Goal: Task Accomplishment & Management: Complete application form

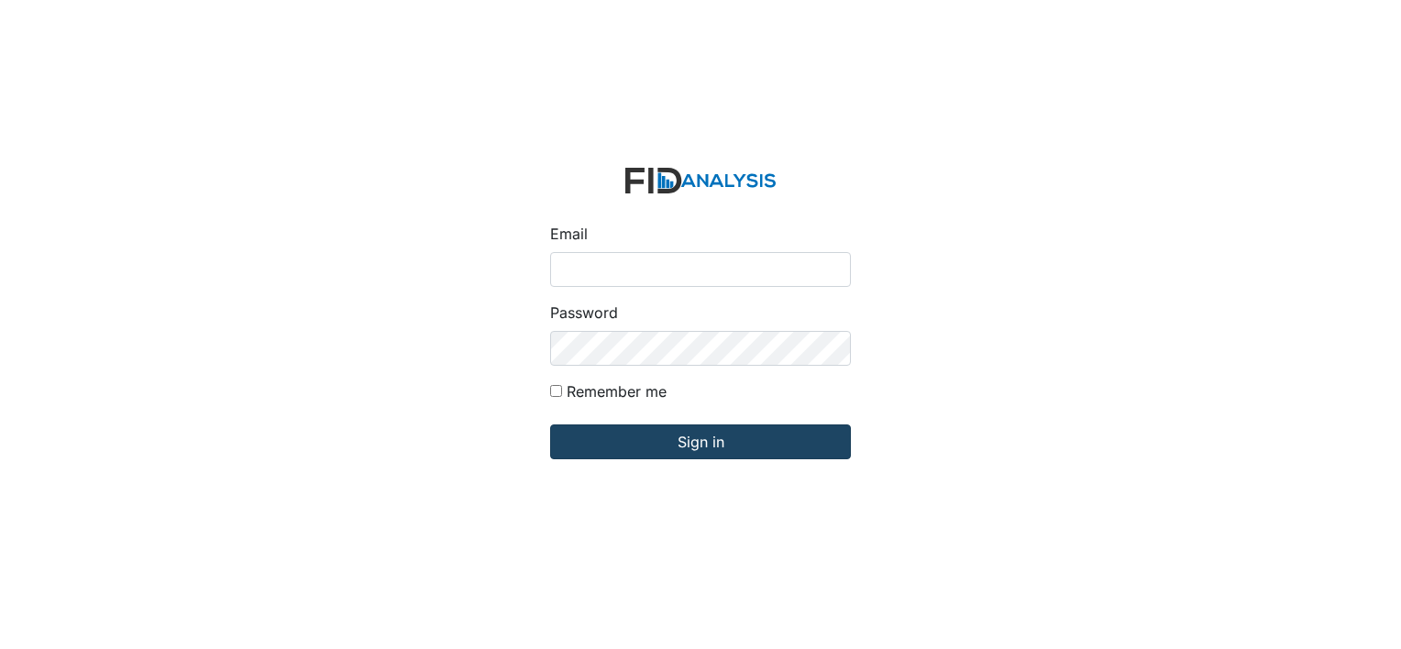
type input "[PERSON_NAME][EMAIL_ADDRESS][DOMAIN_NAME]"
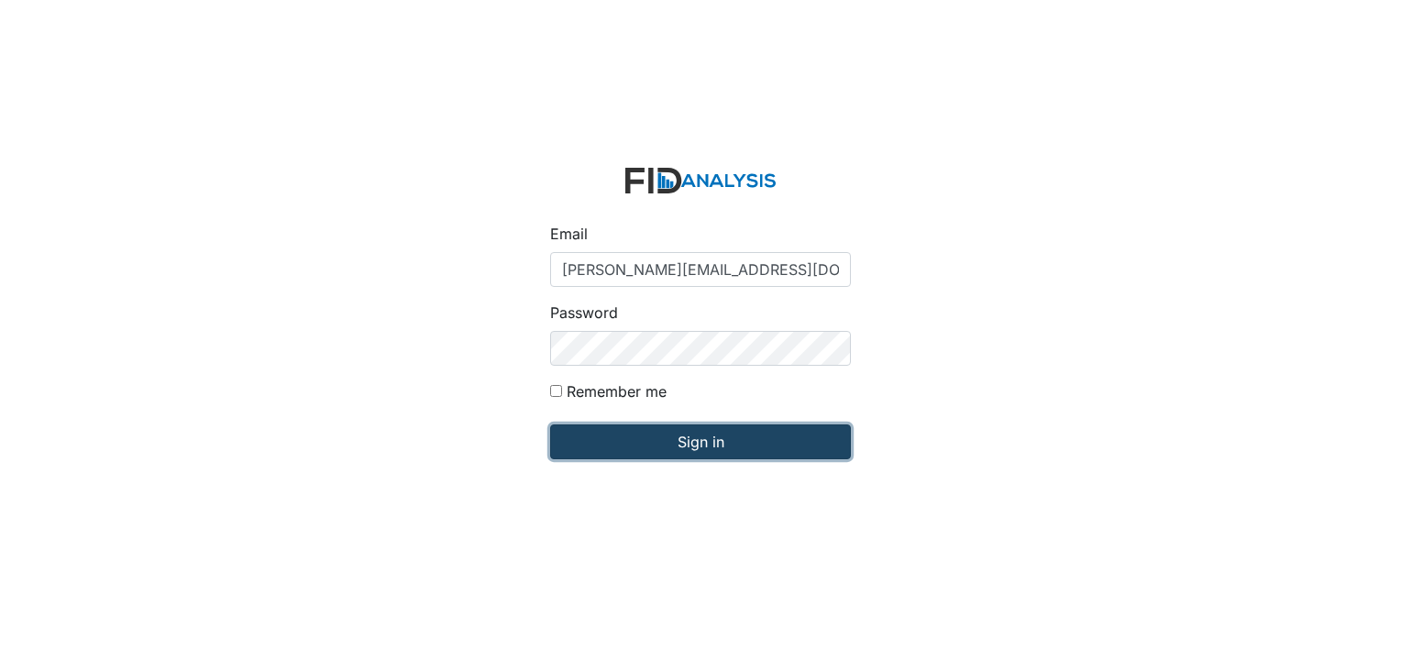
click at [644, 437] on input "Sign in" at bounding box center [700, 442] width 301 height 35
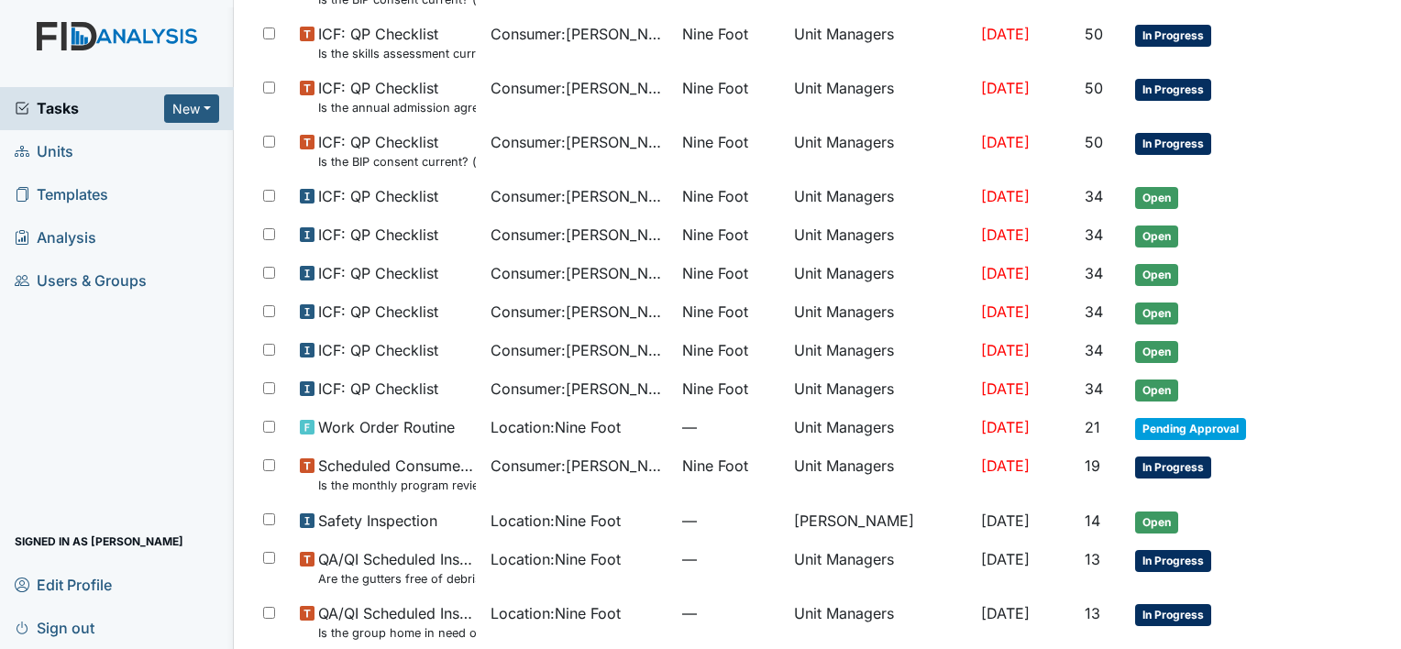
scroll to position [1062, 0]
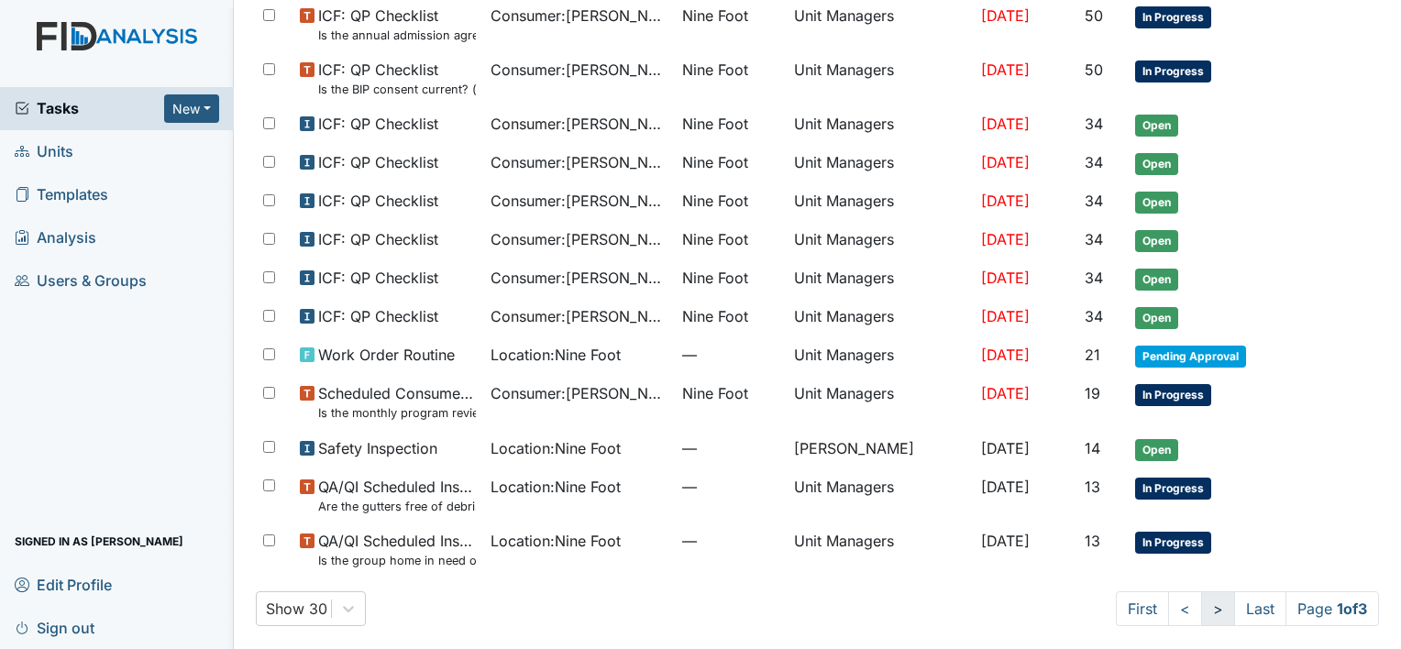
click at [1201, 604] on link ">" at bounding box center [1218, 609] width 34 height 35
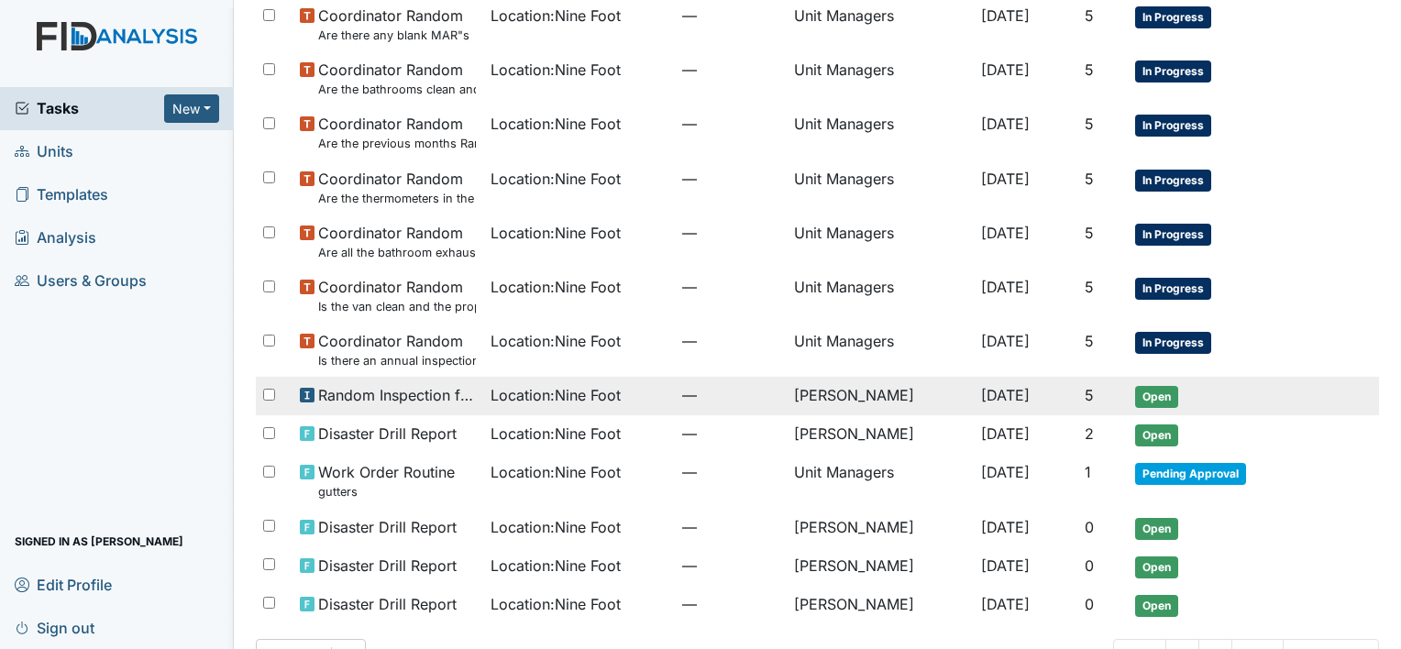
click at [517, 387] on span "Location : Nine Foot" at bounding box center [556, 395] width 130 height 22
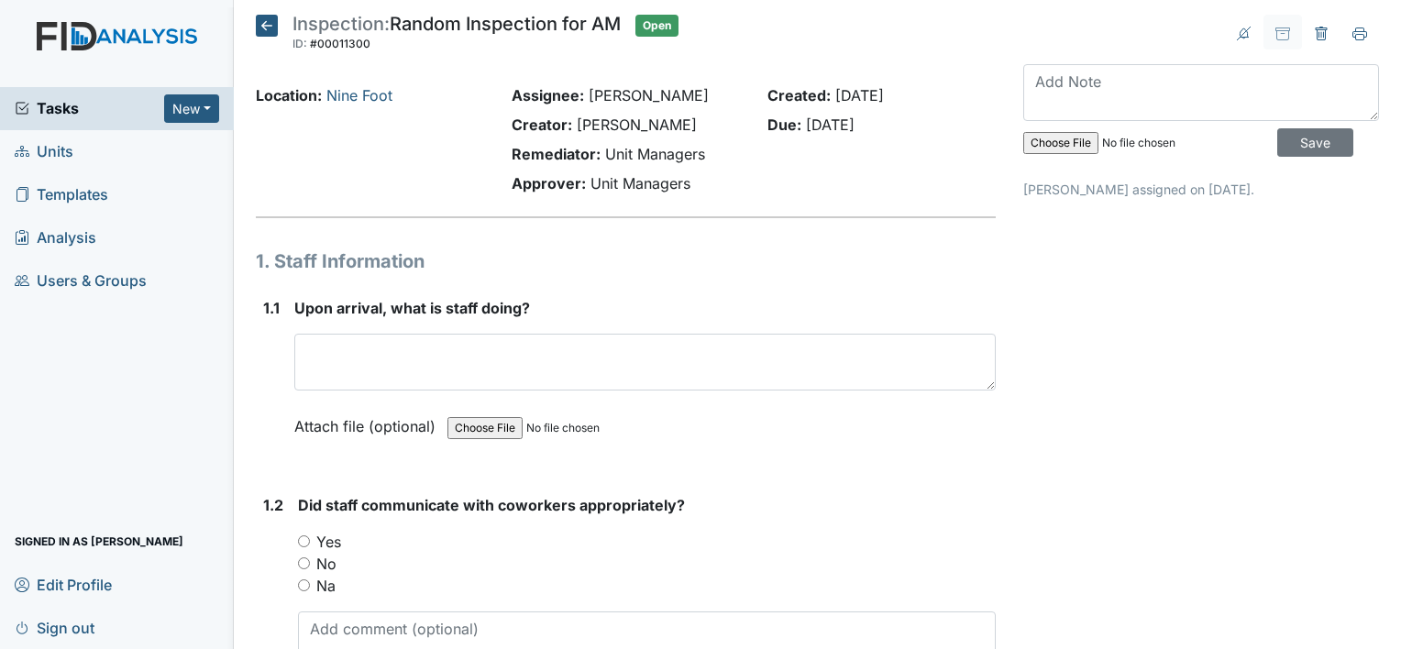
click at [261, 23] on icon at bounding box center [267, 26] width 22 height 22
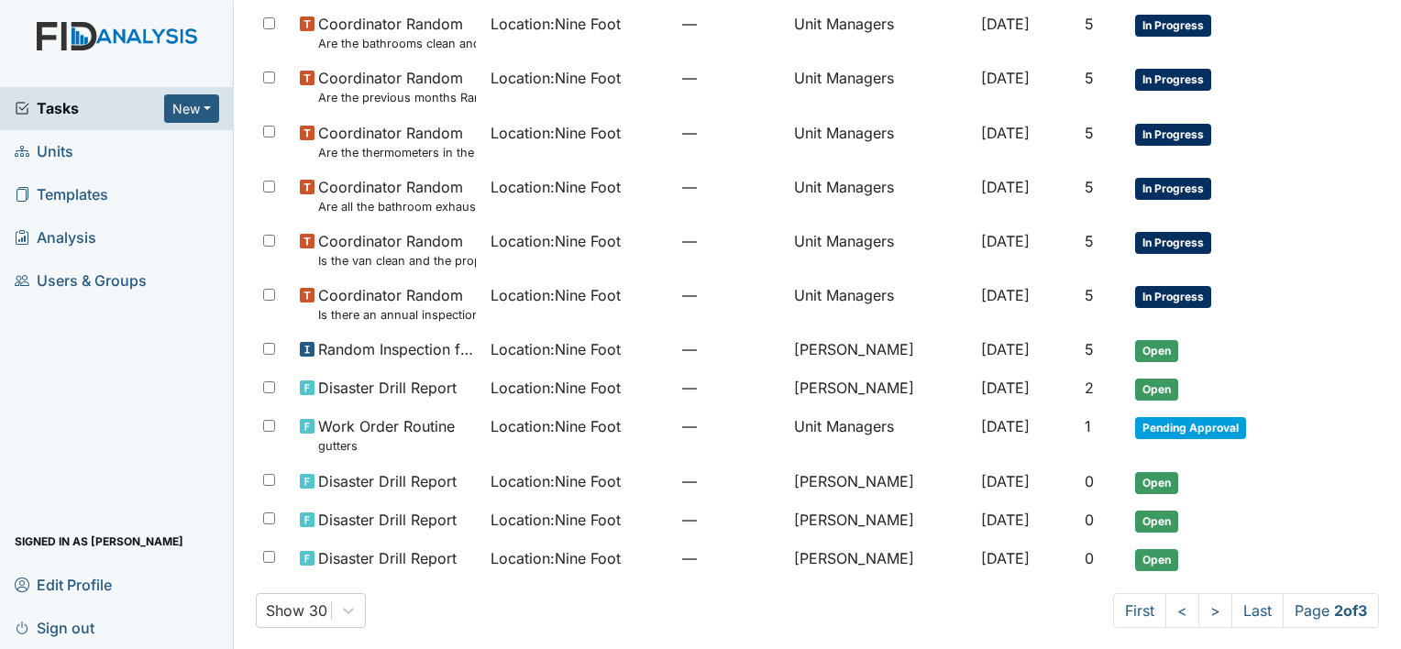
scroll to position [1112, 0]
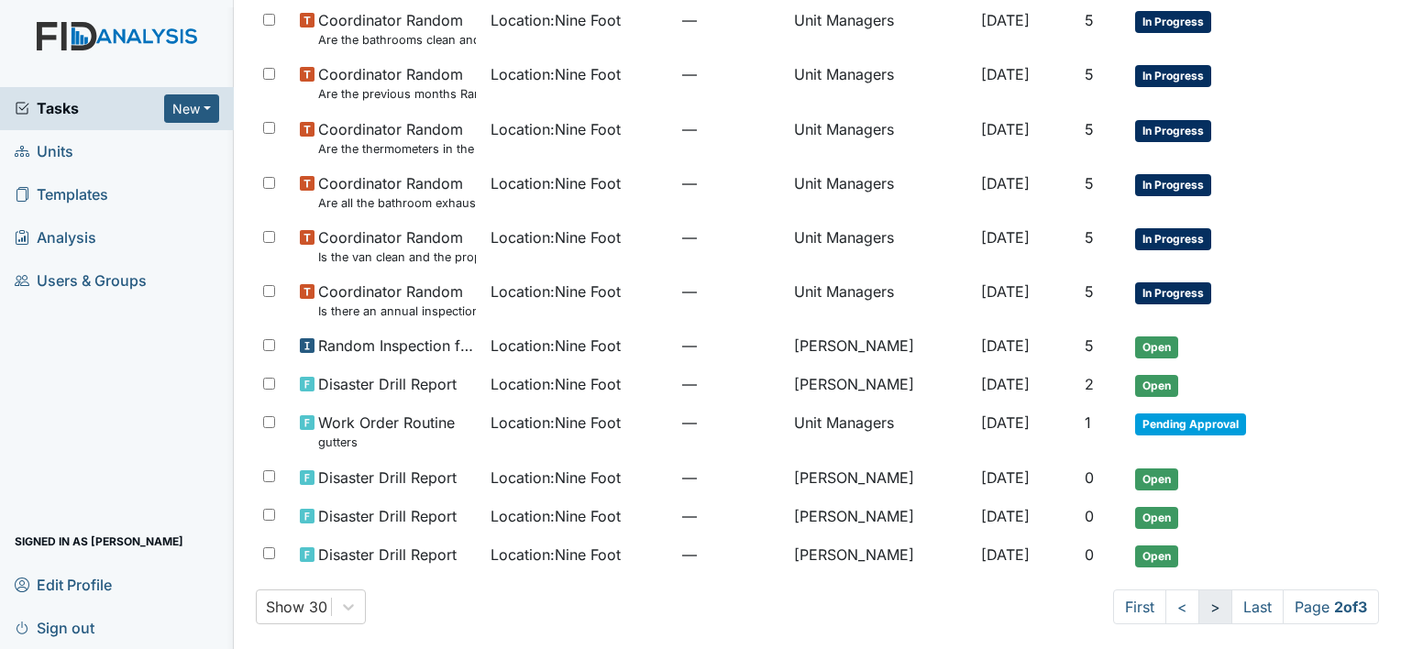
click at [1199, 602] on link ">" at bounding box center [1216, 607] width 34 height 35
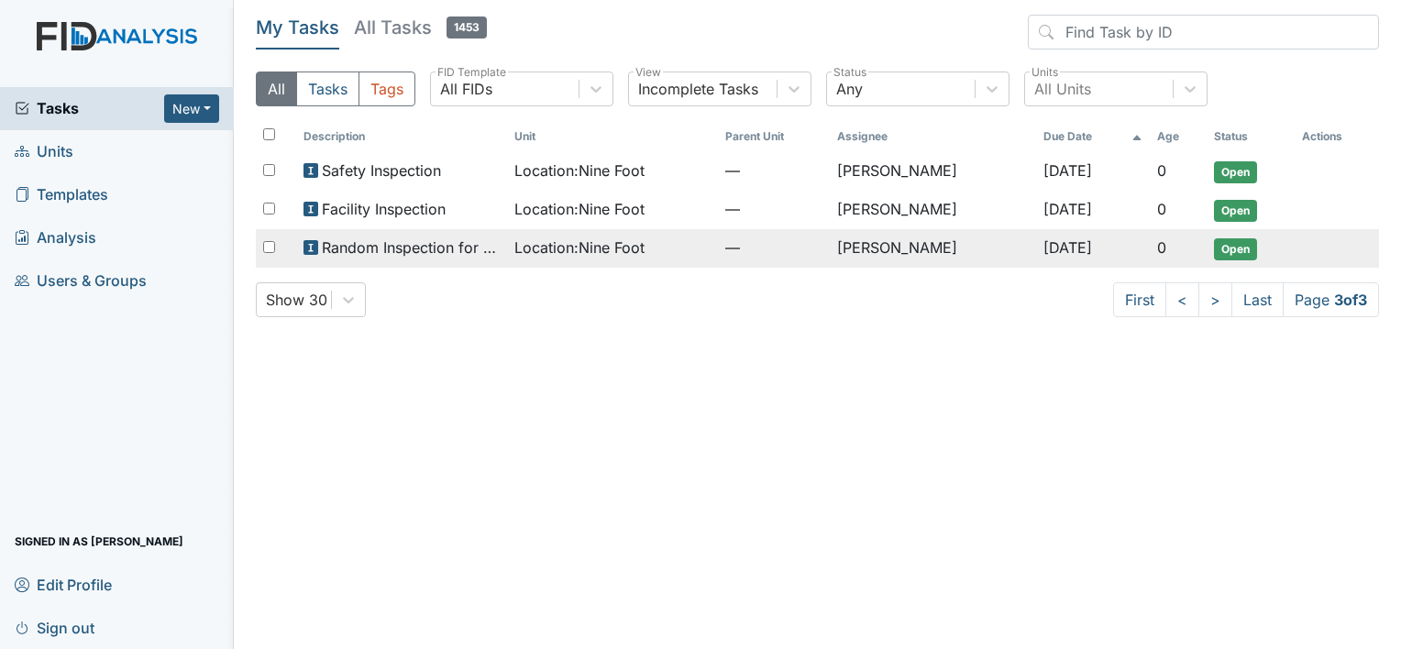
click at [585, 237] on span "Location : Nine Foot" at bounding box center [579, 248] width 130 height 22
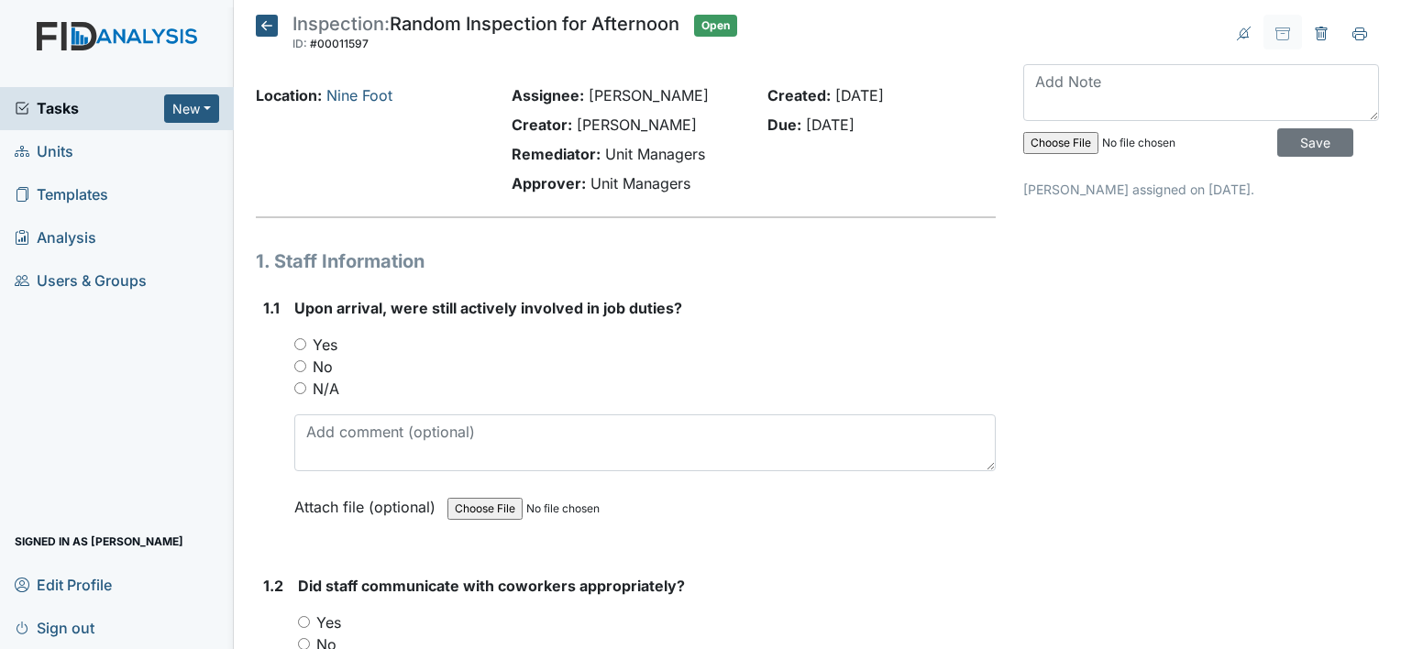
click at [265, 23] on icon at bounding box center [267, 26] width 22 height 22
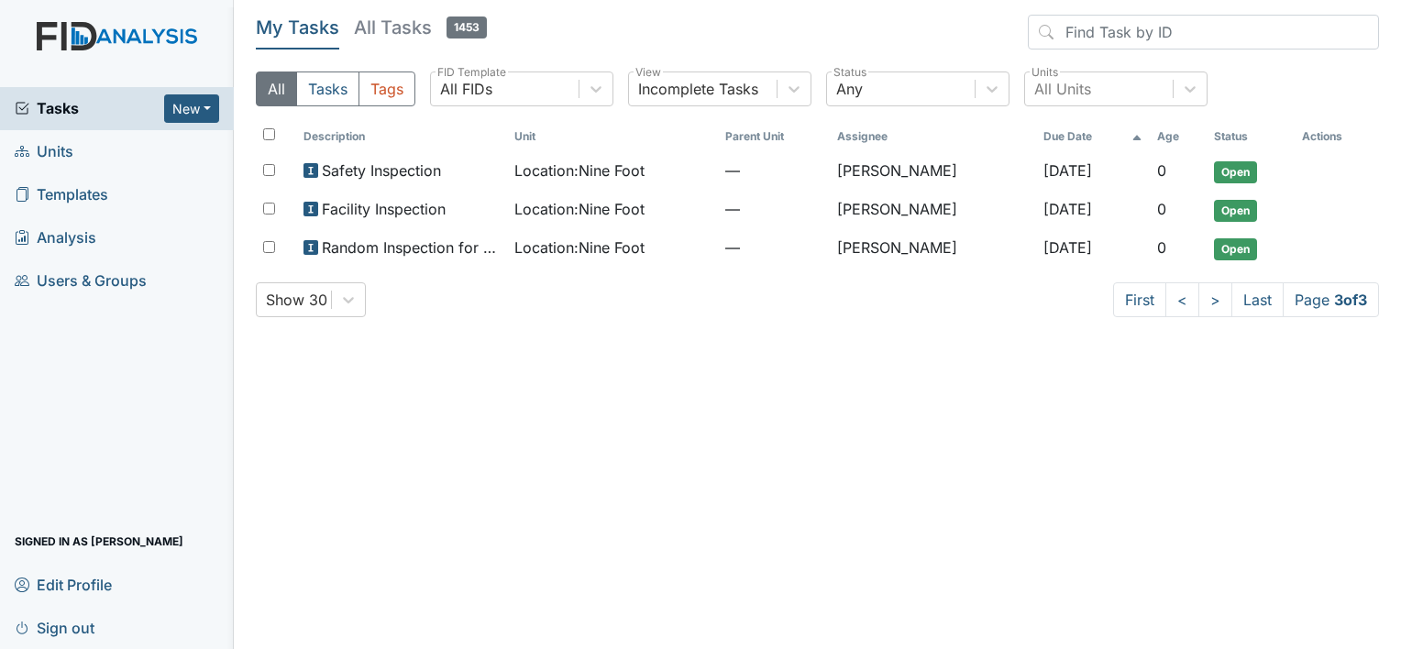
click at [57, 152] on span "Units" at bounding box center [44, 152] width 59 height 28
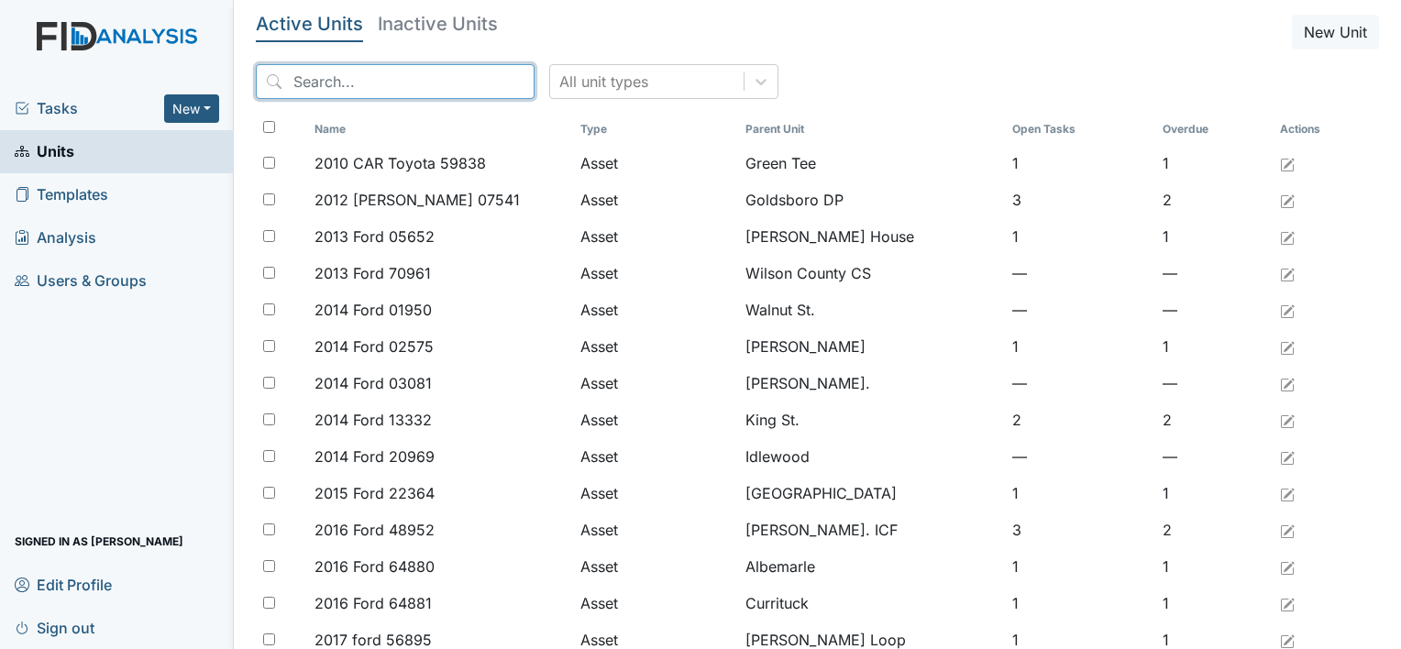
click at [301, 81] on input "search" at bounding box center [395, 81] width 279 height 35
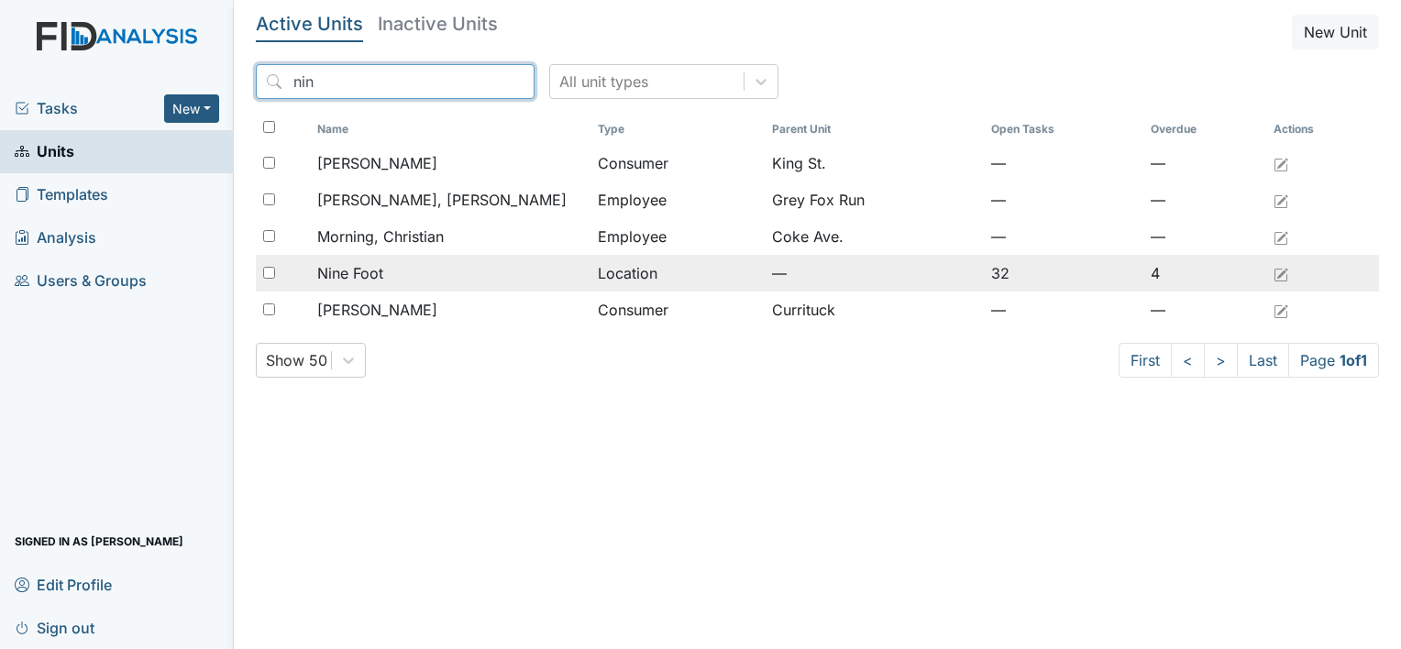
type input "nin"
click at [367, 272] on span "Nine Foot" at bounding box center [350, 273] width 66 height 22
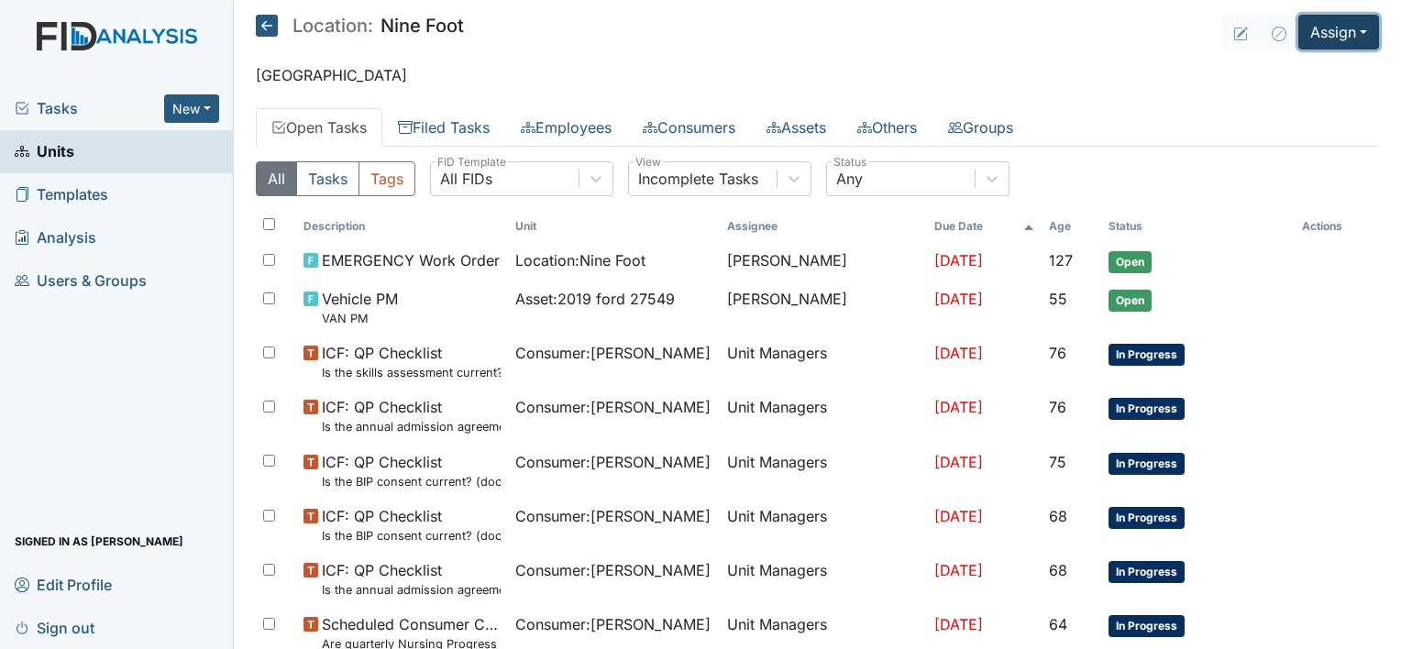
click at [1325, 42] on button "Assign" at bounding box center [1339, 32] width 81 height 35
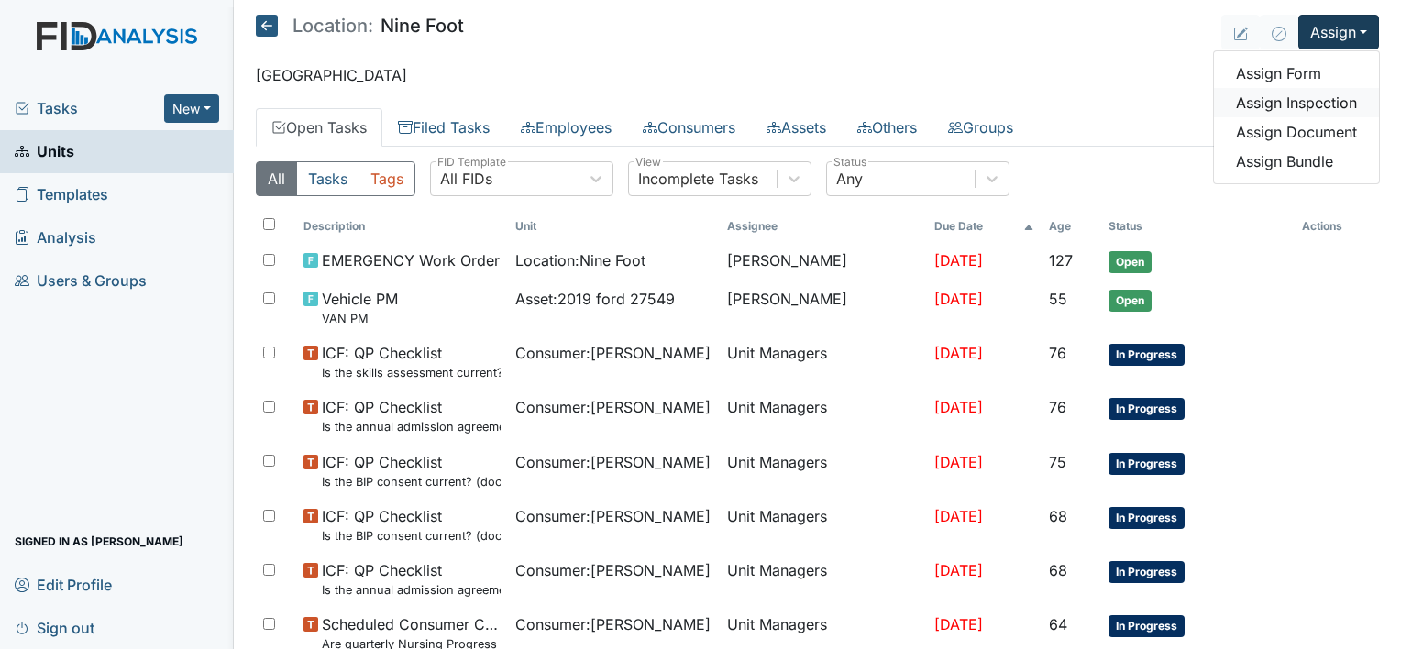
click at [1293, 103] on link "Assign Inspection" at bounding box center [1296, 102] width 165 height 29
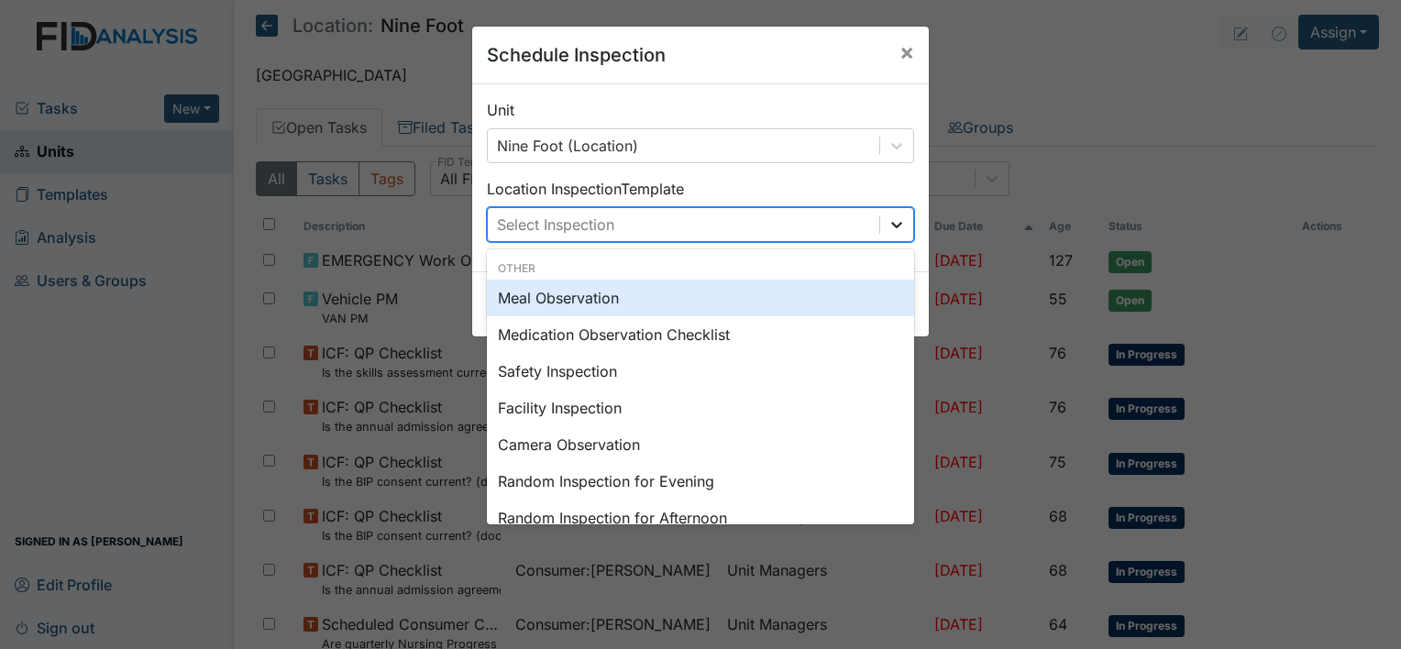
click at [891, 226] on icon at bounding box center [896, 225] width 11 height 6
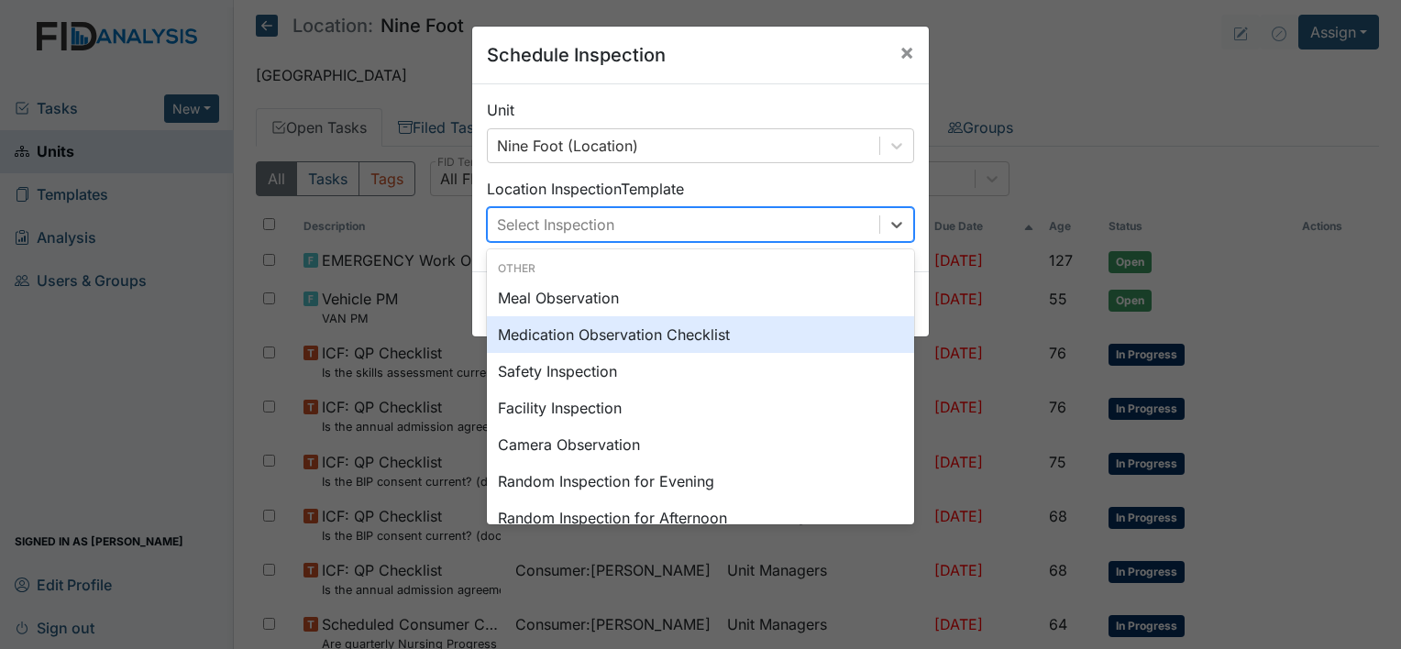
click at [696, 333] on div "Medication Observation Checklist" at bounding box center [700, 334] width 427 height 37
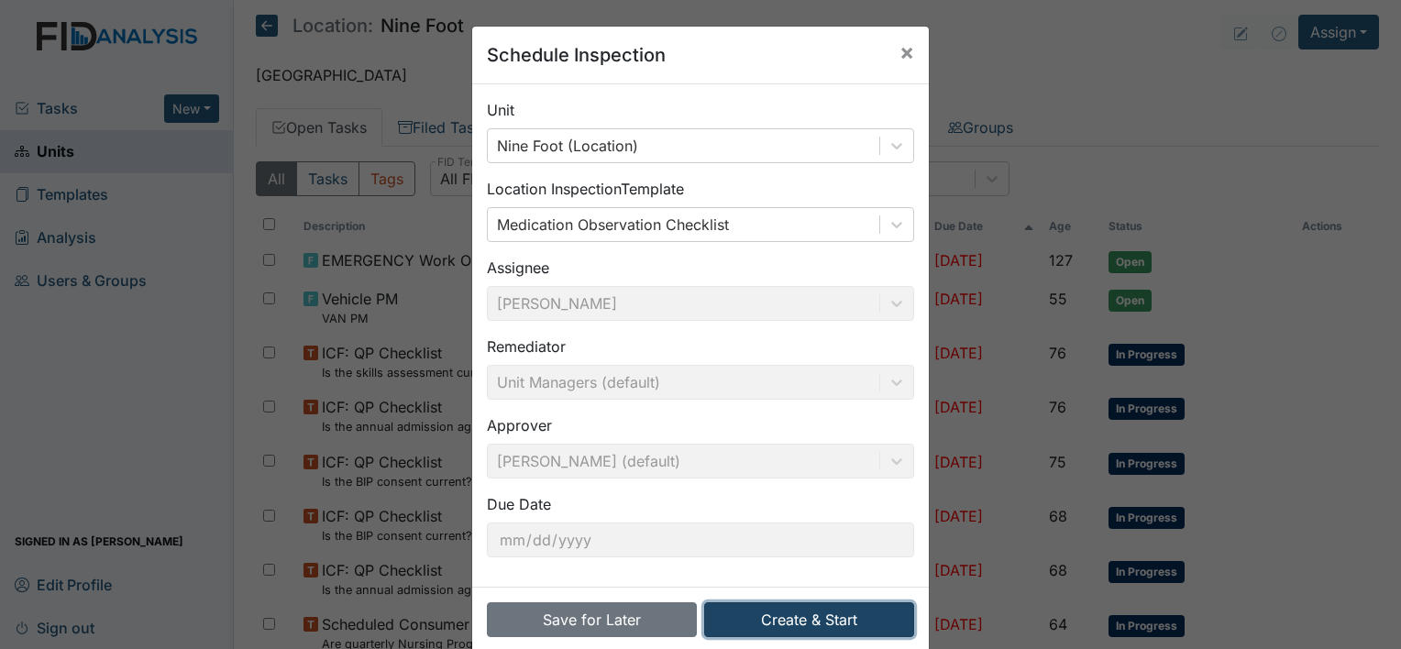
click at [816, 625] on button "Create & Start" at bounding box center [809, 620] width 210 height 35
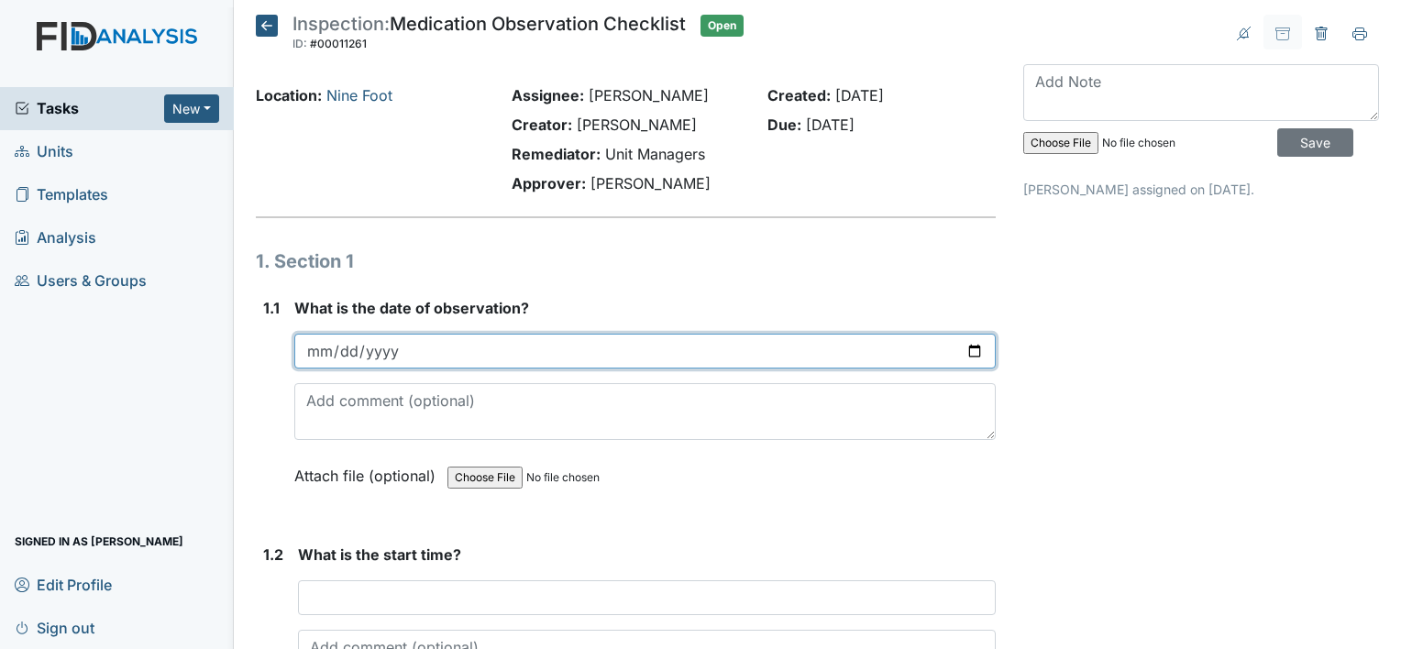
click at [310, 343] on input "date" at bounding box center [645, 351] width 702 height 35
type input "2025-09-10"
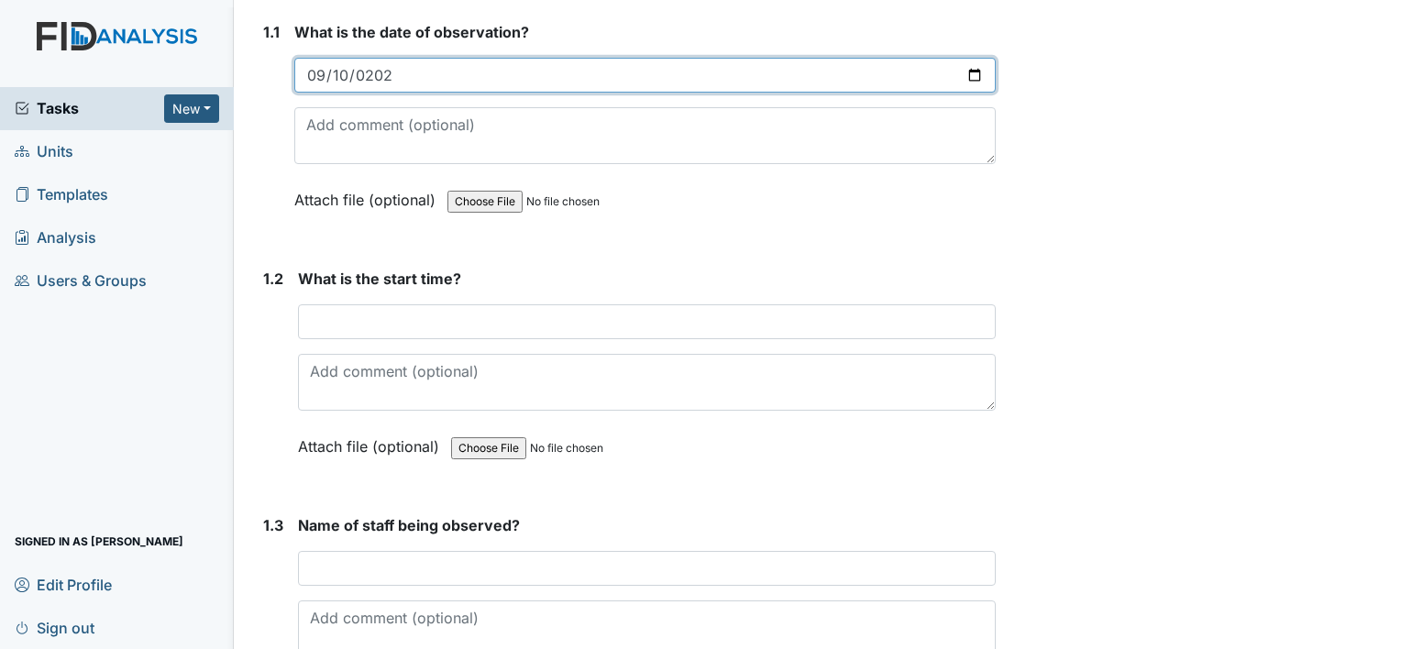
scroll to position [293, 0]
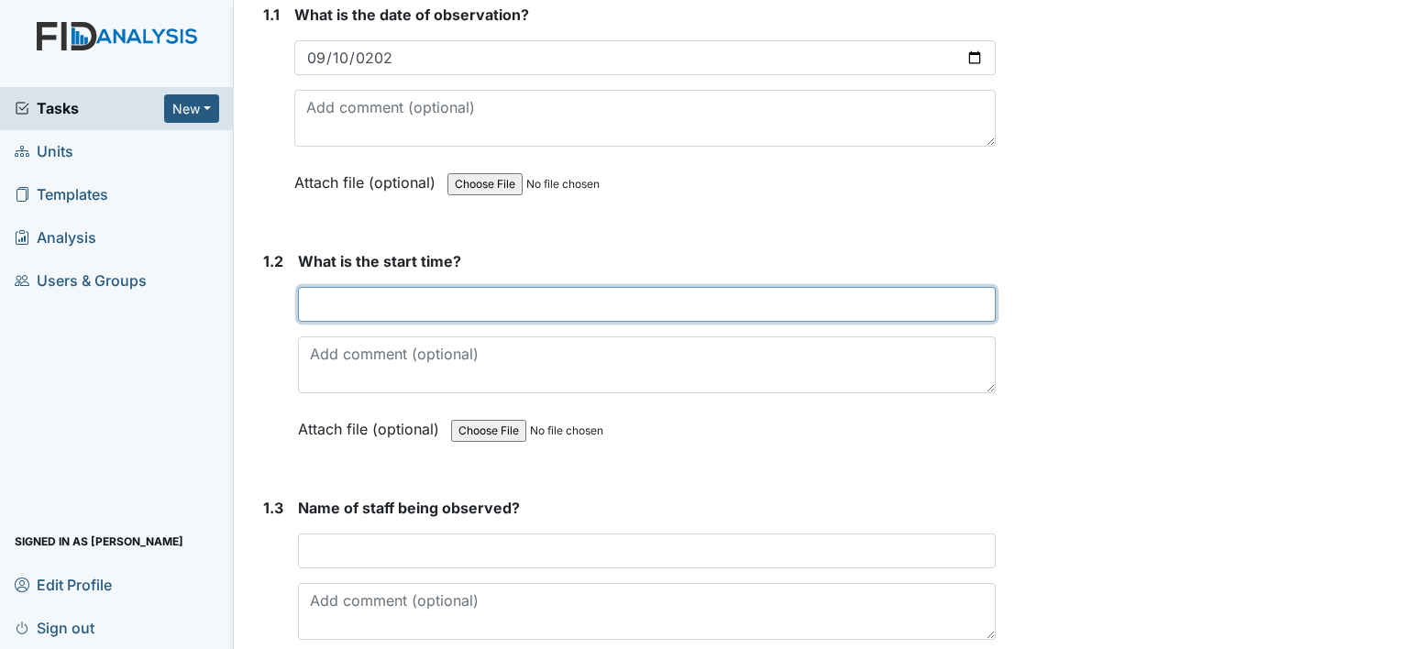
click at [315, 300] on input "text" at bounding box center [647, 304] width 698 height 35
type input "7"
type input "7:30am"
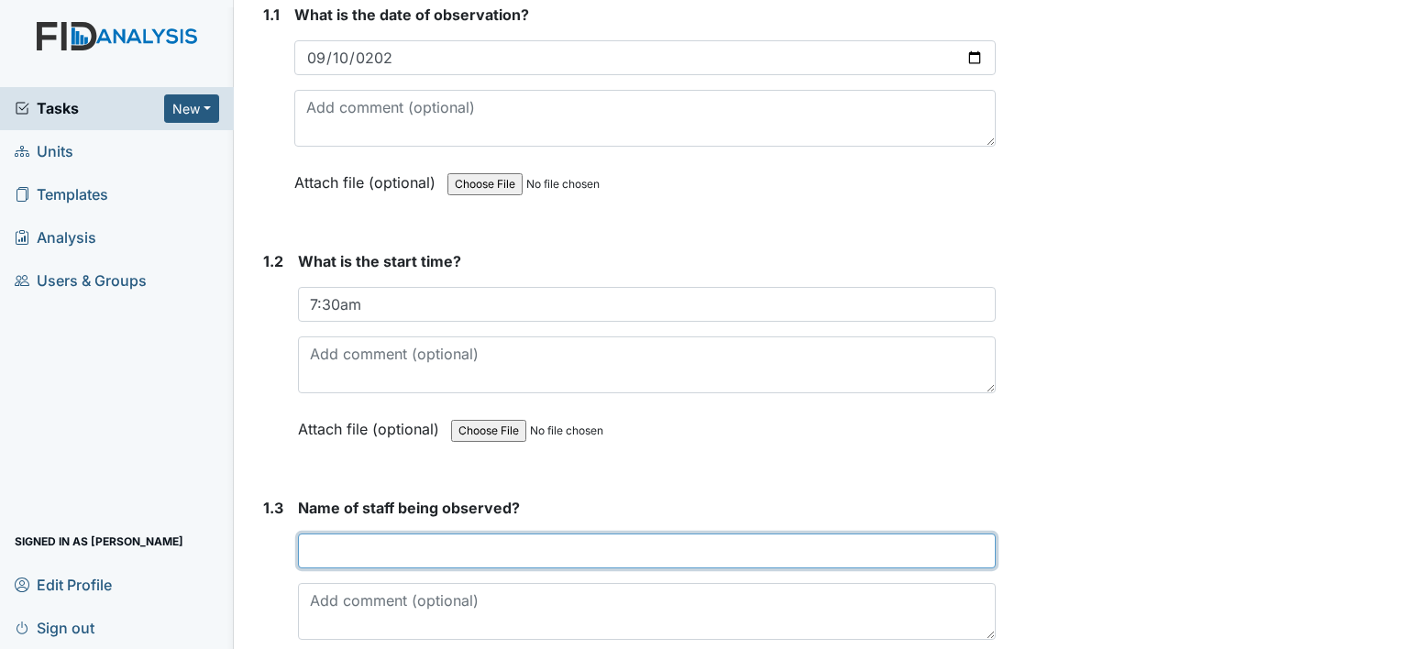
click at [326, 547] on input "text" at bounding box center [647, 551] width 698 height 35
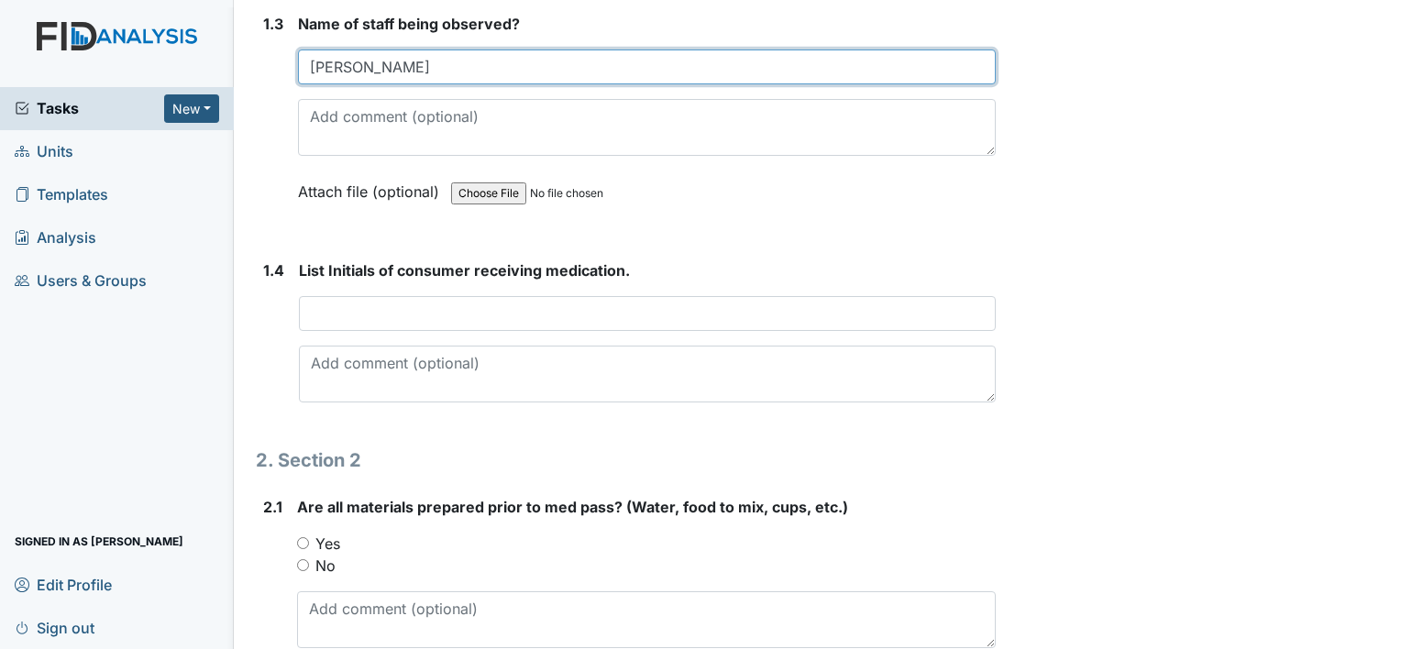
scroll to position [781, 0]
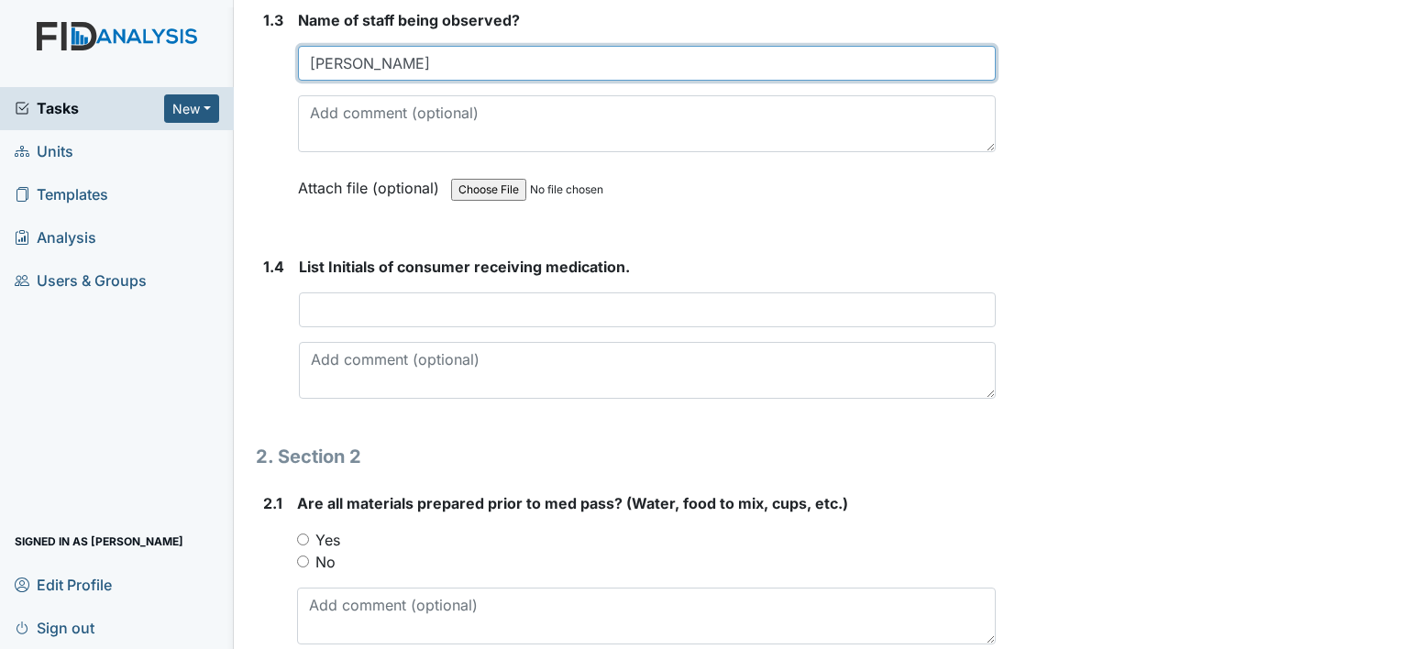
type input "Quiteria Mcclain"
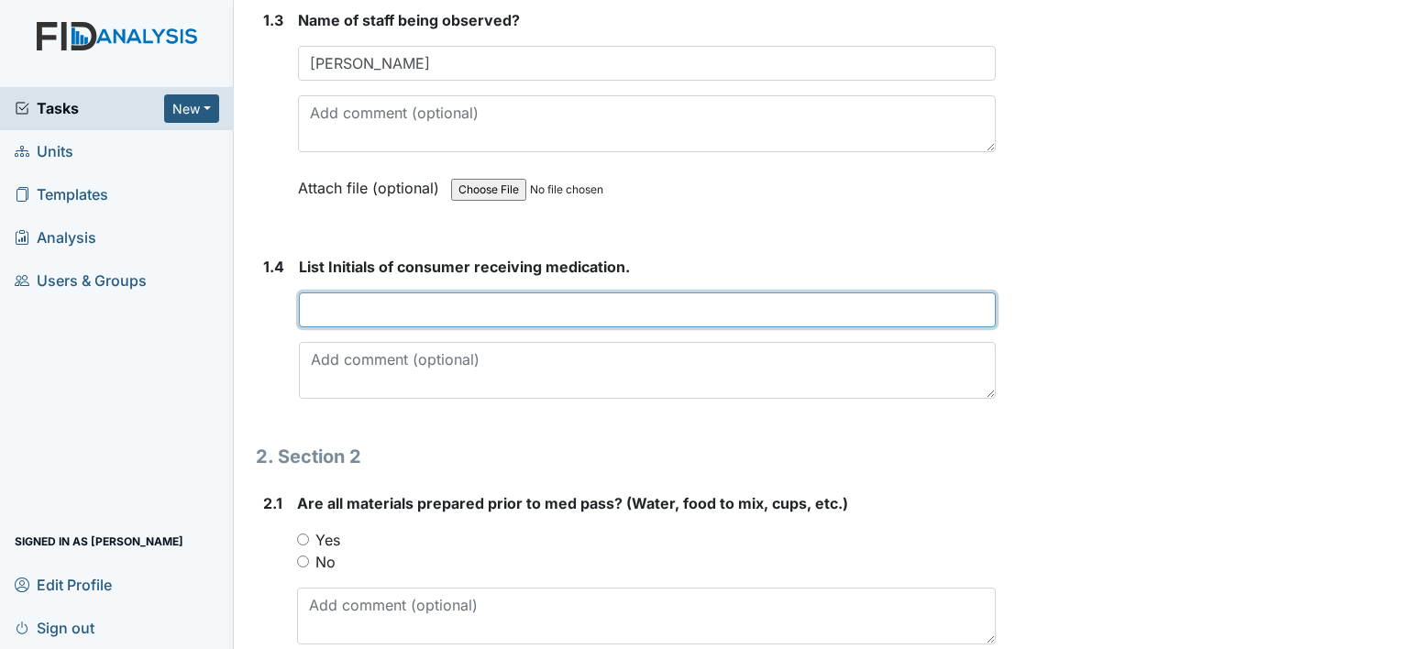
click at [311, 306] on input "text" at bounding box center [647, 310] width 697 height 35
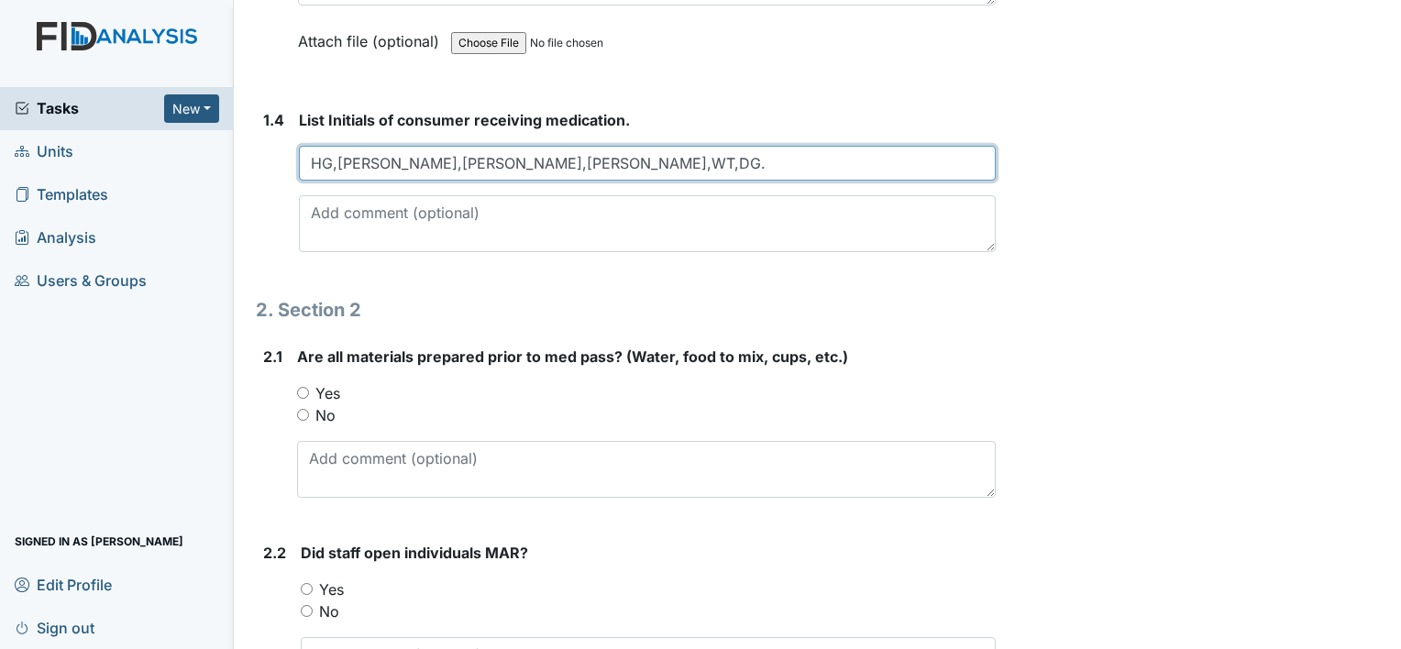
scroll to position [965, 0]
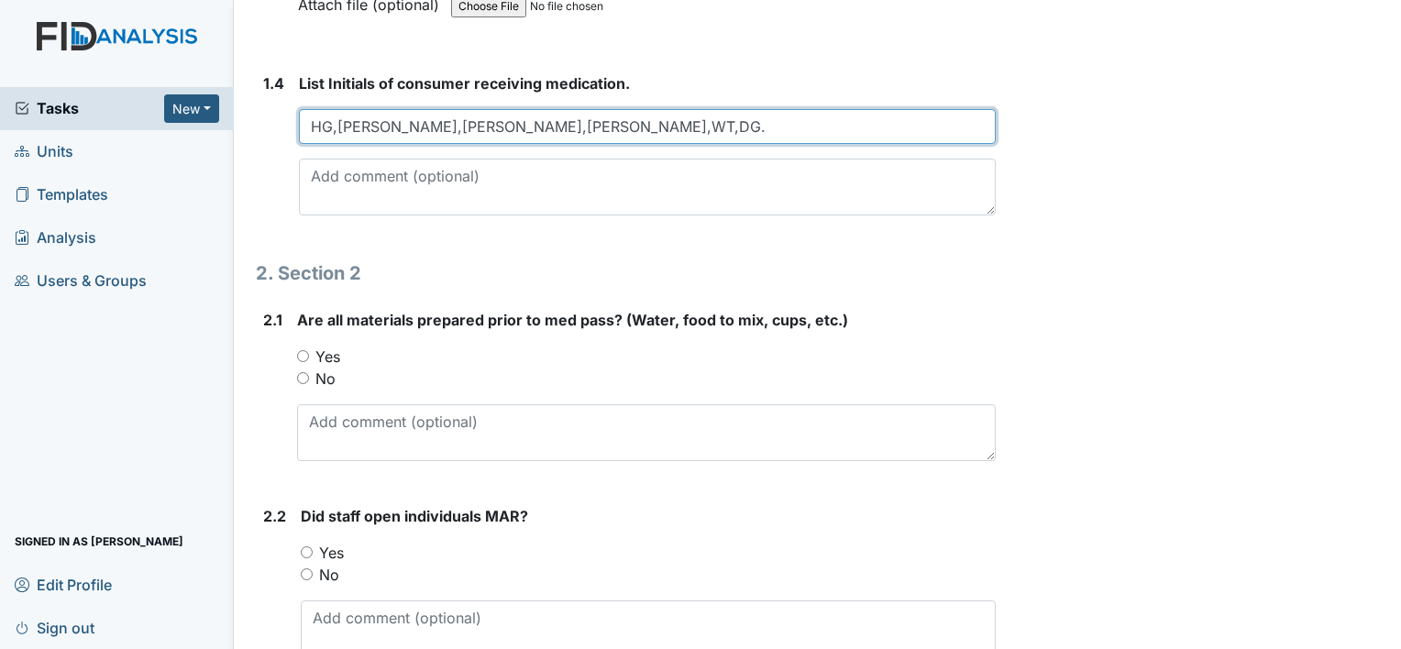
type input "HG,SK,JJ,TS,WT,DG."
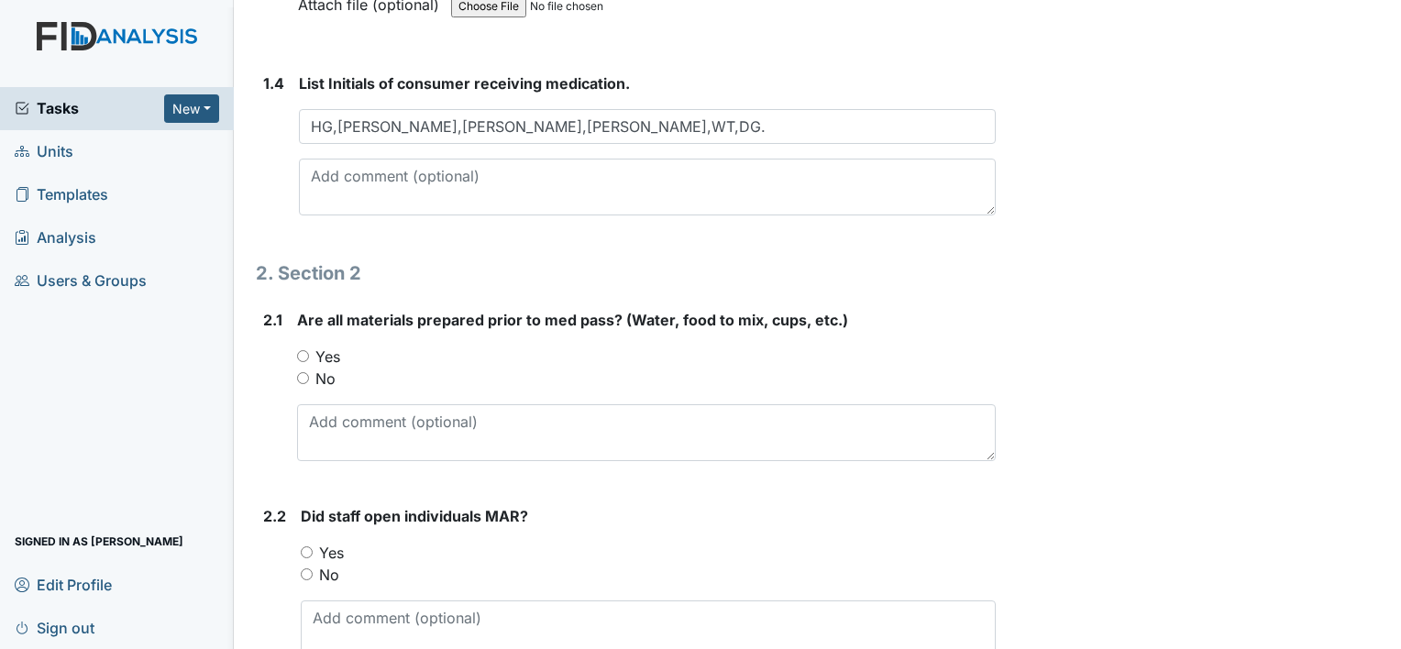
click at [301, 352] on input "Yes" at bounding box center [303, 356] width 12 height 12
radio input "true"
click at [305, 548] on input "Yes" at bounding box center [307, 553] width 12 height 12
radio input "true"
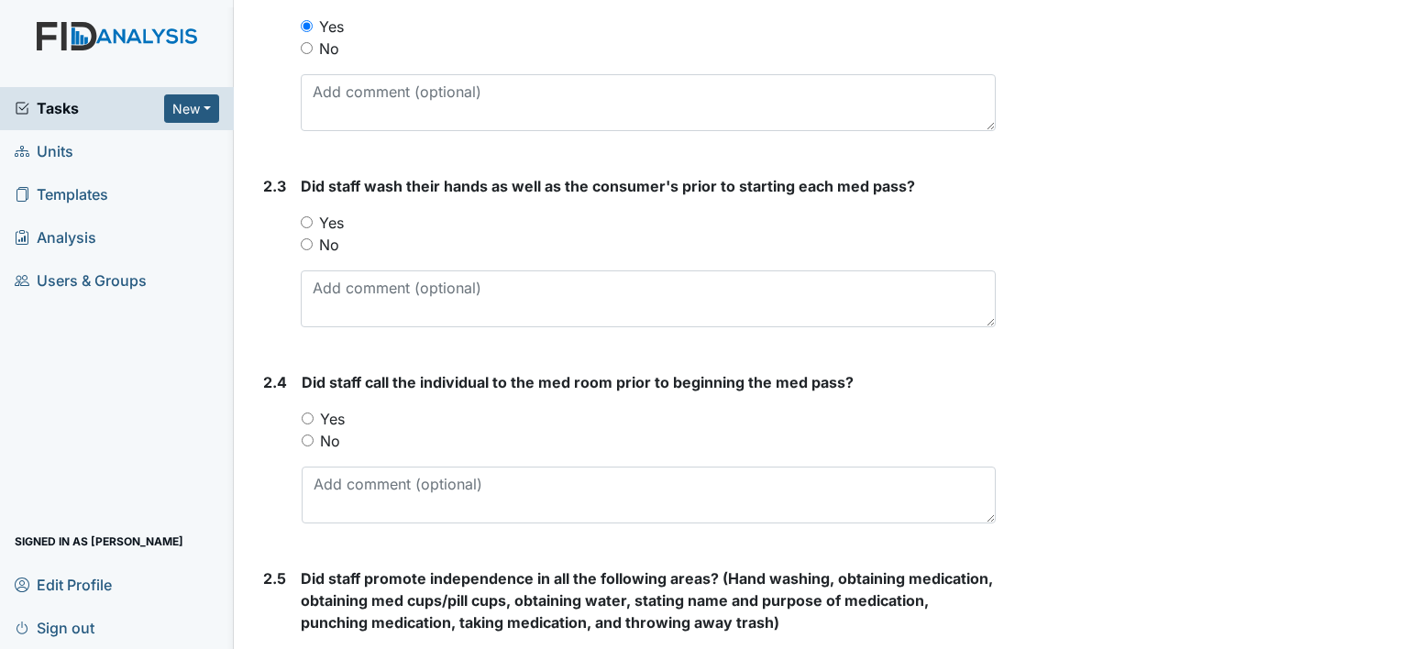
scroll to position [1528, 0]
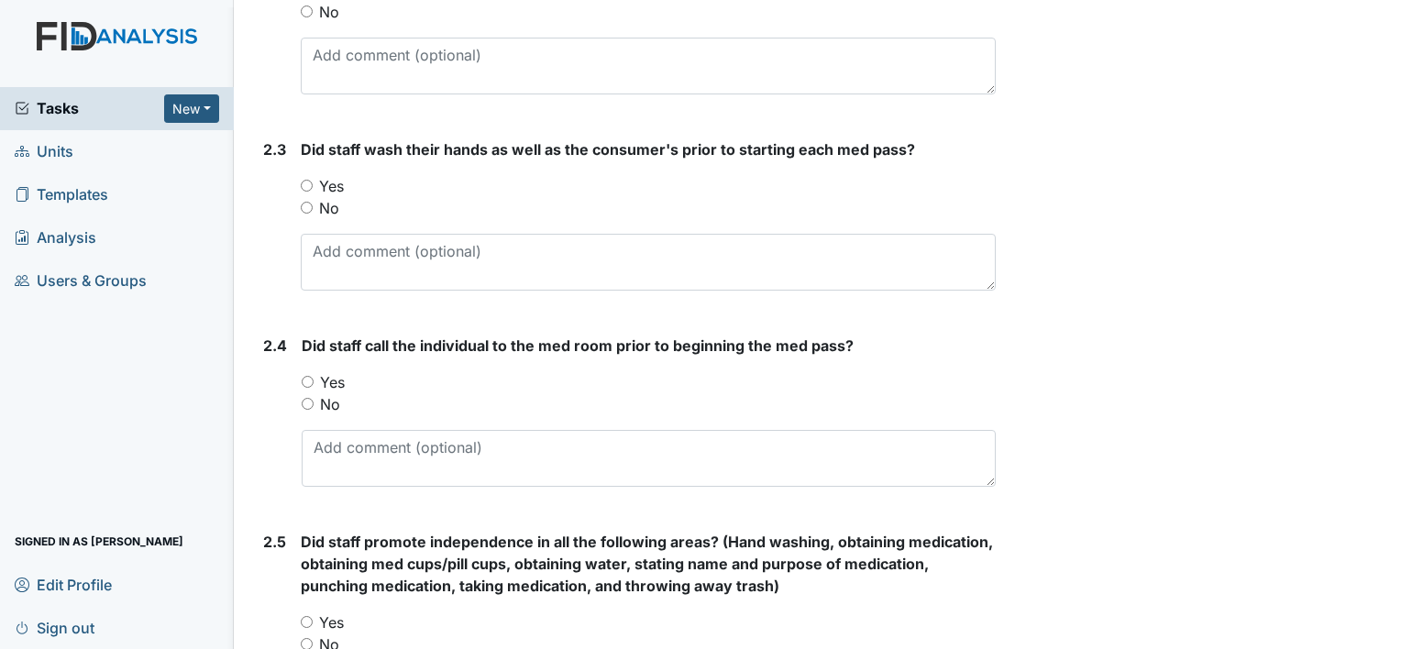
click at [307, 180] on input "Yes" at bounding box center [307, 186] width 12 height 12
radio input "true"
click at [304, 376] on input "Yes" at bounding box center [308, 382] width 12 height 12
radio input "true"
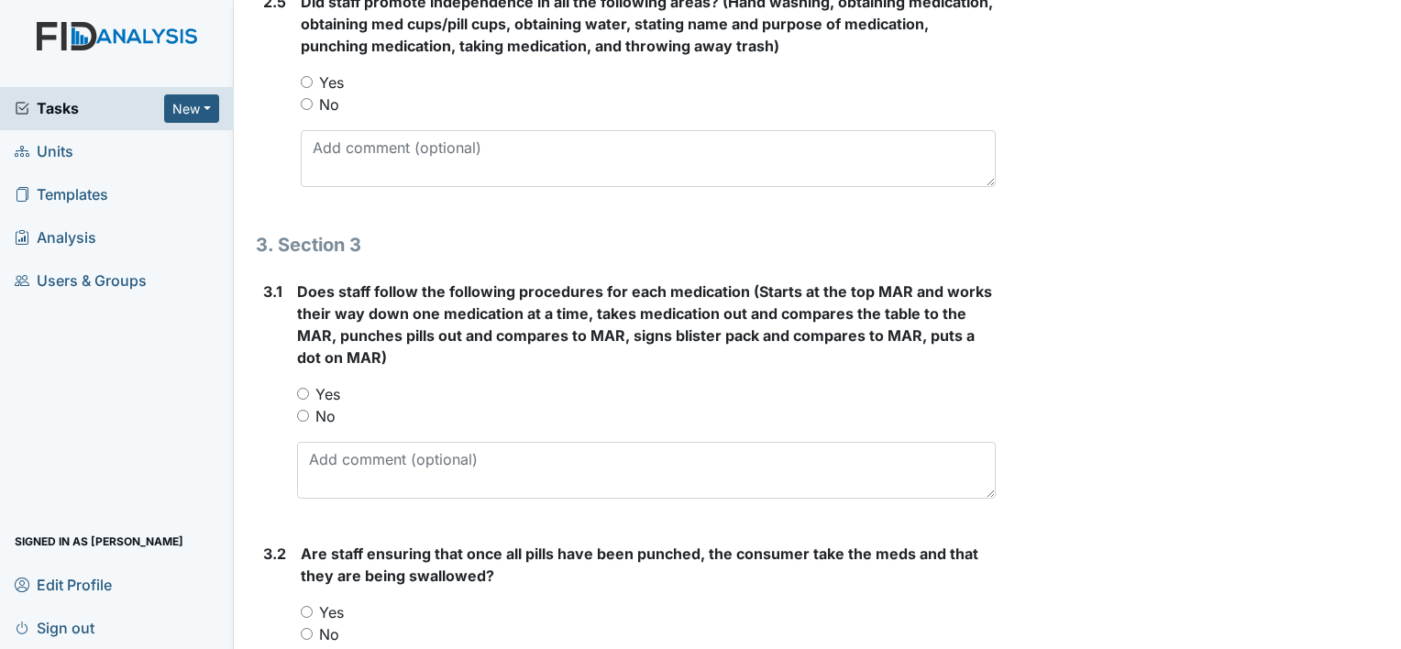
scroll to position [2078, 0]
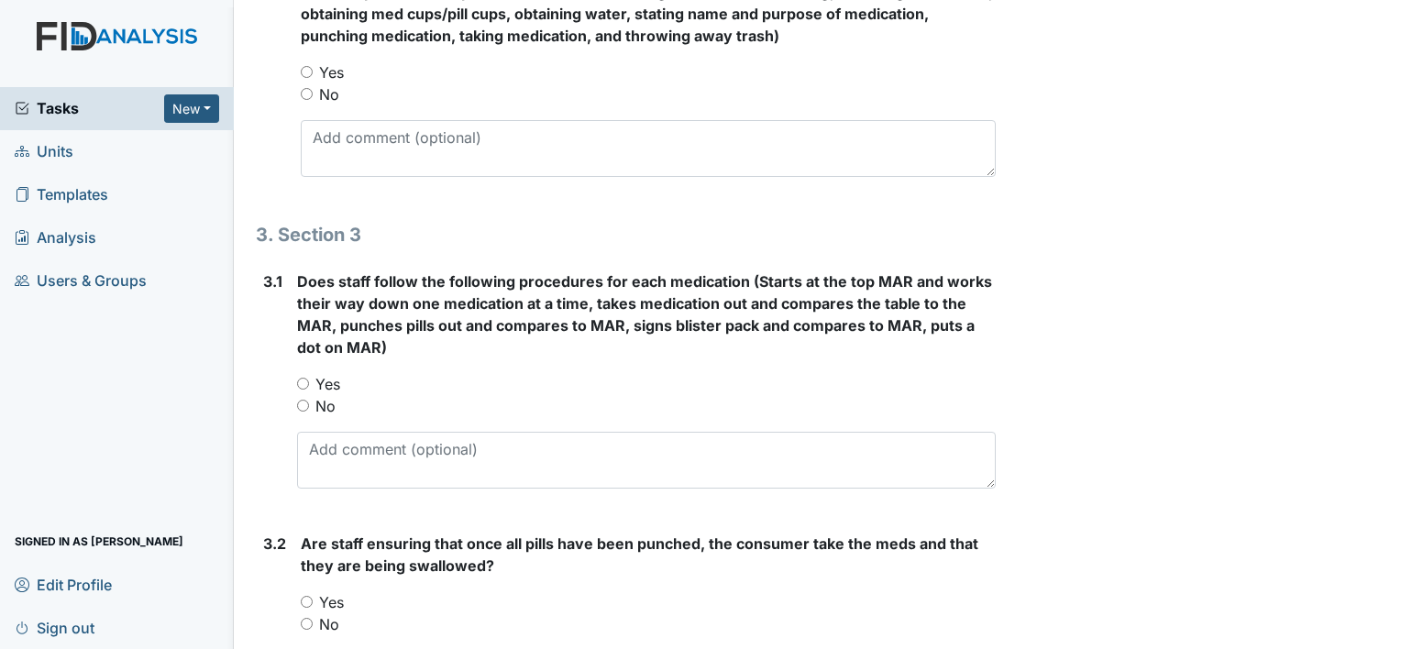
click at [304, 70] on input "Yes" at bounding box center [307, 72] width 12 height 12
radio input "true"
click at [297, 381] on input "Yes" at bounding box center [303, 384] width 12 height 12
radio input "true"
click at [304, 598] on input "Yes" at bounding box center [307, 602] width 12 height 12
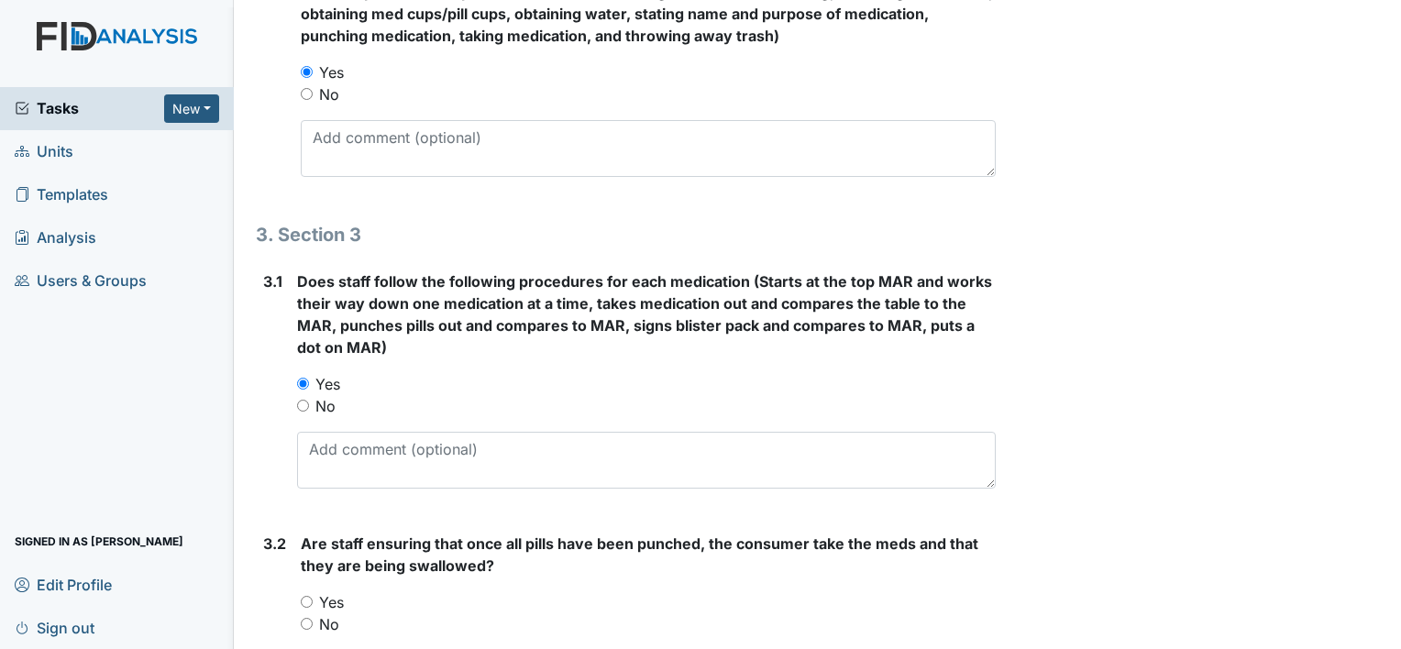
radio input "true"
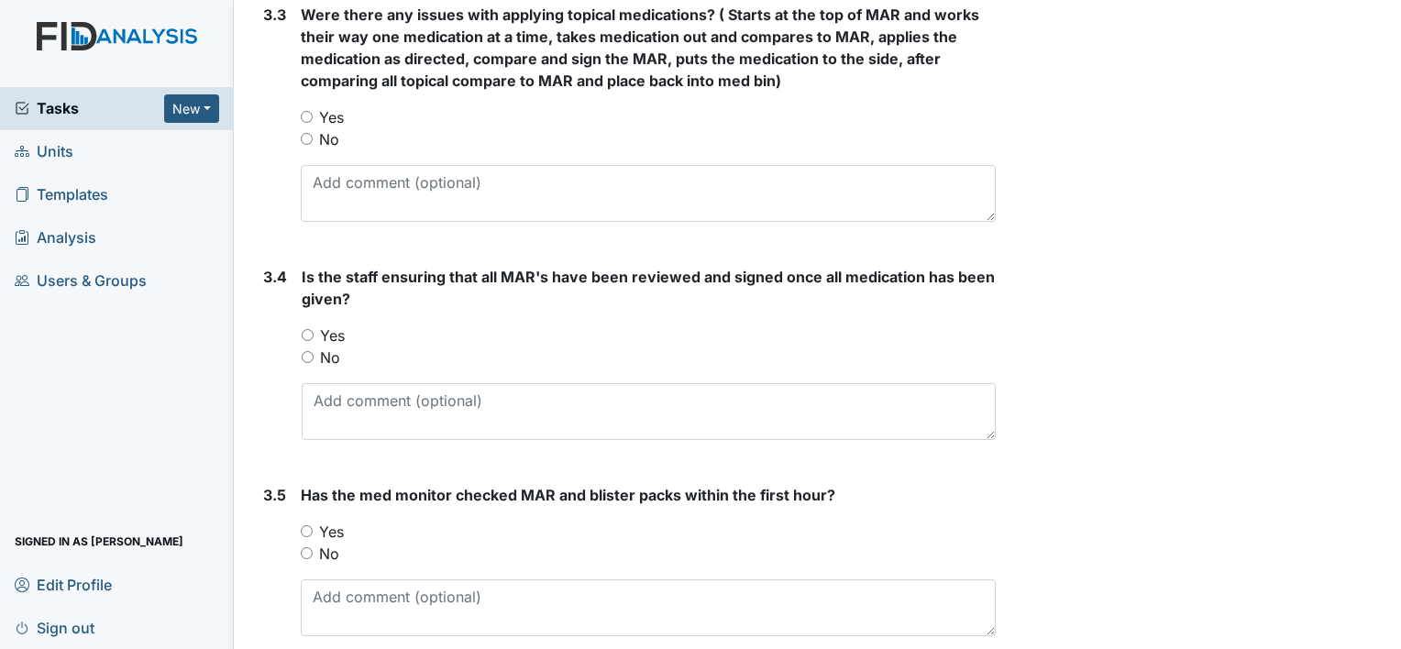
scroll to position [2898, 0]
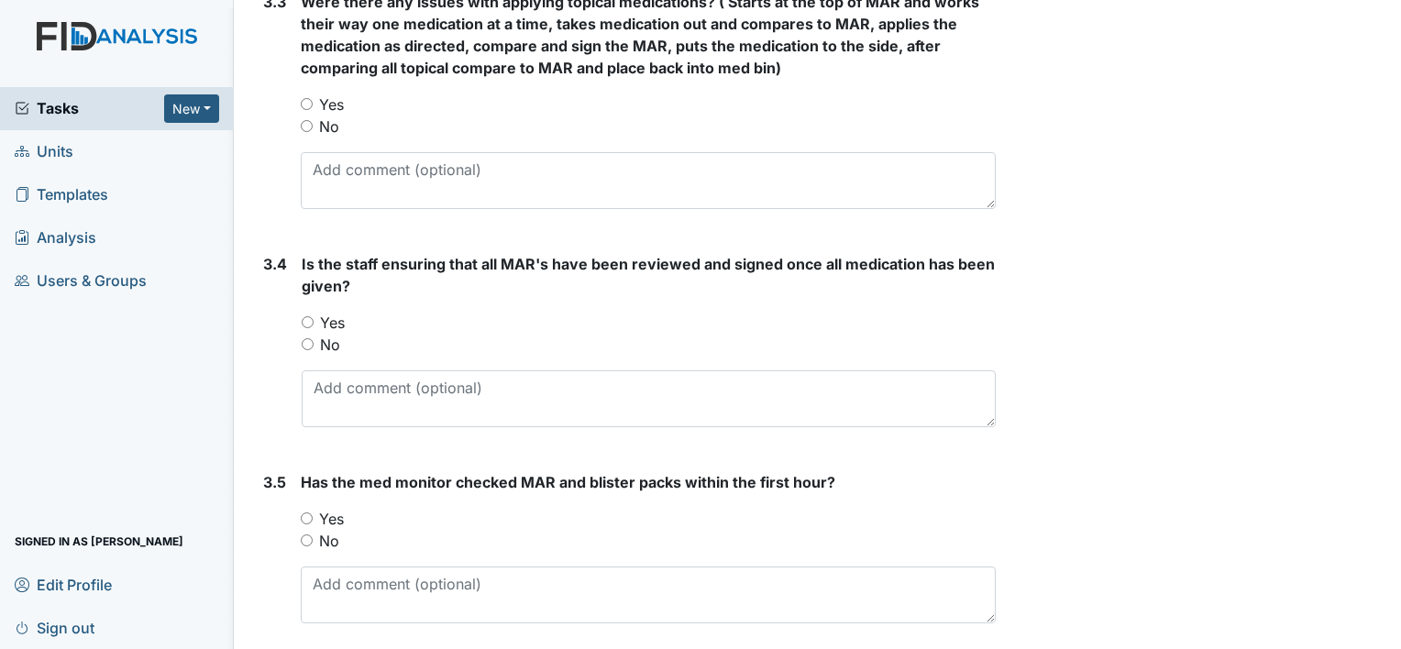
click at [308, 98] on input "Yes" at bounding box center [307, 104] width 12 height 12
radio input "true"
click at [304, 316] on input "Yes" at bounding box center [308, 322] width 12 height 12
radio input "true"
click at [304, 513] on input "Yes" at bounding box center [307, 519] width 12 height 12
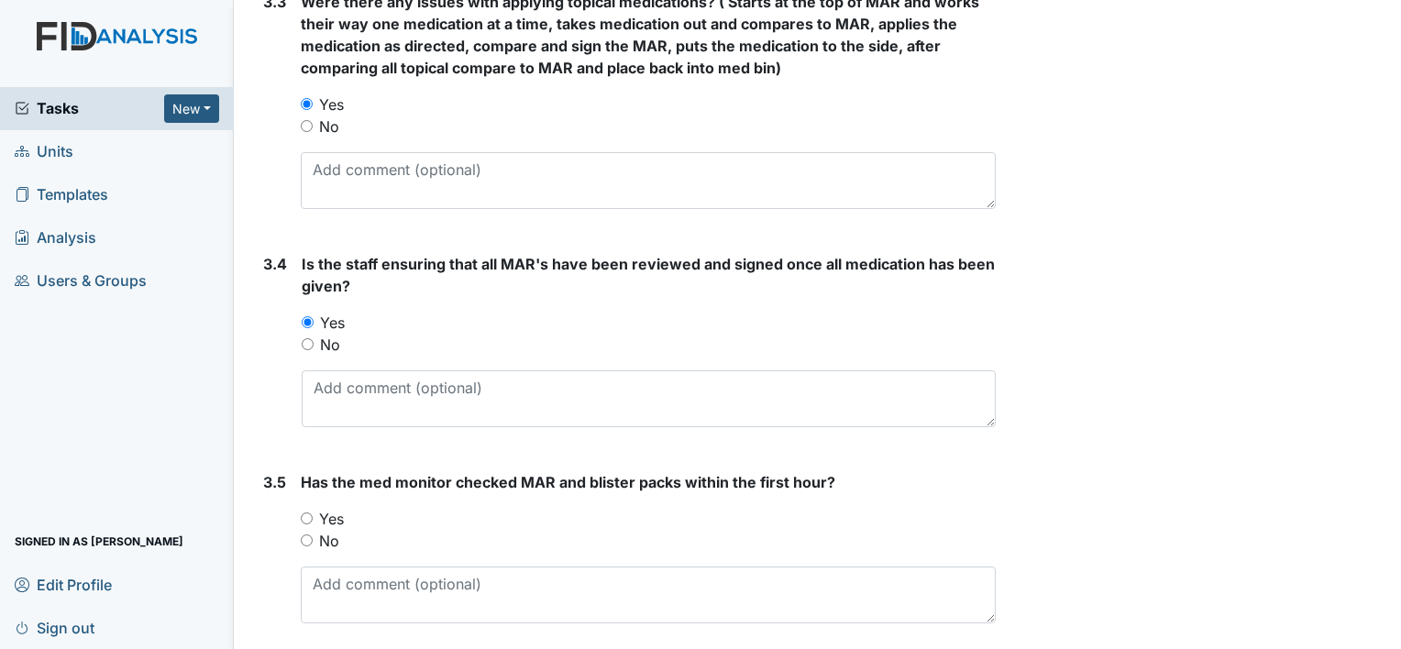
radio input "true"
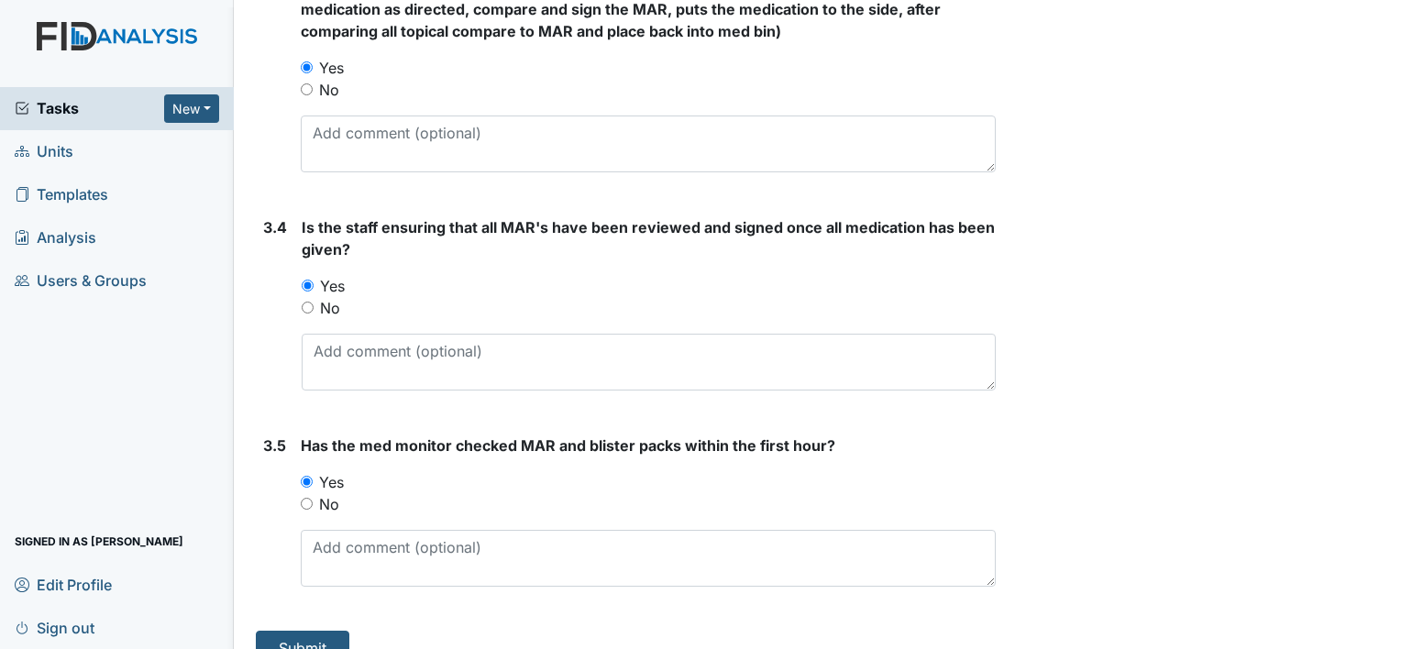
scroll to position [2958, 0]
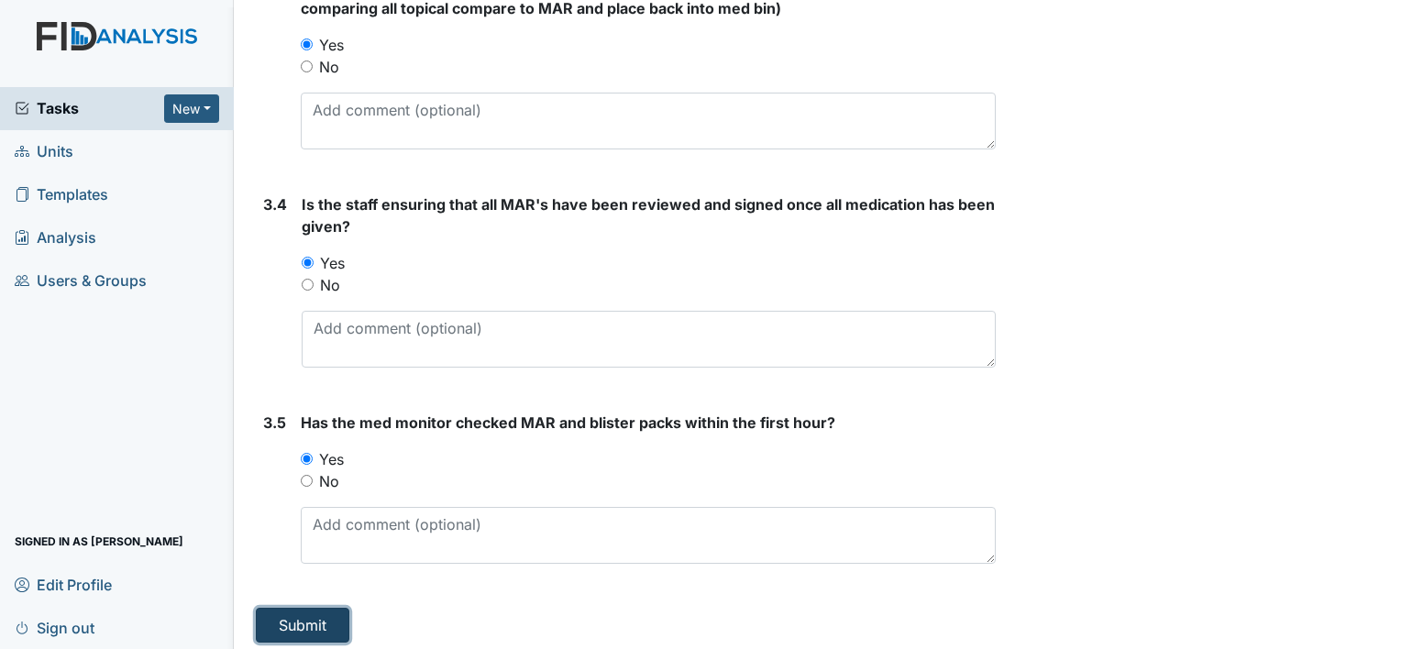
click at [306, 617] on button "Submit" at bounding box center [303, 625] width 94 height 35
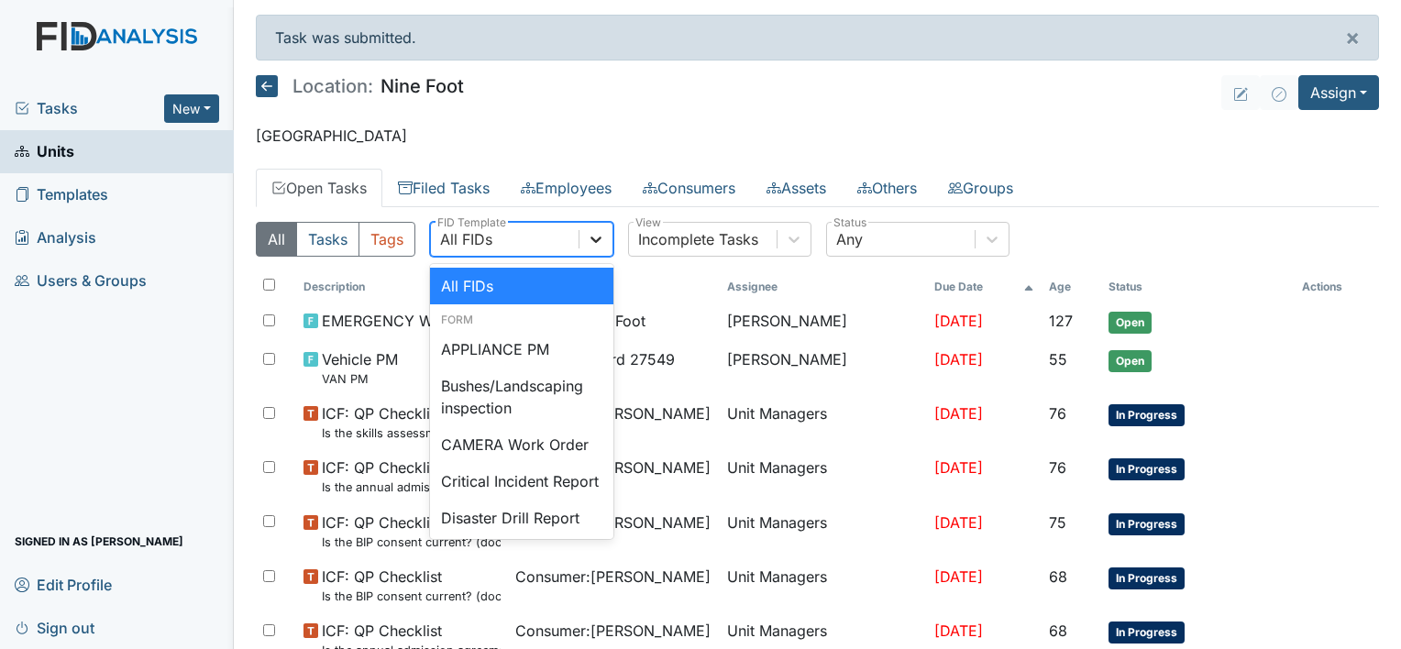
click at [594, 236] on icon at bounding box center [596, 239] width 18 height 18
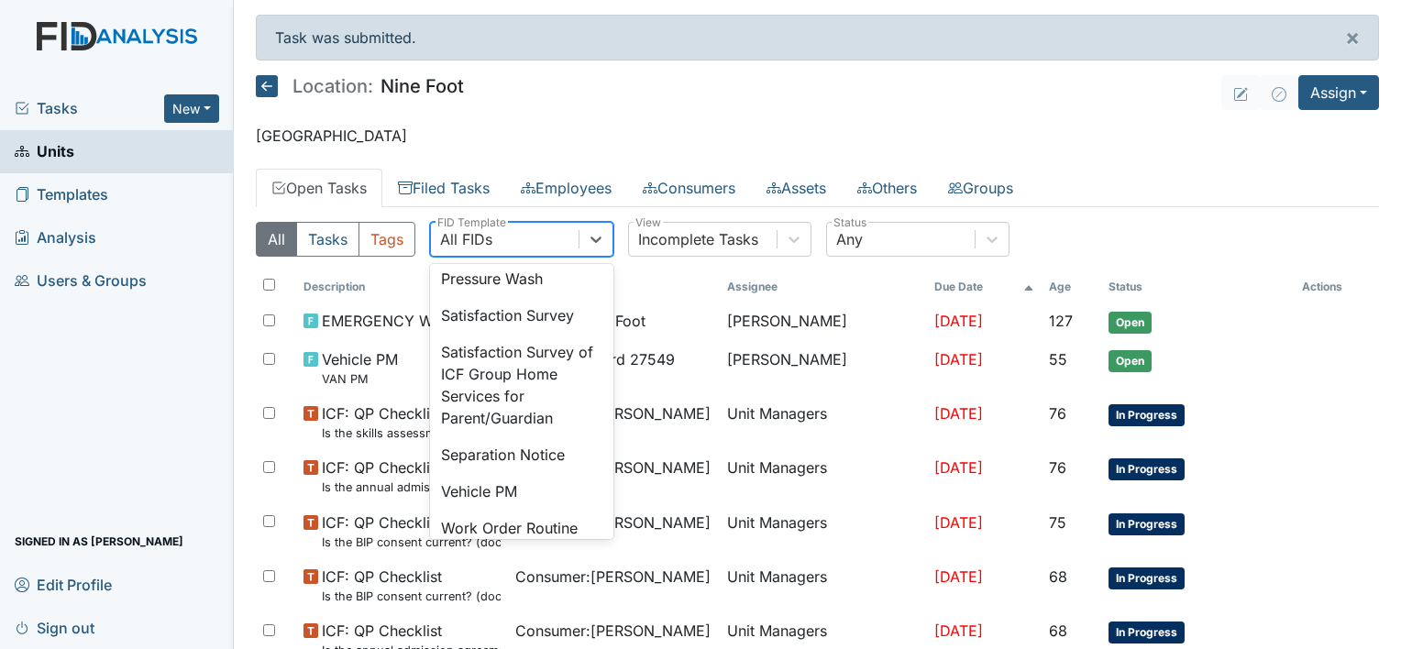
scroll to position [709, 0]
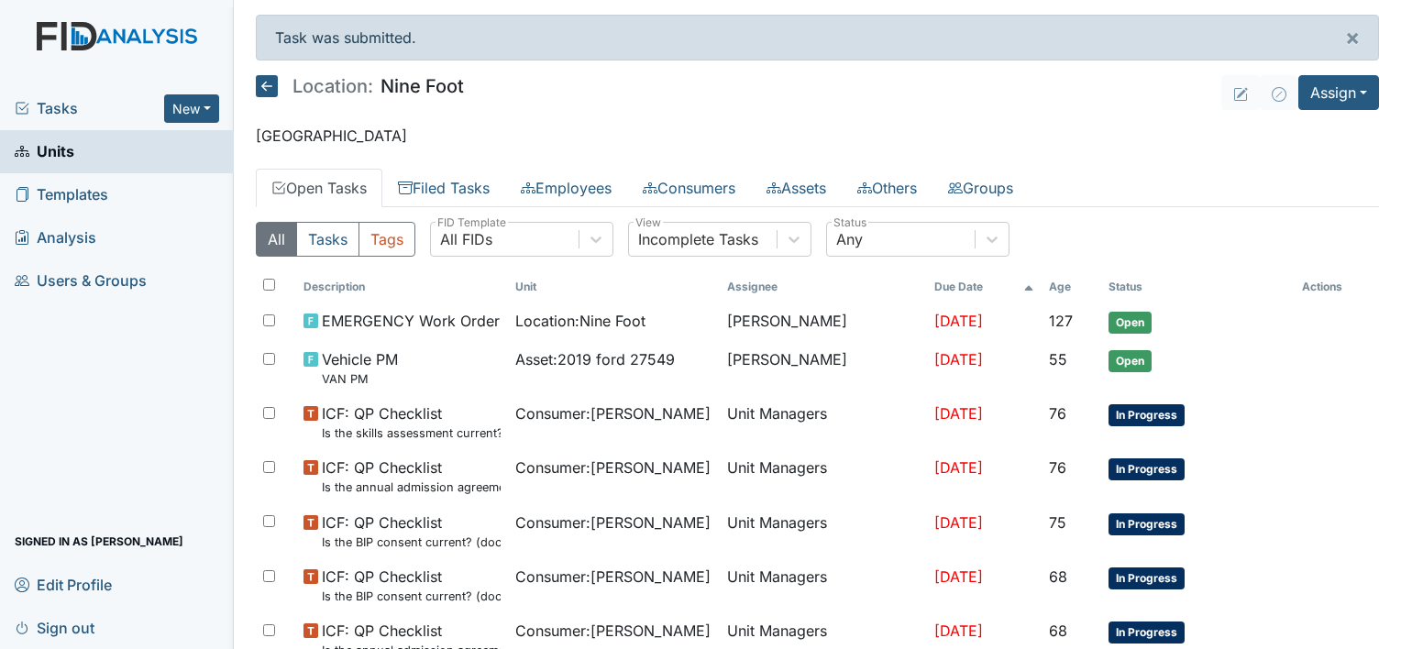
click at [825, 120] on main "Task was submitted. × Location: Nine Foot Assign Assign Form Assign Inspection …" at bounding box center [817, 324] width 1167 height 649
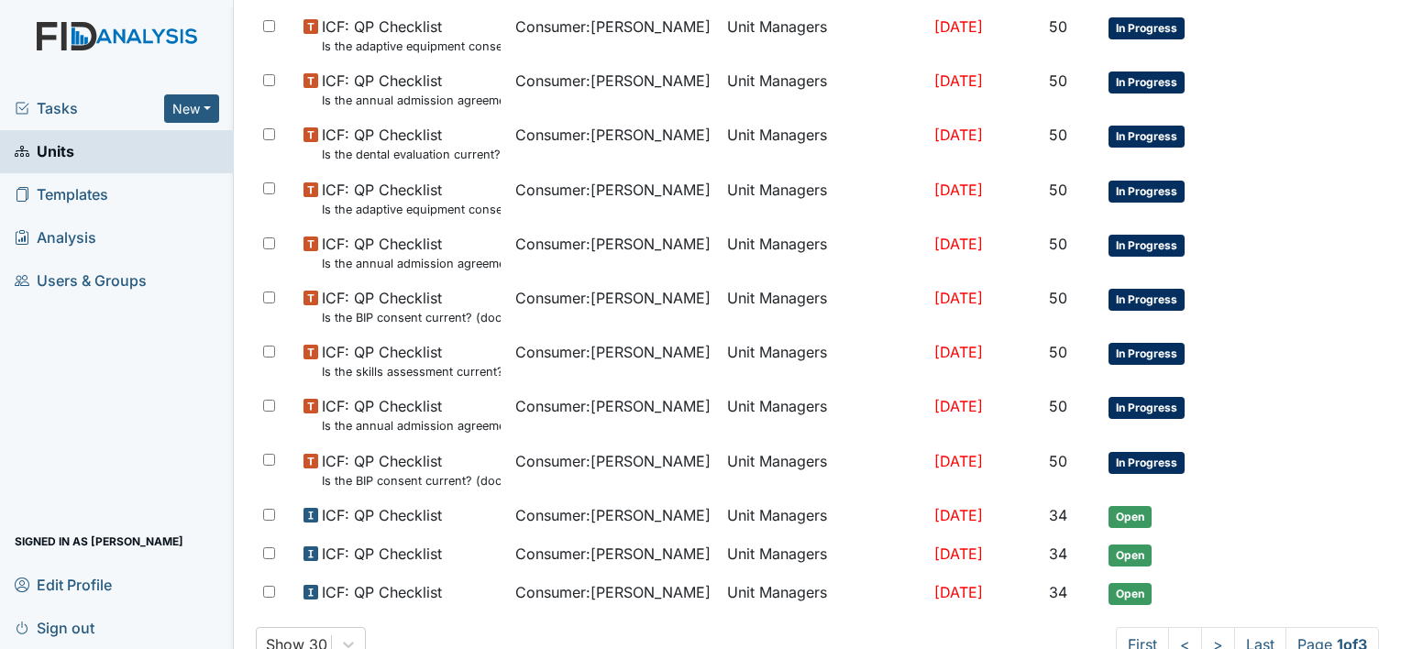
scroll to position [1210, 0]
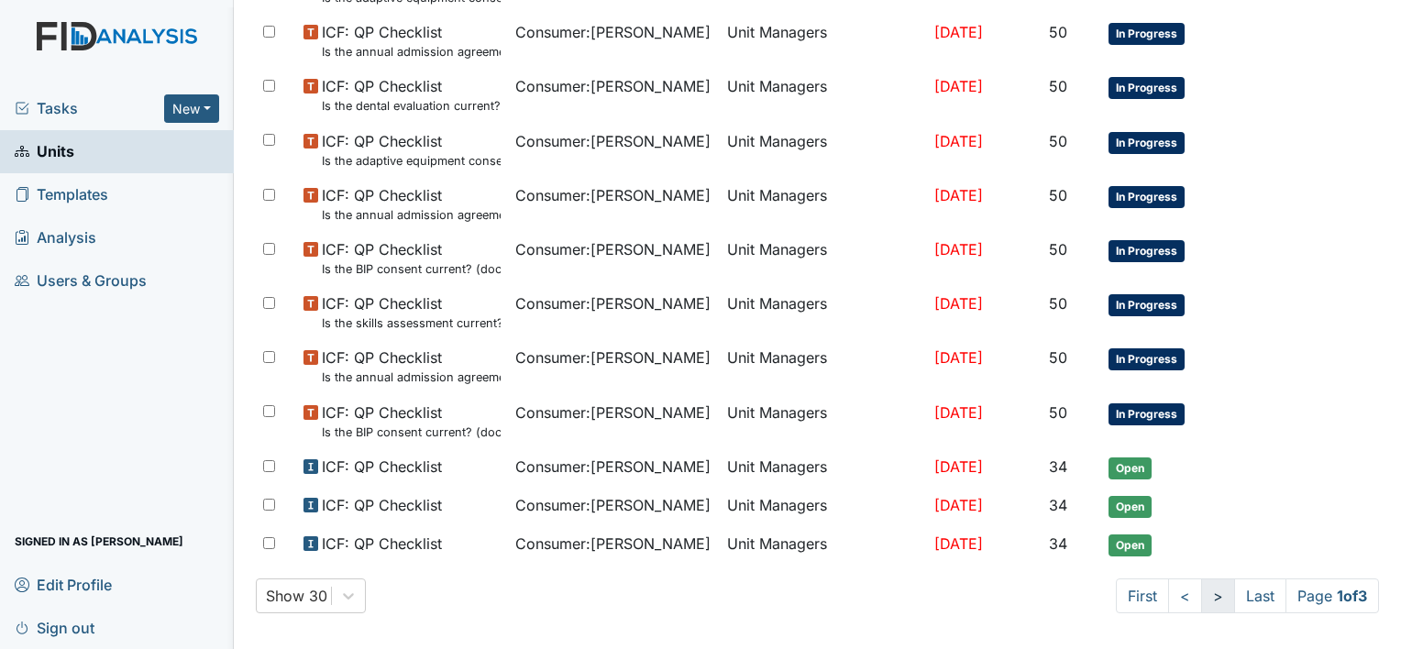
click at [1201, 587] on link ">" at bounding box center [1218, 596] width 34 height 35
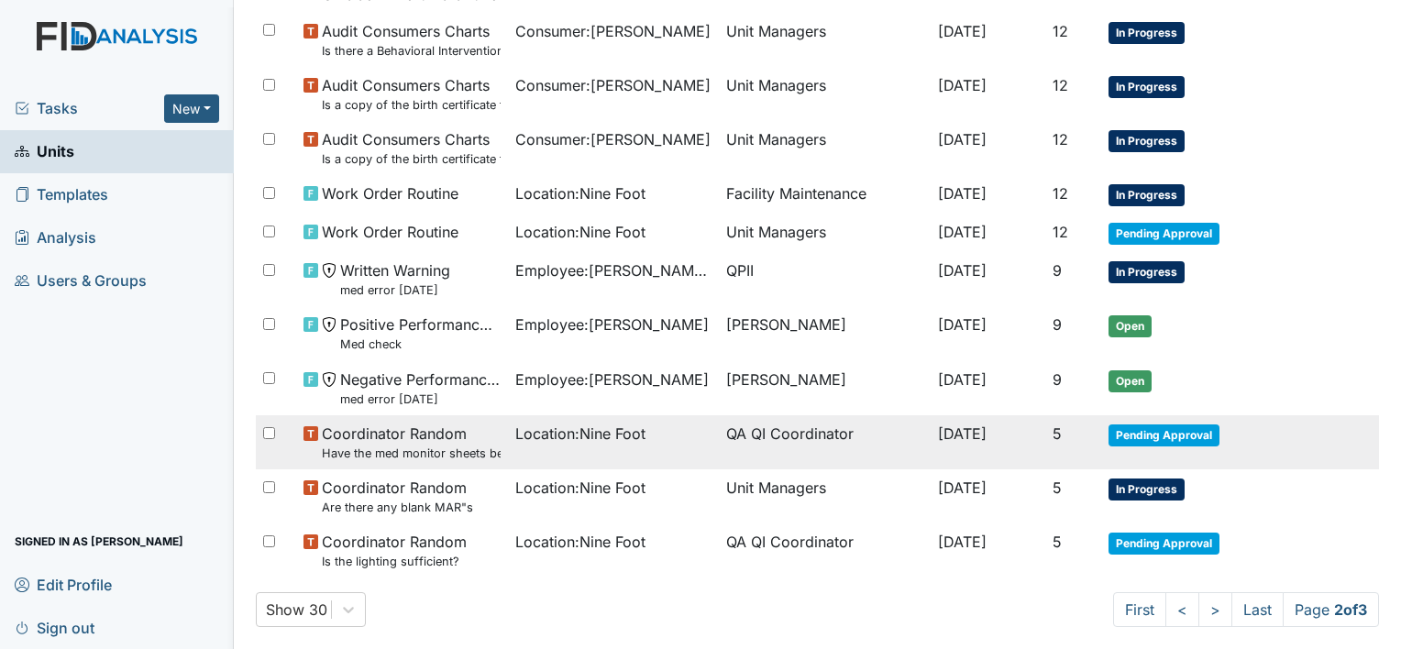
click at [593, 424] on span "Location : Nine Foot" at bounding box center [580, 434] width 130 height 22
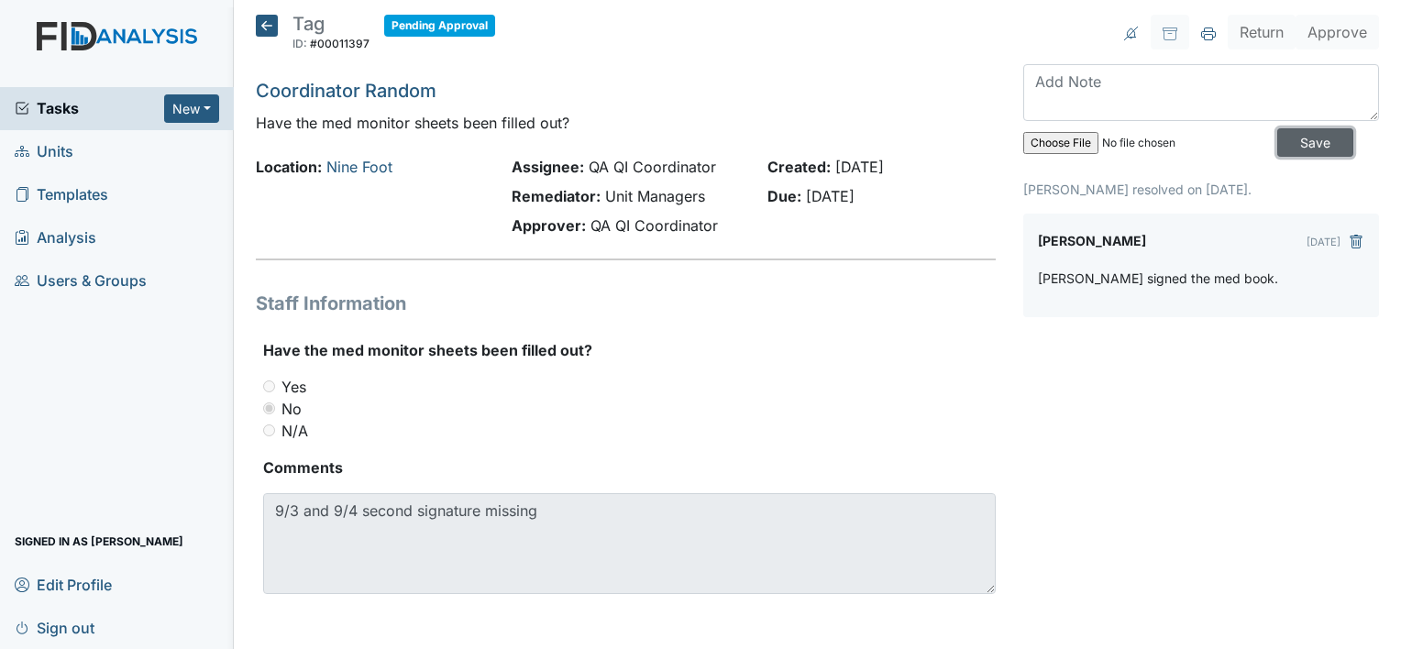
click at [1287, 137] on input "Save" at bounding box center [1316, 142] width 76 height 28
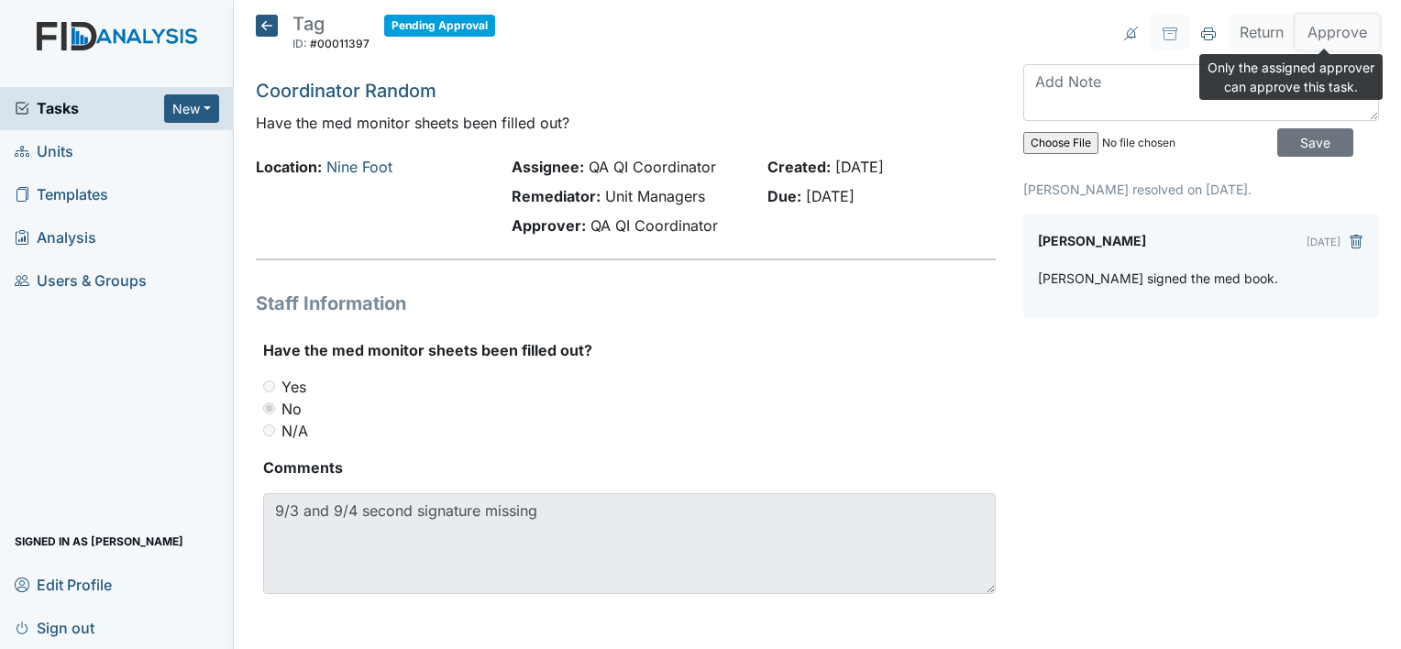
click at [1323, 42] on button "Approve" at bounding box center [1337, 32] width 83 height 35
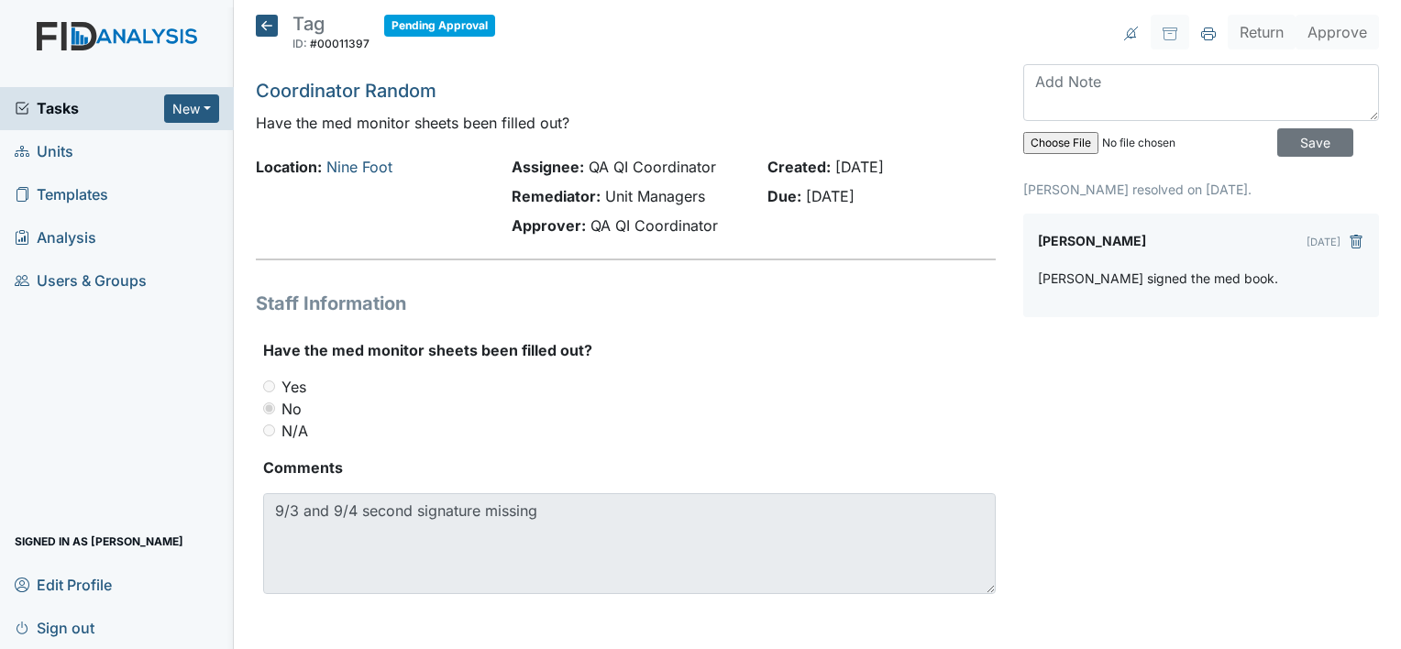
click at [261, 24] on icon at bounding box center [267, 26] width 22 height 22
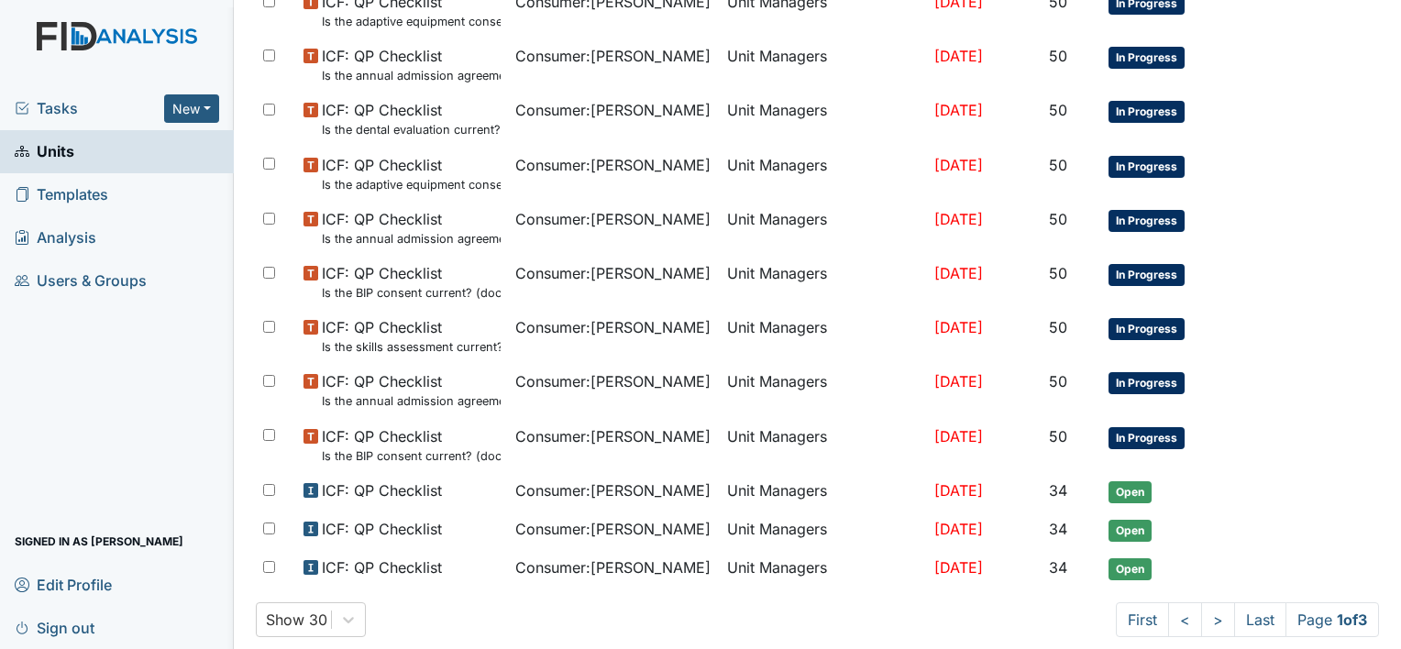
scroll to position [1149, 0]
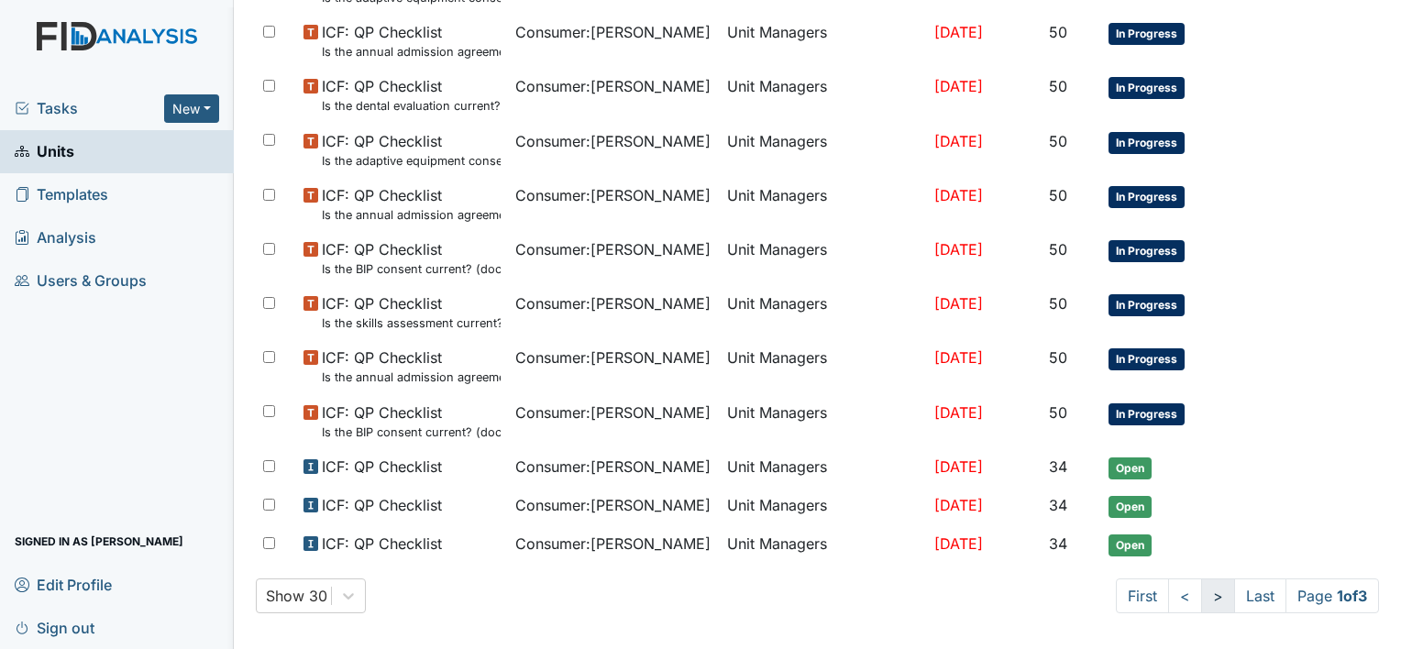
click at [1201, 587] on link ">" at bounding box center [1218, 596] width 34 height 35
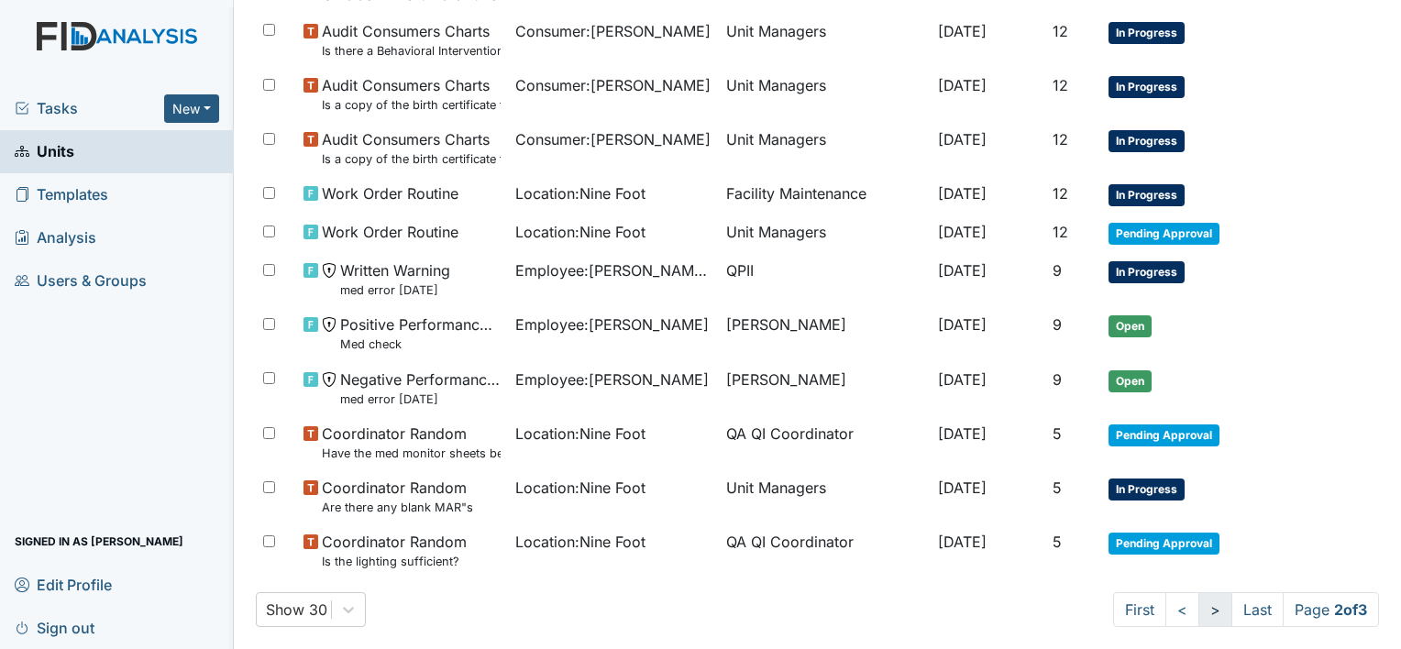
click at [1199, 605] on link ">" at bounding box center [1216, 609] width 34 height 35
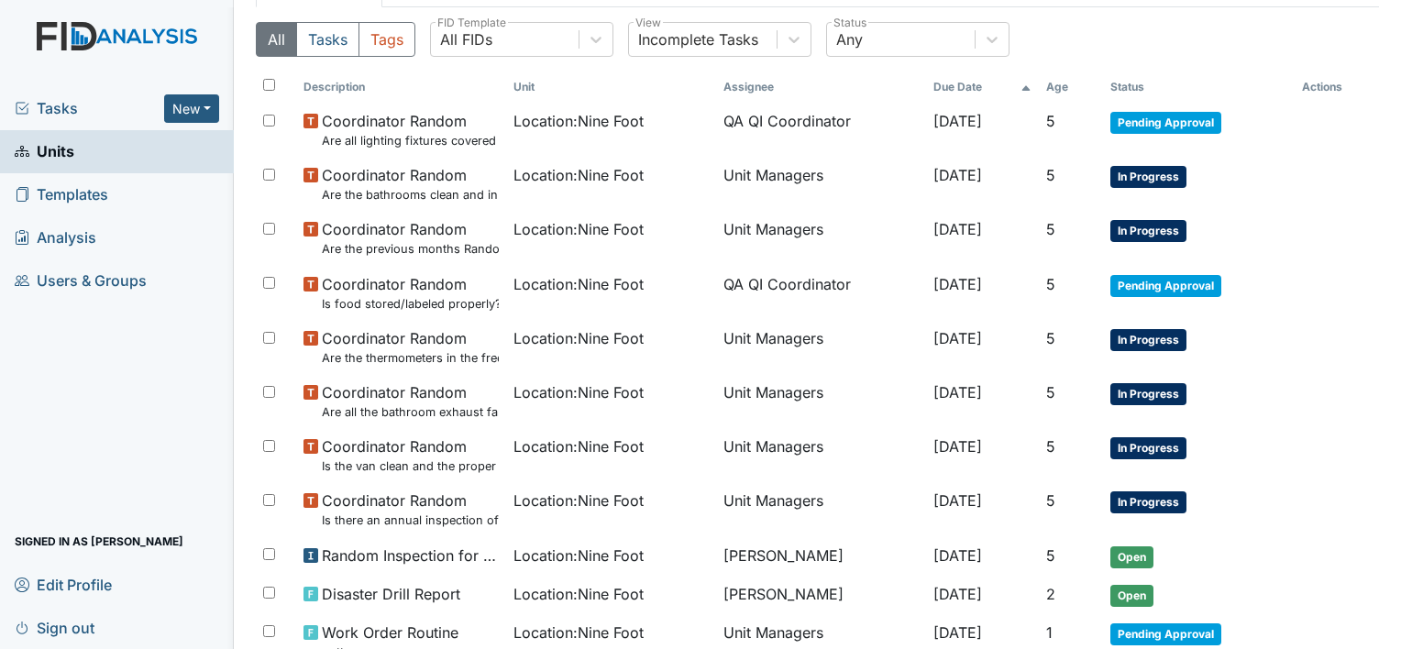
scroll to position [103, 0]
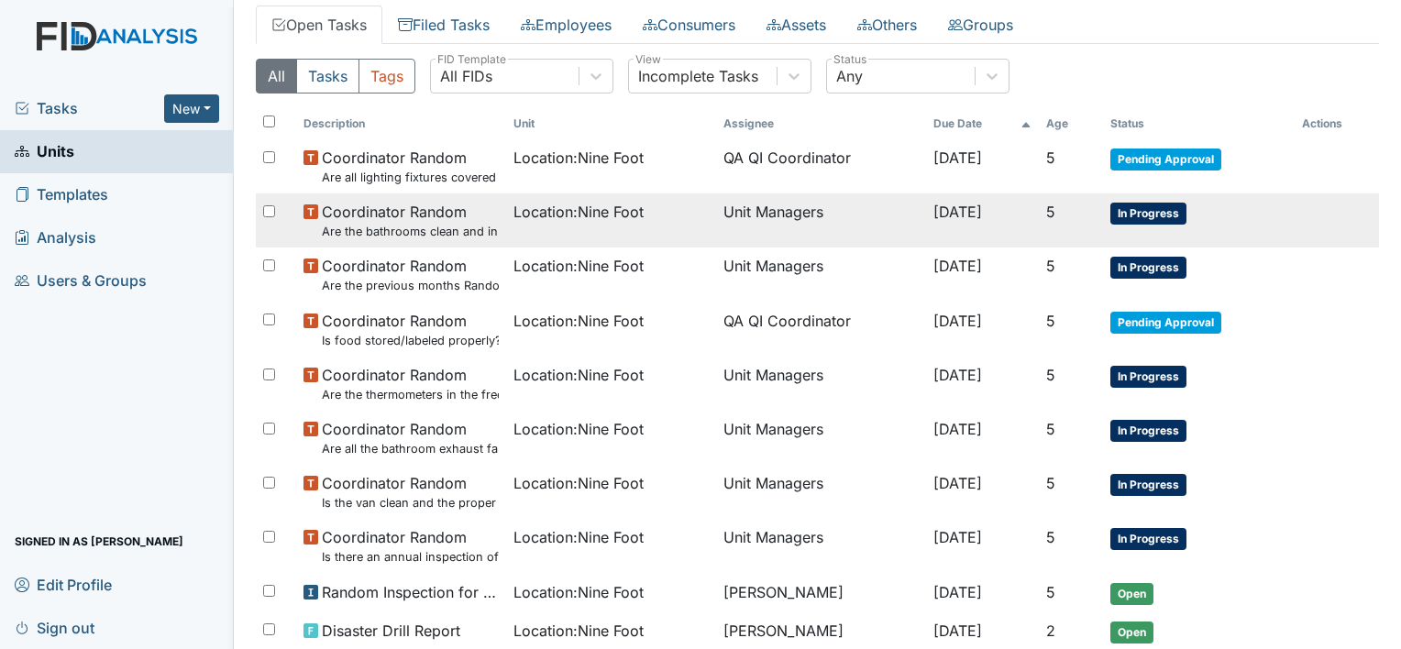
click at [539, 212] on span "Location : Nine Foot" at bounding box center [579, 212] width 130 height 22
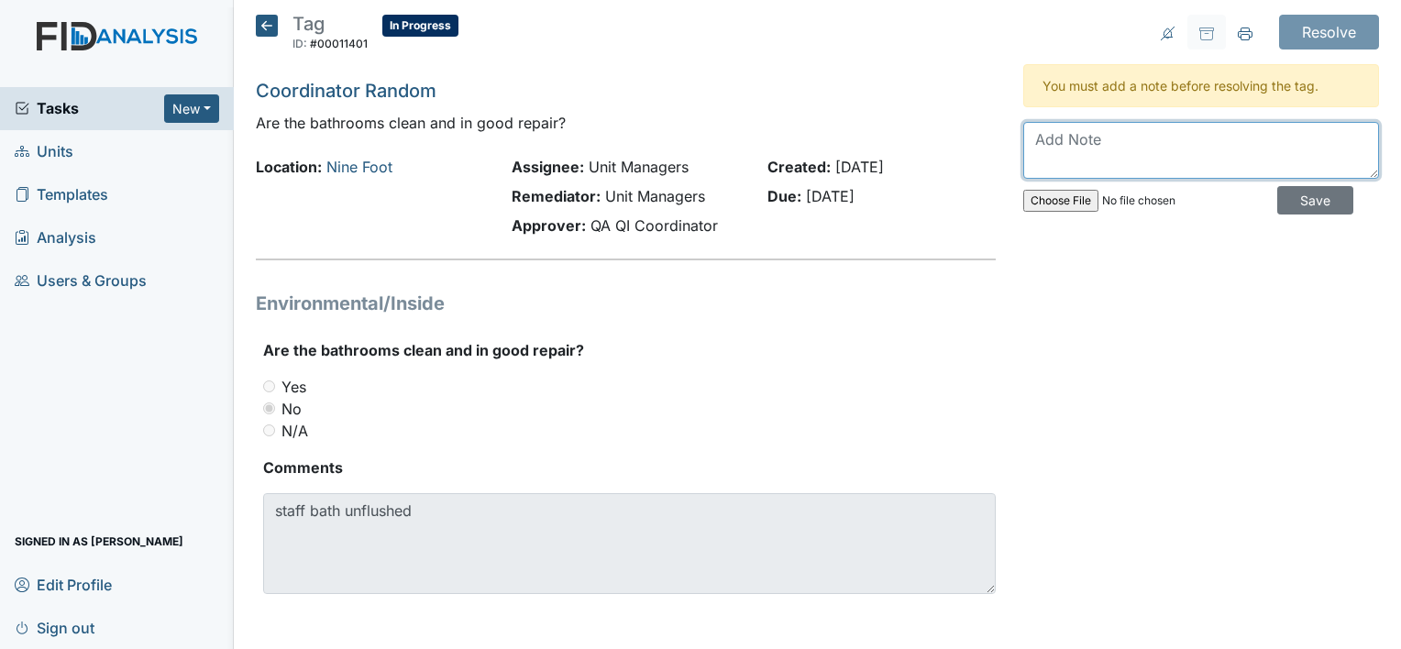
click at [1034, 151] on textarea at bounding box center [1201, 150] width 356 height 57
type textarea "staff bath have been flused."
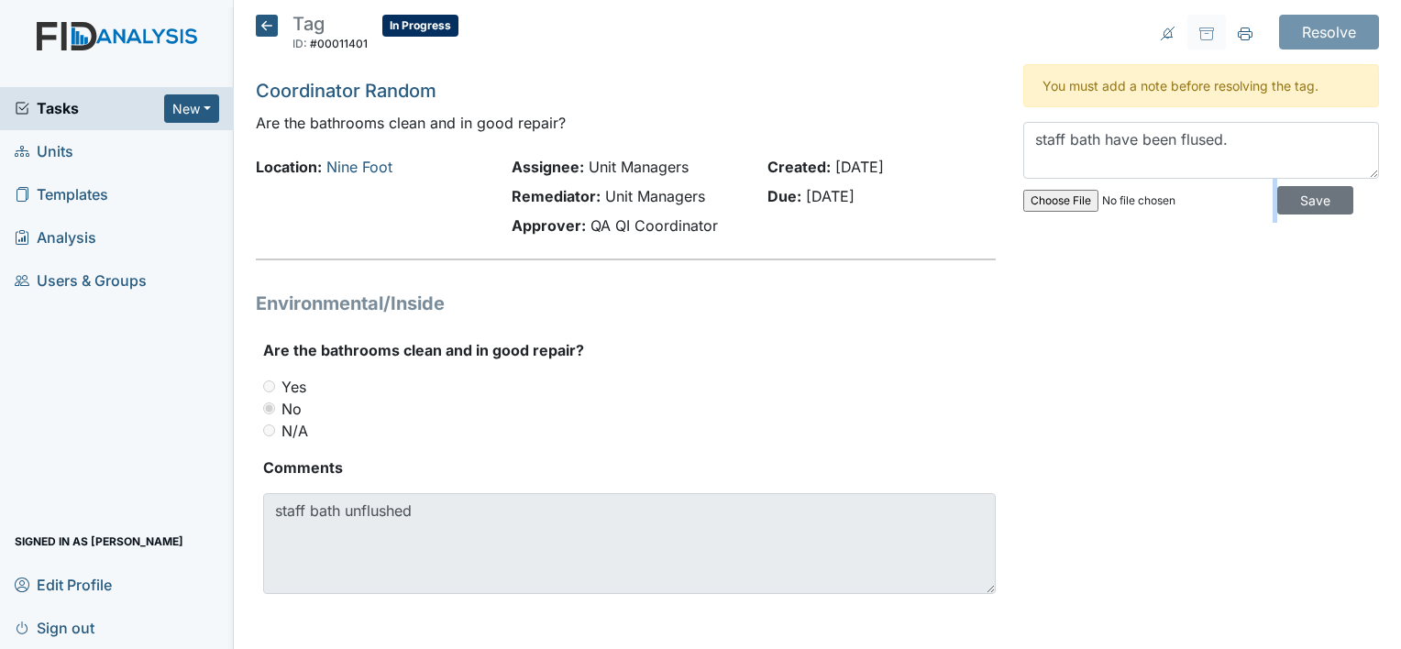
drag, startPoint x: 1228, startPoint y: 224, endPoint x: 1259, endPoint y: 403, distance: 181.5
click at [1259, 403] on div "Resolve Archive Task × Are you sure you want to archive this task? It will appe…" at bounding box center [1201, 327] width 383 height 624
click at [1281, 194] on input "Save" at bounding box center [1316, 200] width 76 height 28
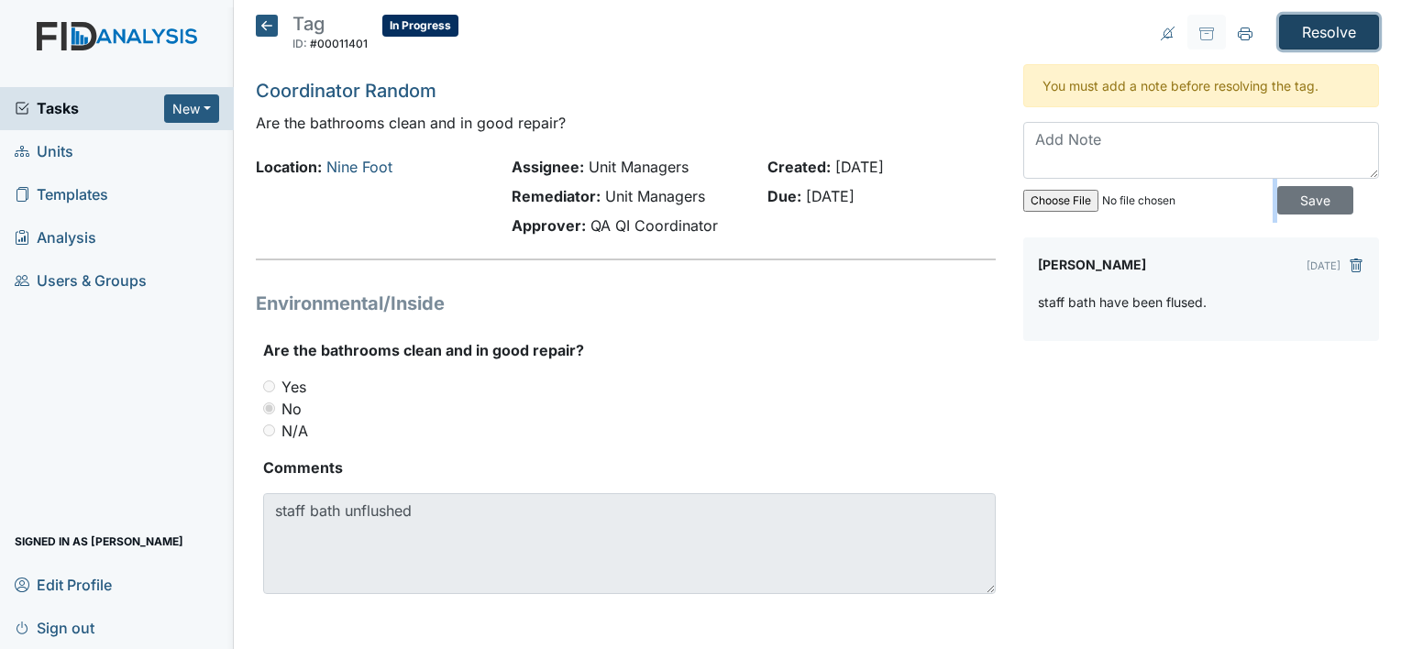
click at [1320, 28] on input "Resolve" at bounding box center [1329, 32] width 100 height 35
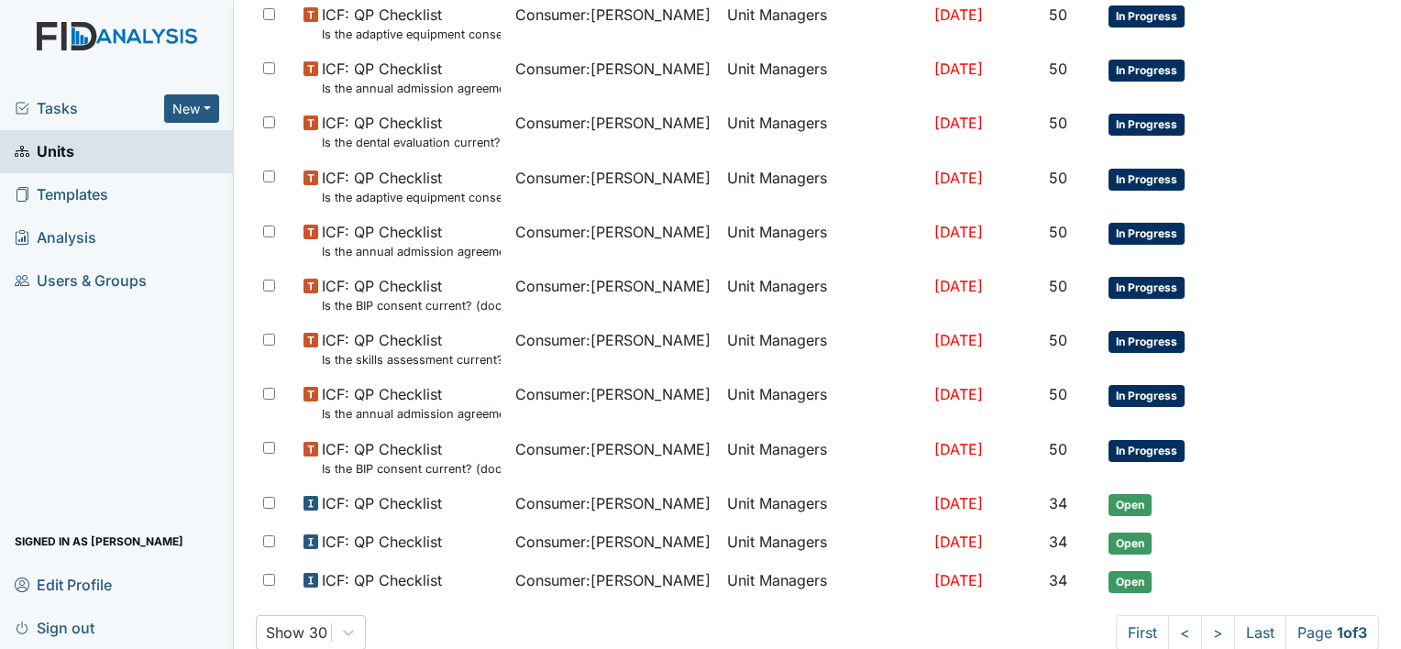
scroll to position [1210, 0]
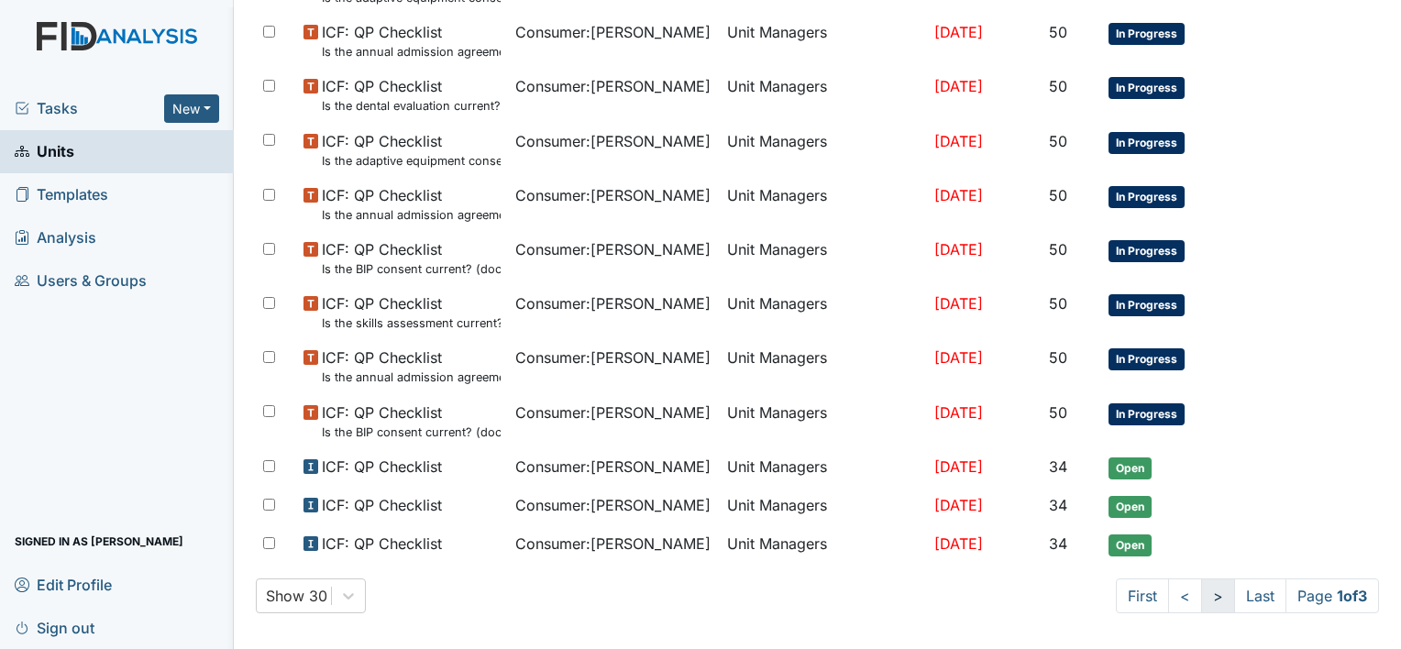
click at [1201, 592] on link ">" at bounding box center [1218, 596] width 34 height 35
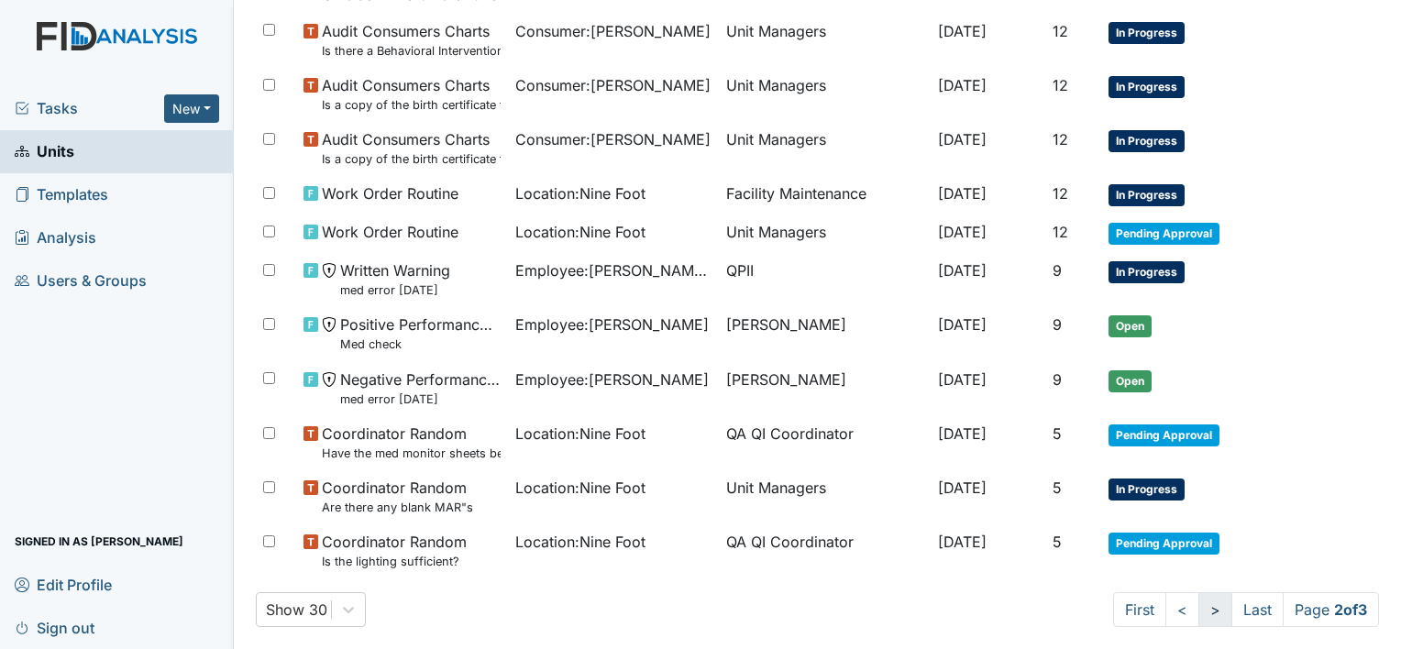
click at [1199, 603] on link ">" at bounding box center [1216, 609] width 34 height 35
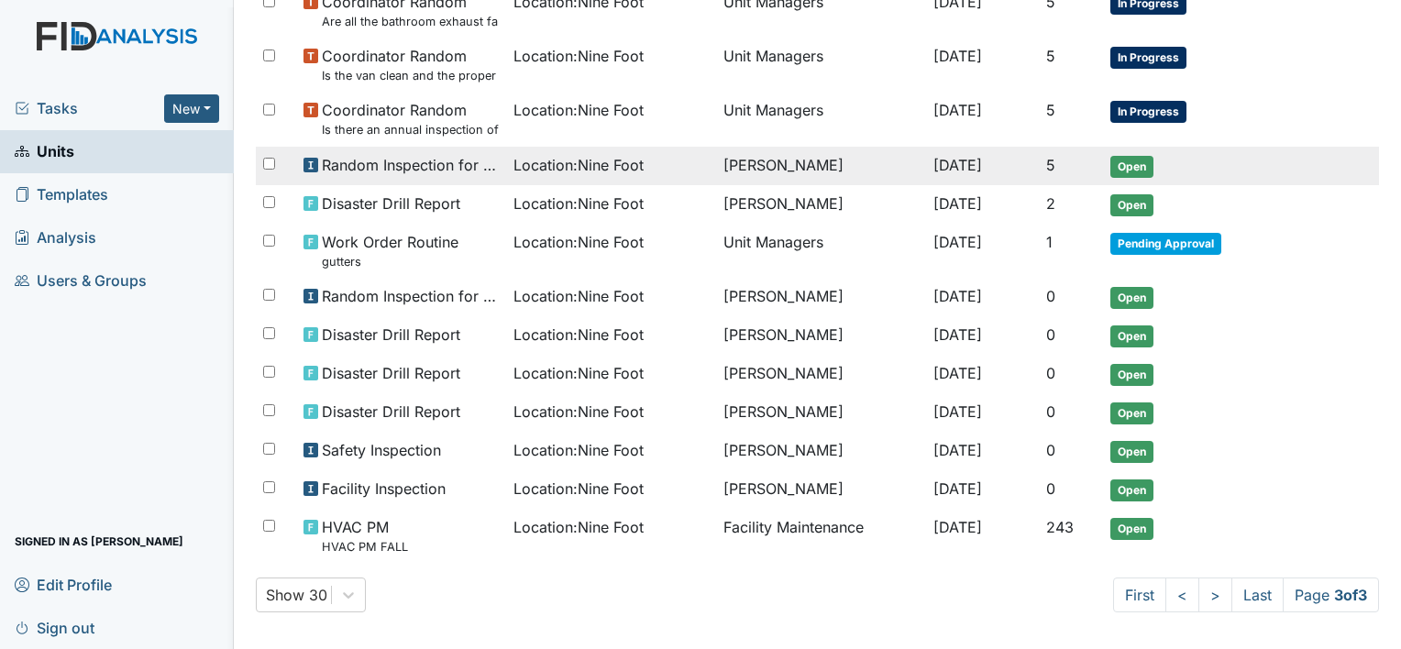
click at [594, 157] on span "Location : Nine Foot" at bounding box center [579, 165] width 130 height 22
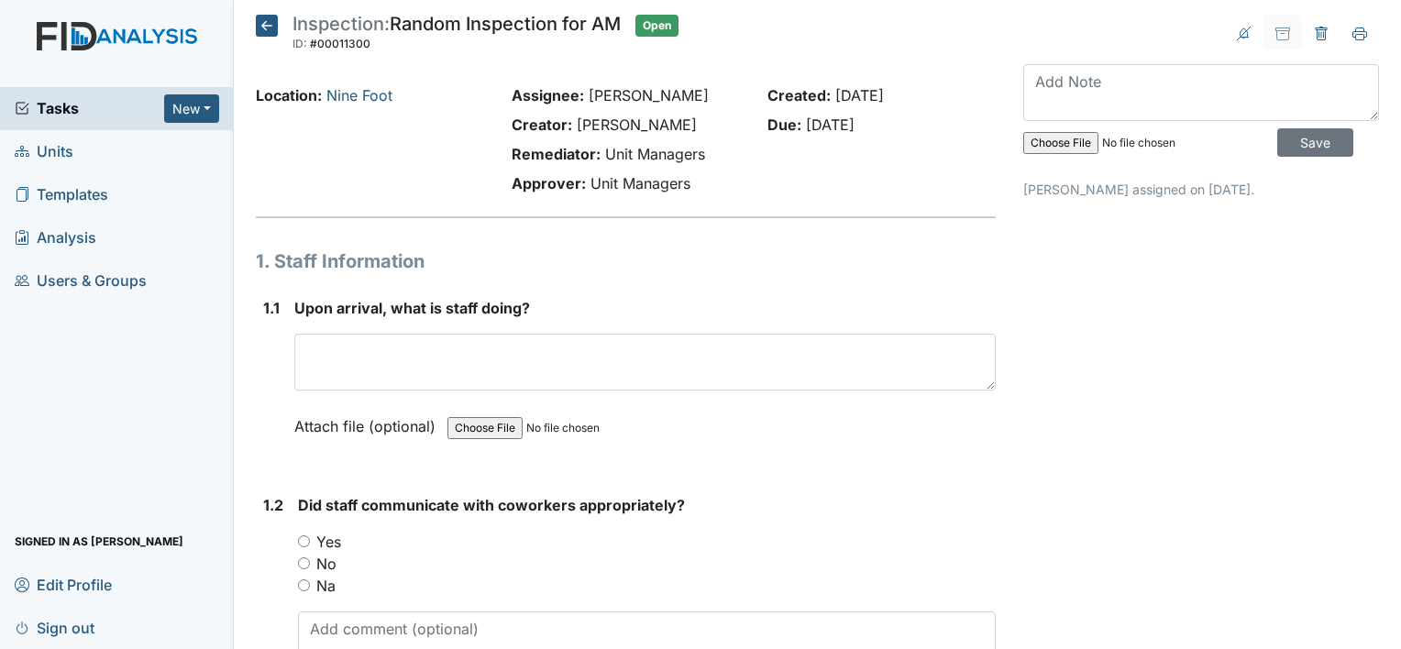
click at [594, 157] on strong "Remediator:" at bounding box center [556, 154] width 89 height 18
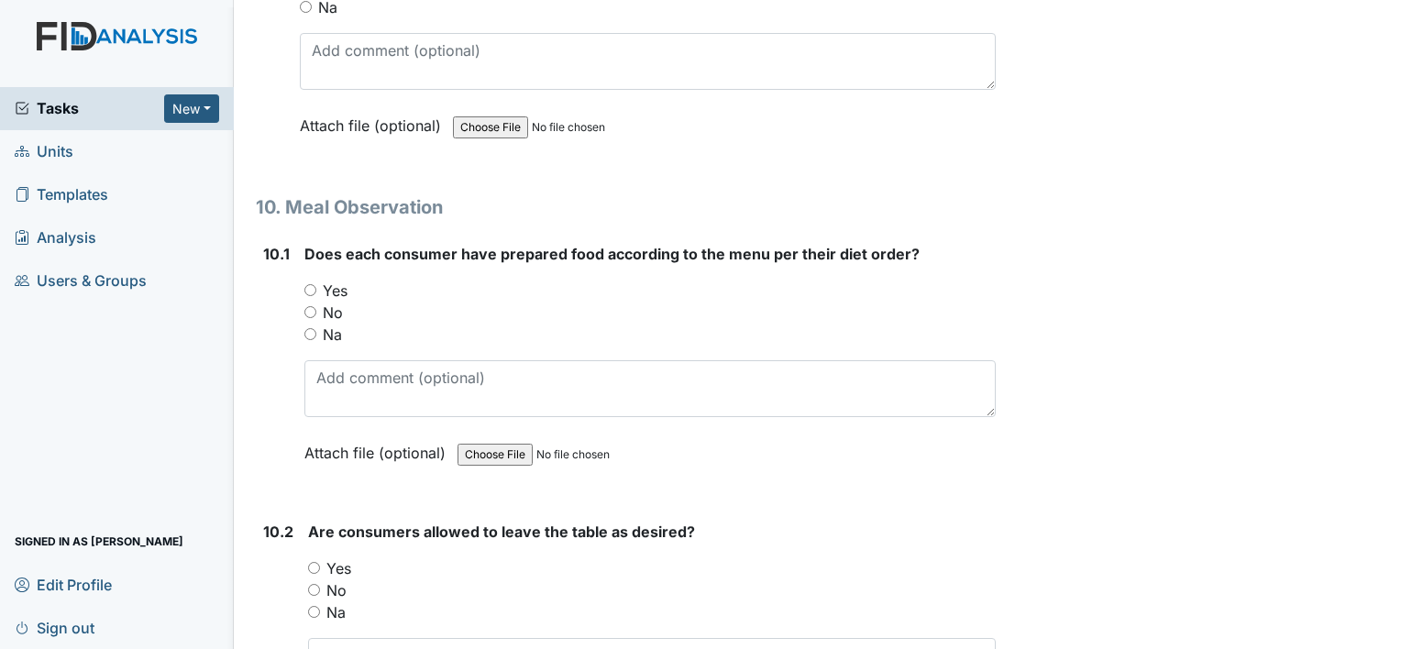
scroll to position [15868, 0]
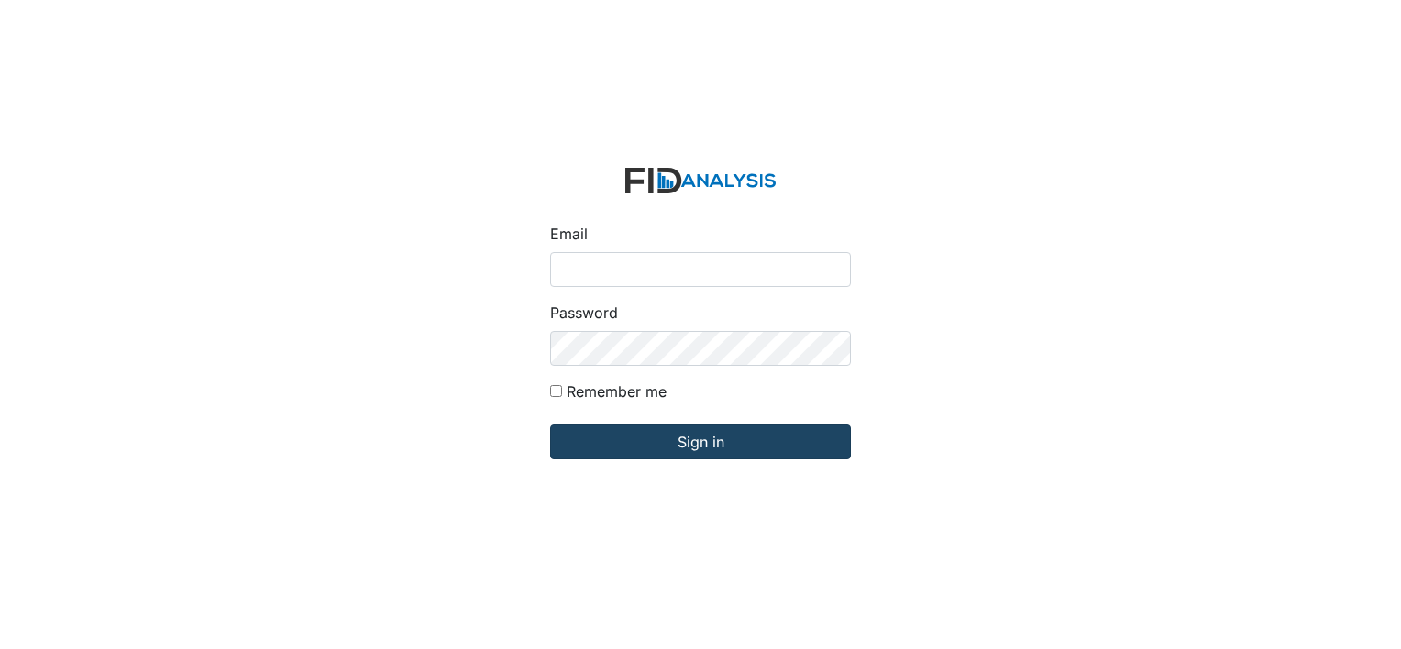
type input "[PERSON_NAME][EMAIL_ADDRESS][DOMAIN_NAME]"
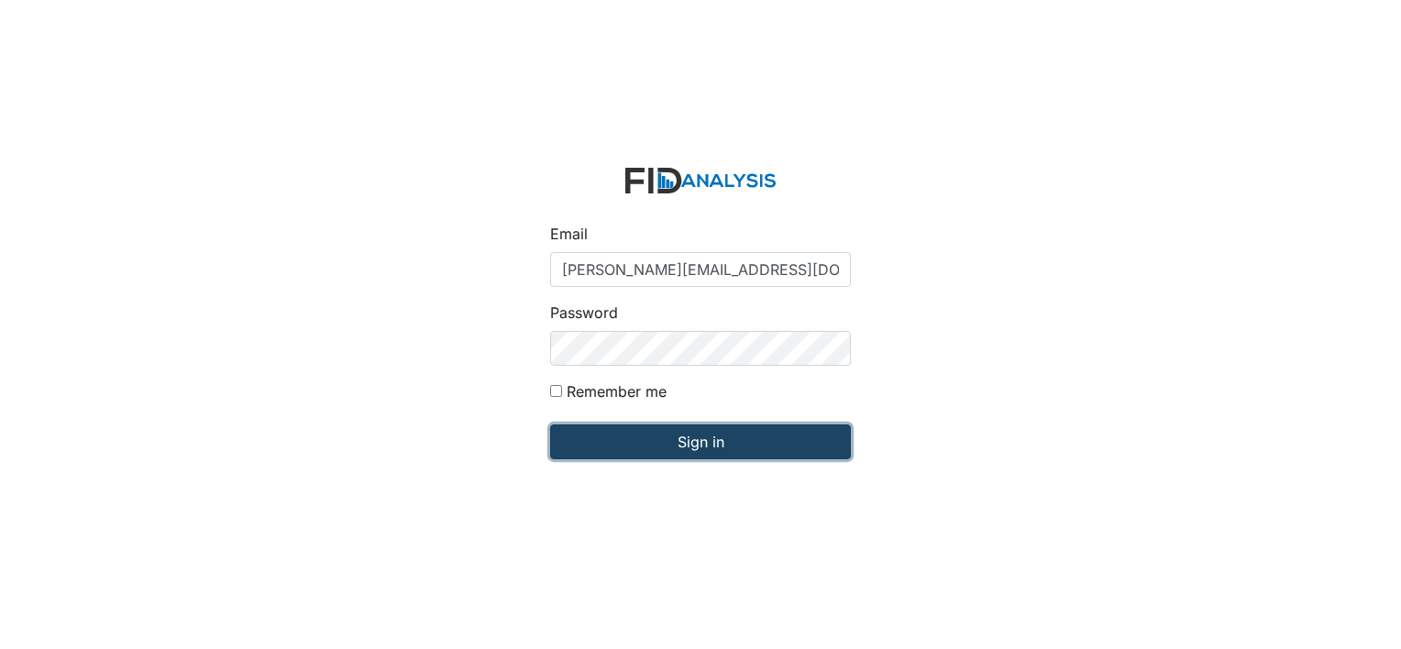
click at [617, 435] on input "Sign in" at bounding box center [700, 442] width 301 height 35
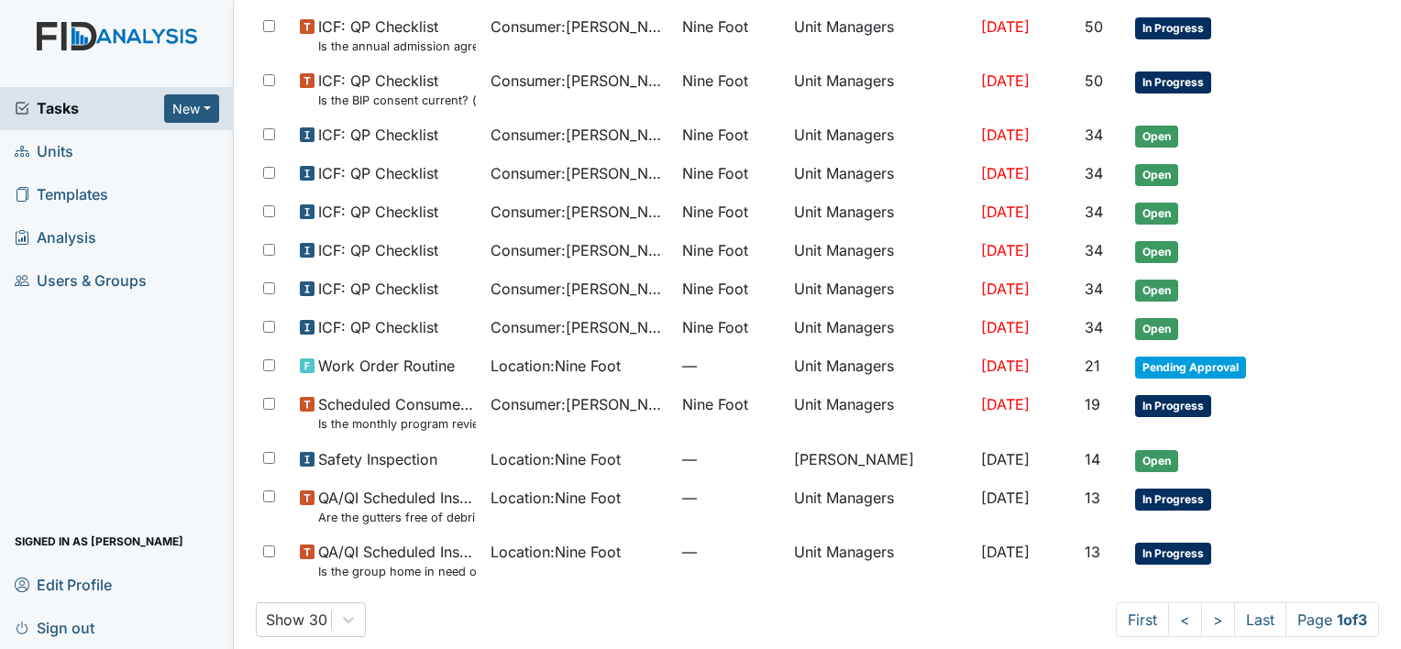
scroll to position [1062, 0]
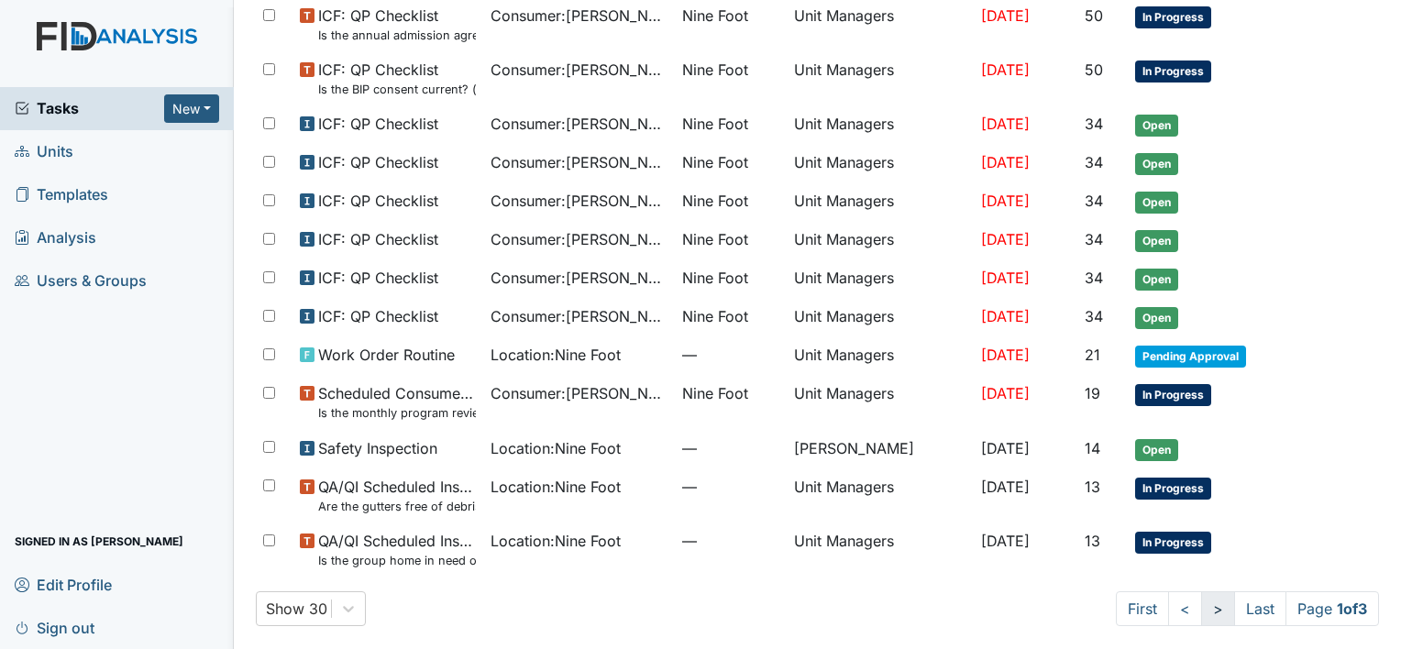
click at [1201, 603] on link ">" at bounding box center [1218, 609] width 34 height 35
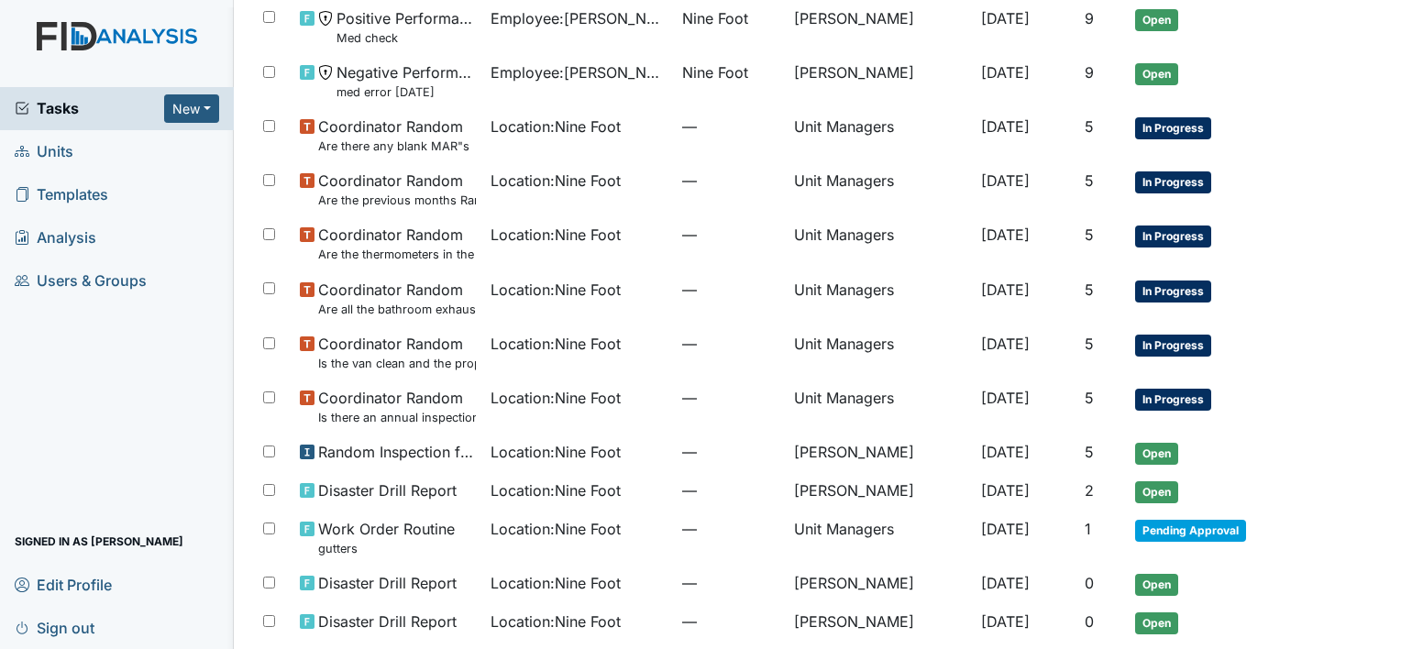
scroll to position [928, 0]
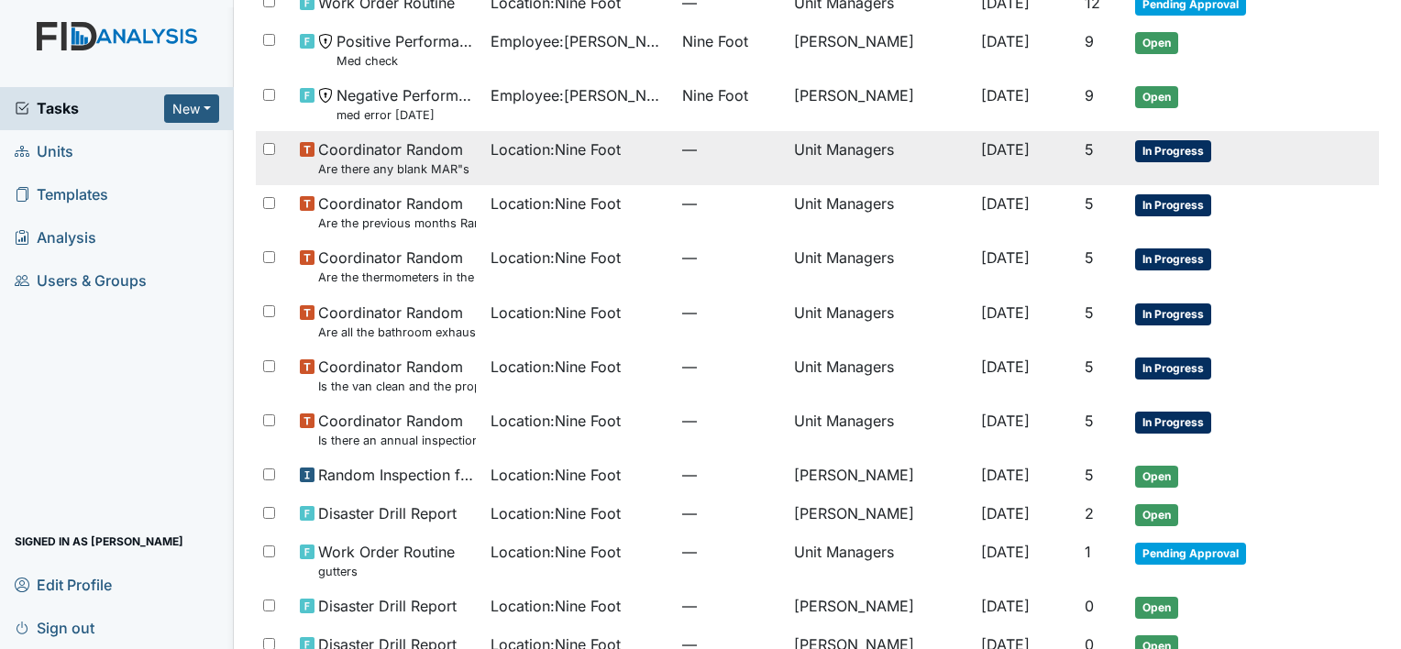
click at [526, 147] on span "Location : Nine Foot" at bounding box center [556, 149] width 130 height 22
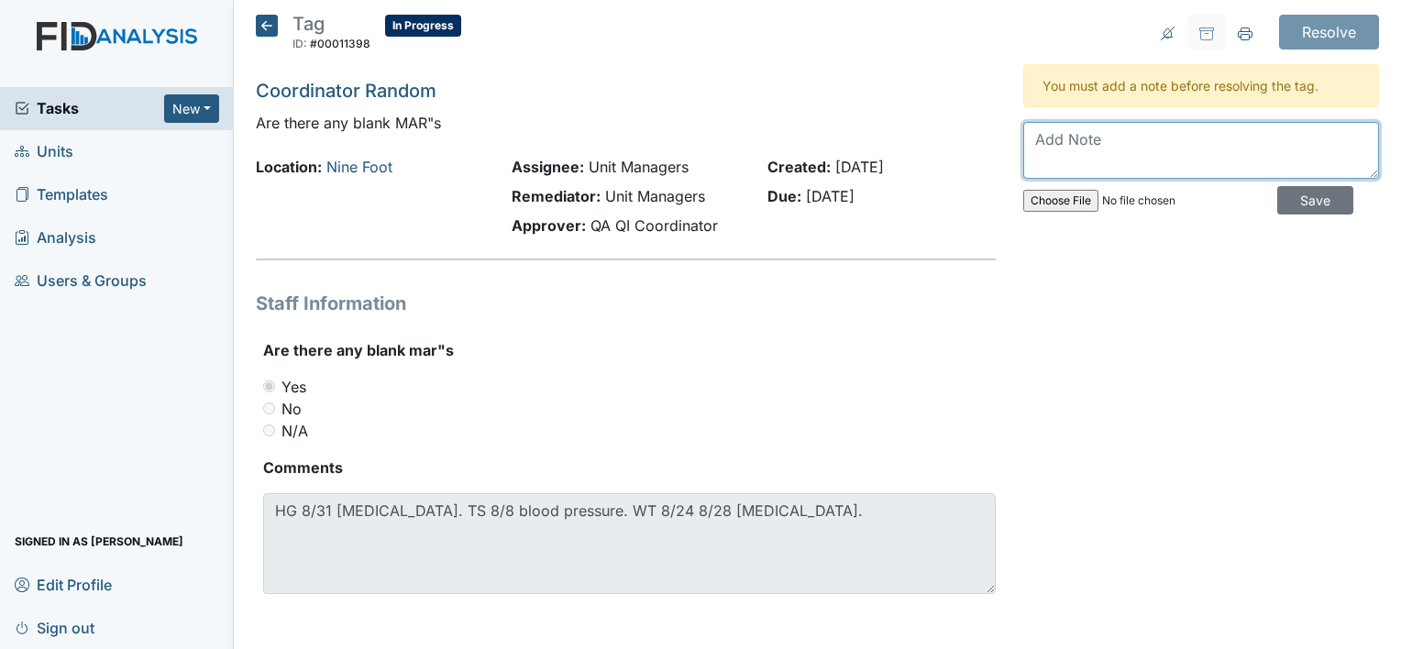
click at [1042, 136] on textarea at bounding box center [1201, 150] width 356 height 57
type textarea "mars have been done"
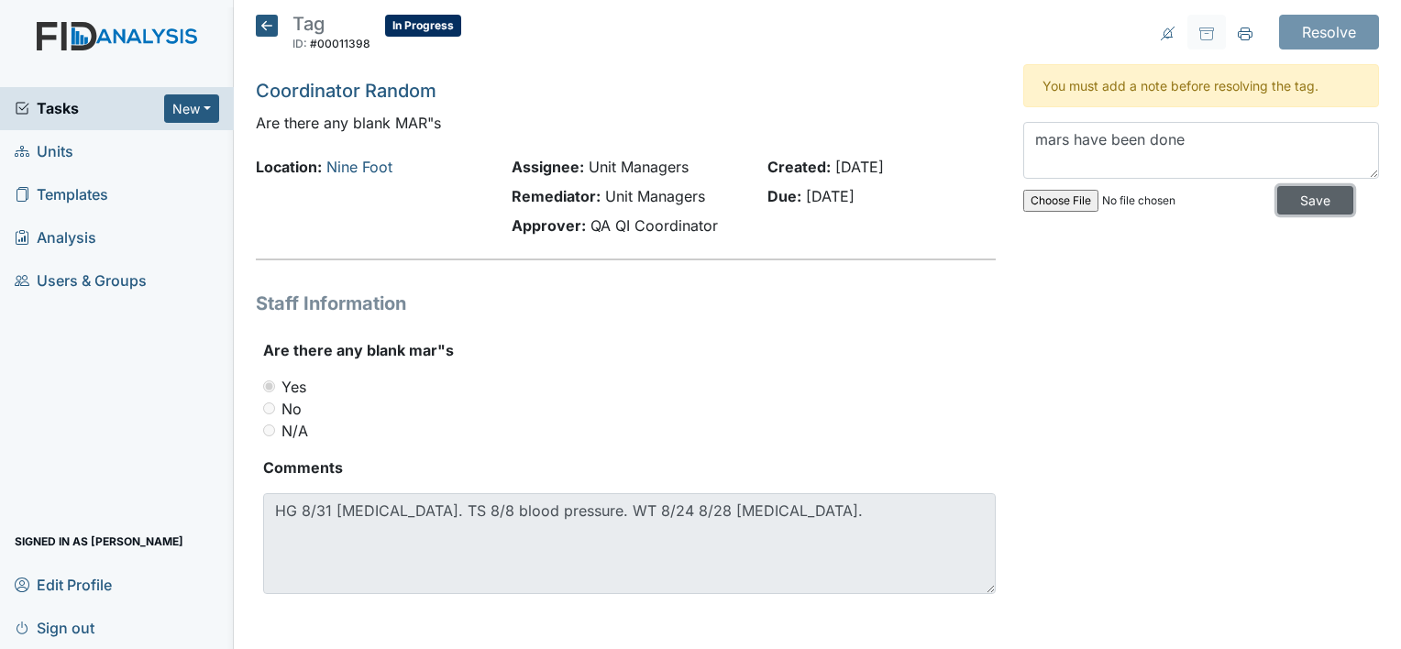
click at [1278, 197] on input "Save" at bounding box center [1316, 200] width 76 height 28
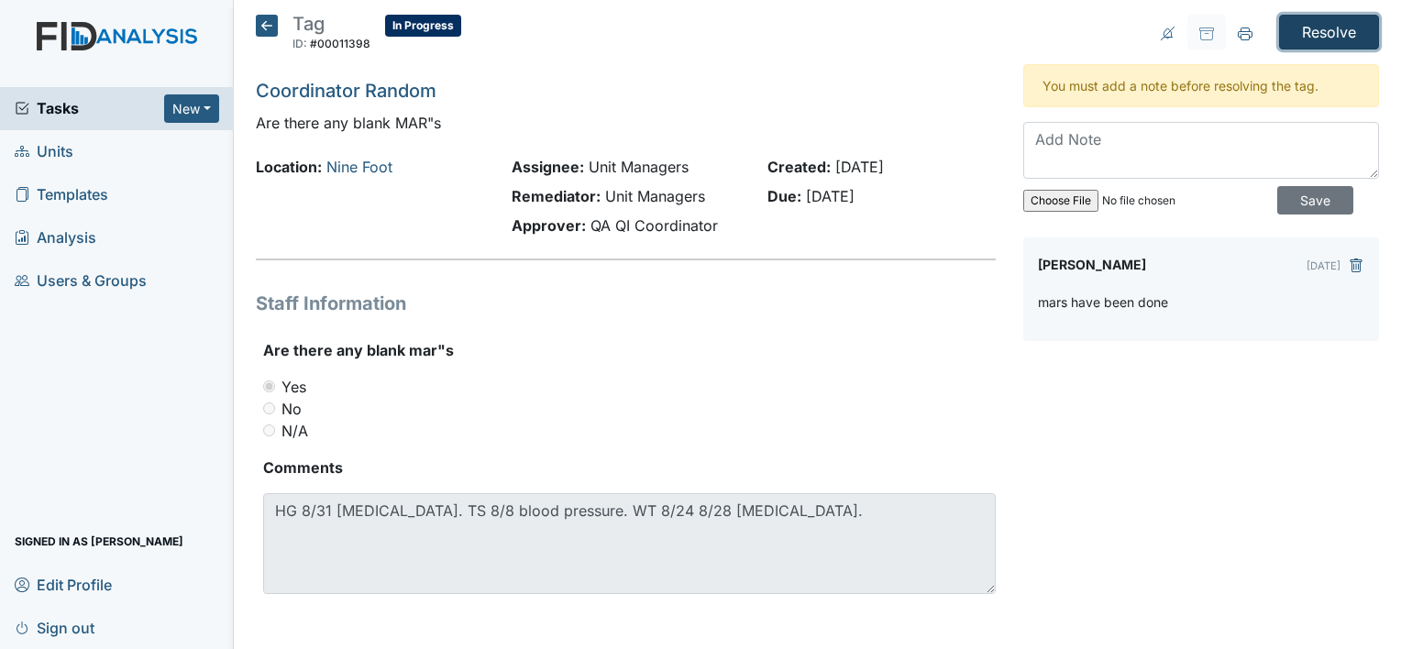
click at [1324, 28] on input "Resolve" at bounding box center [1329, 32] width 100 height 35
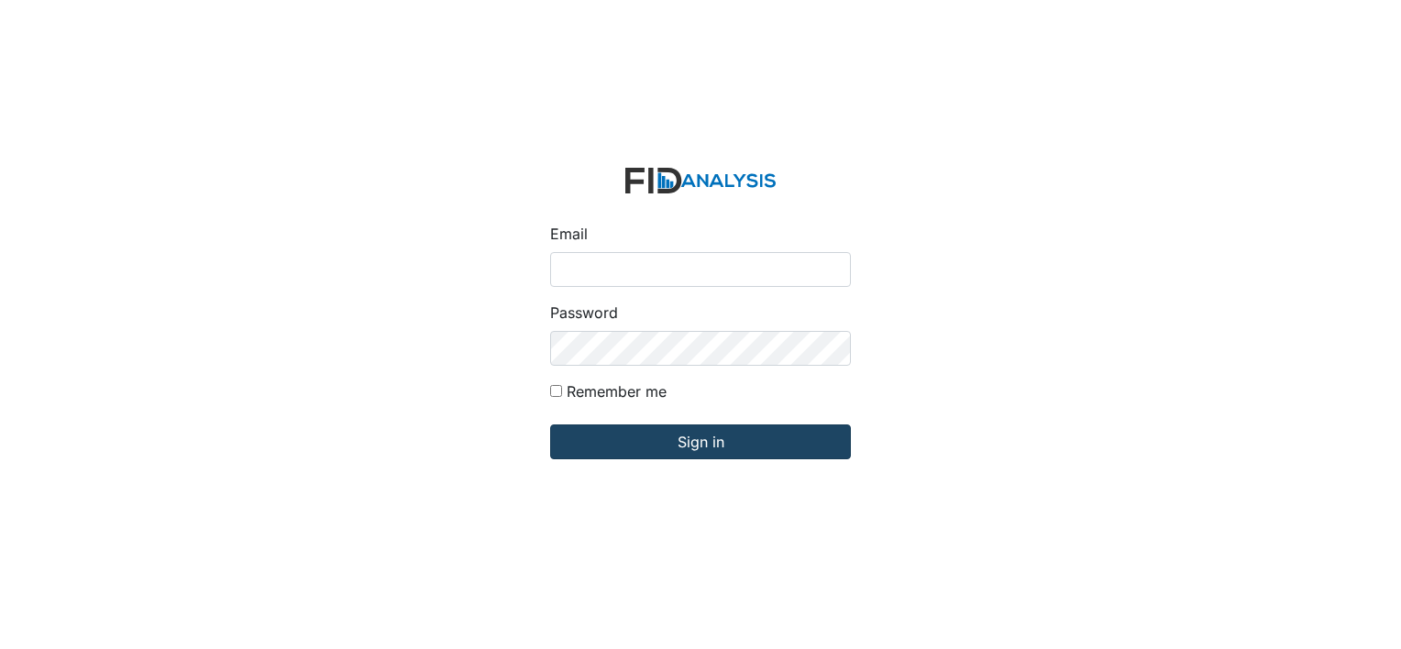
type input "[PERSON_NAME][EMAIL_ADDRESS][DOMAIN_NAME]"
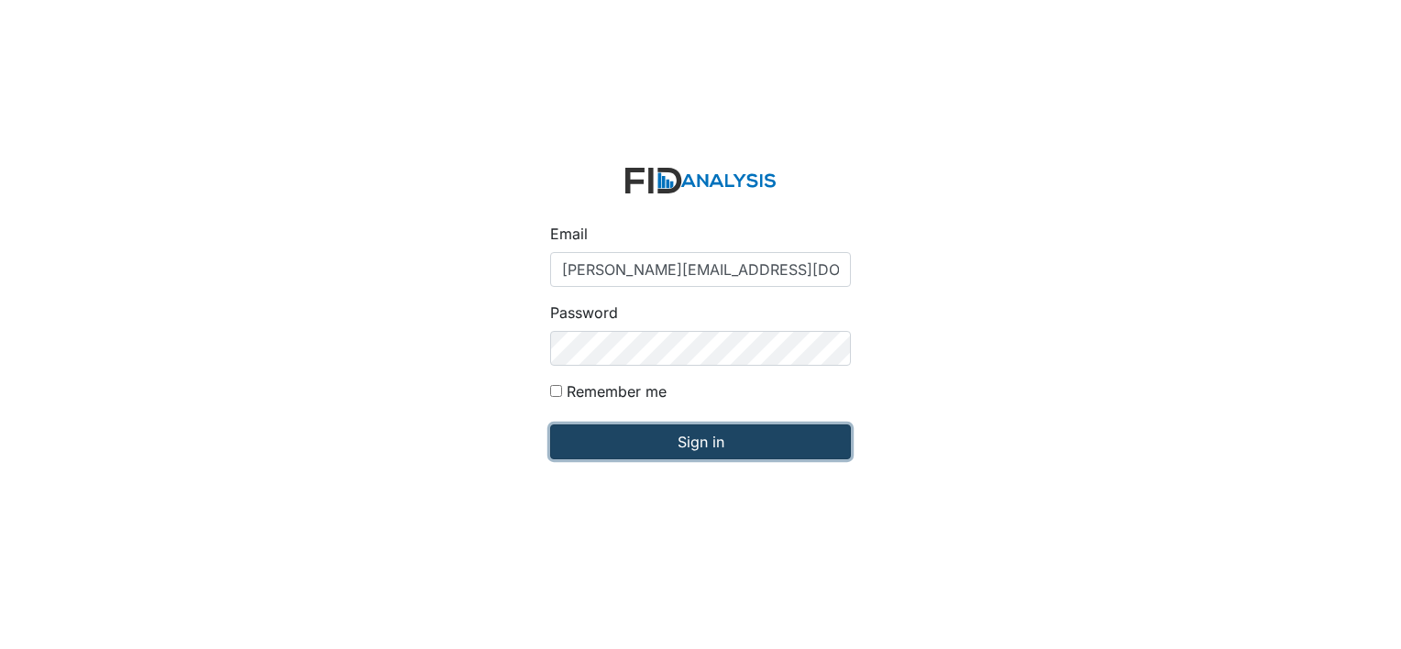
click at [697, 446] on input "Sign in" at bounding box center [700, 442] width 301 height 35
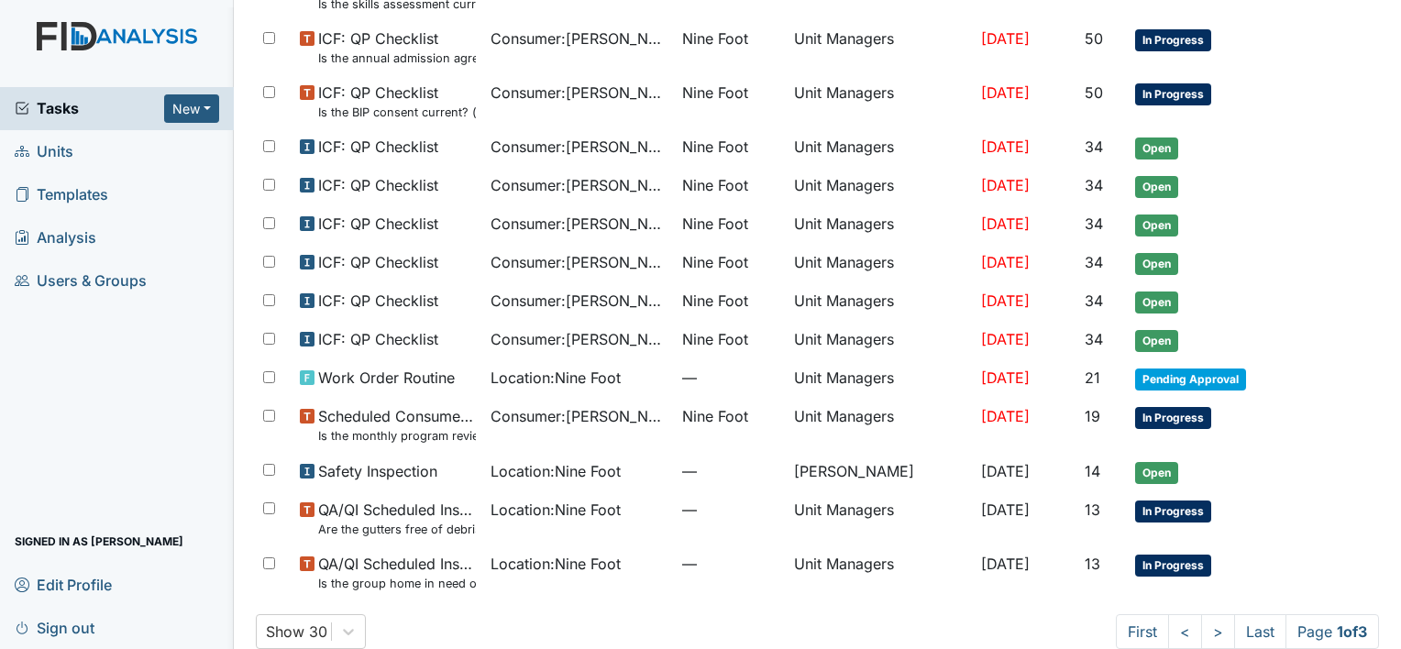
scroll to position [1062, 0]
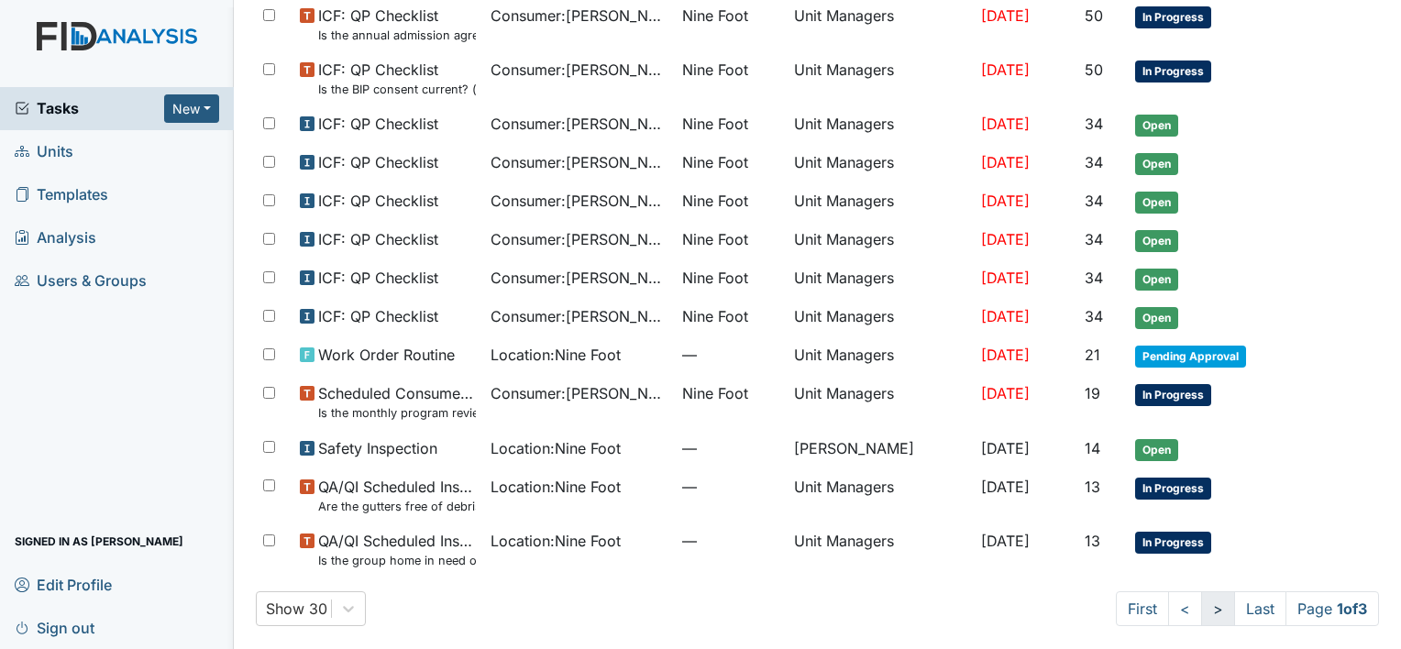
click at [1201, 603] on link ">" at bounding box center [1218, 609] width 34 height 35
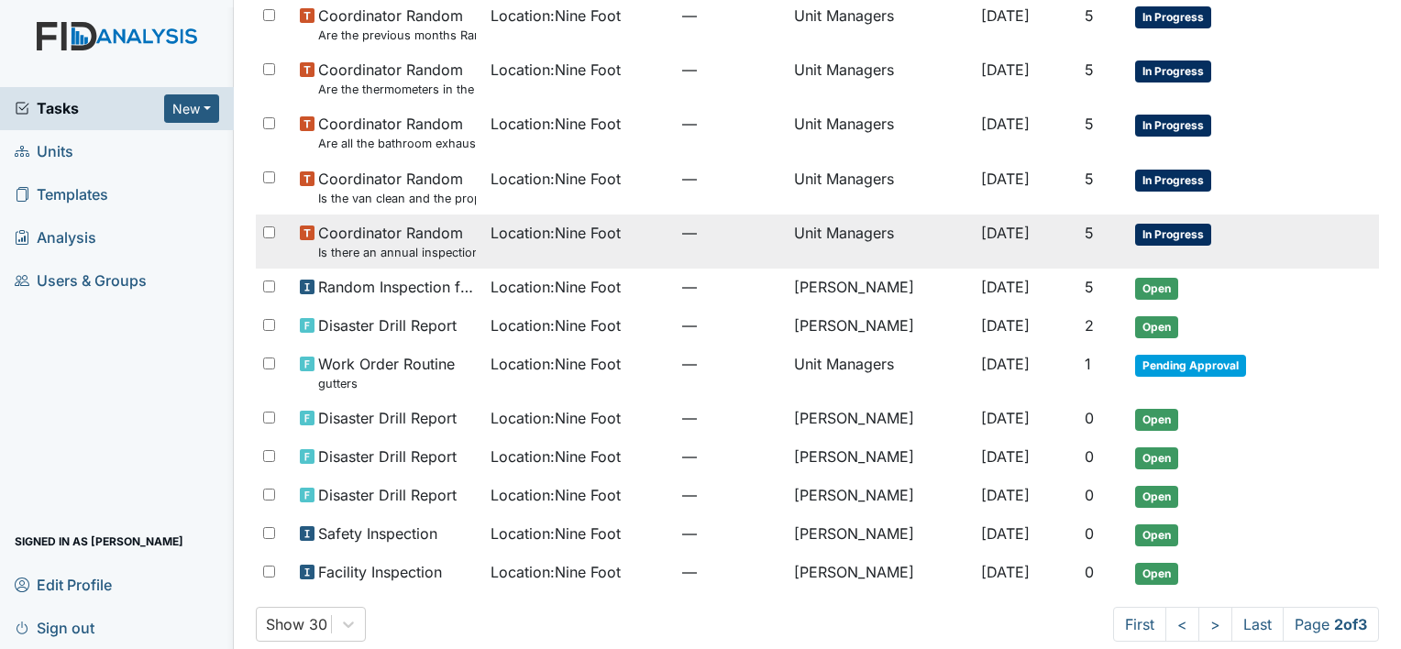
click at [525, 227] on span "Location : Nine Foot" at bounding box center [556, 233] width 130 height 22
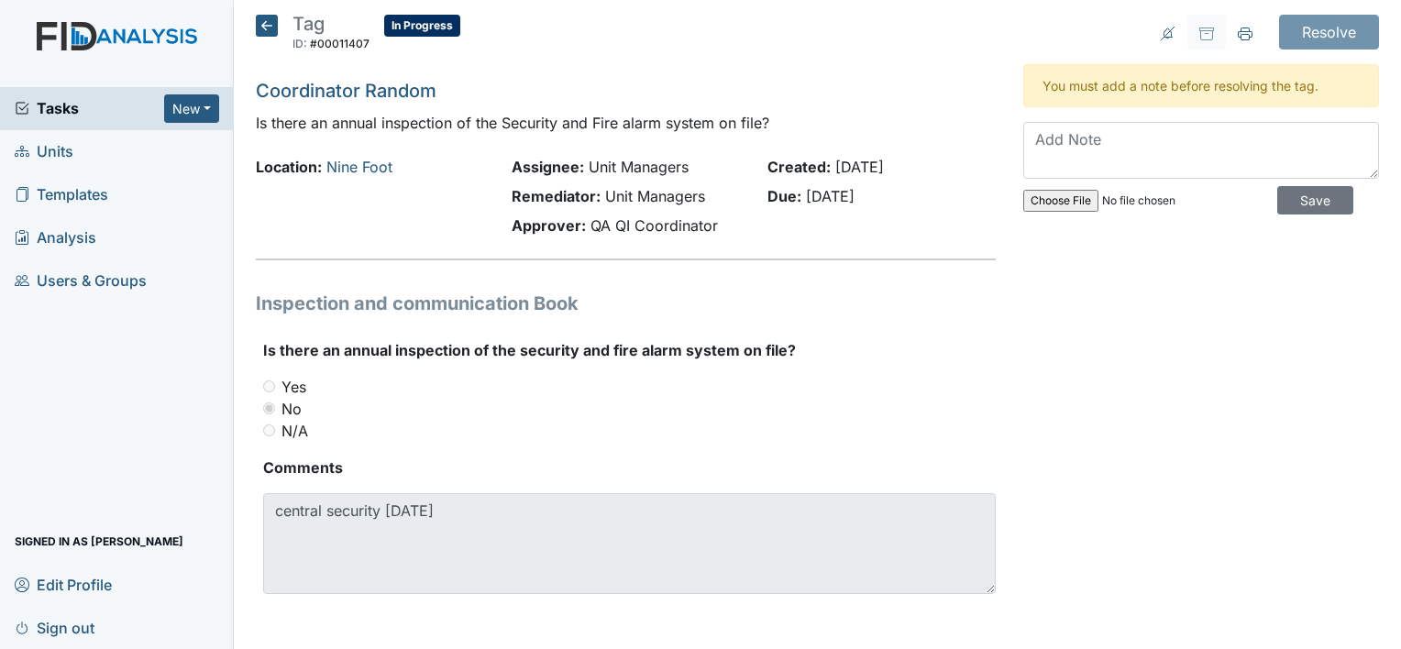
click at [268, 23] on icon at bounding box center [267, 26] width 22 height 22
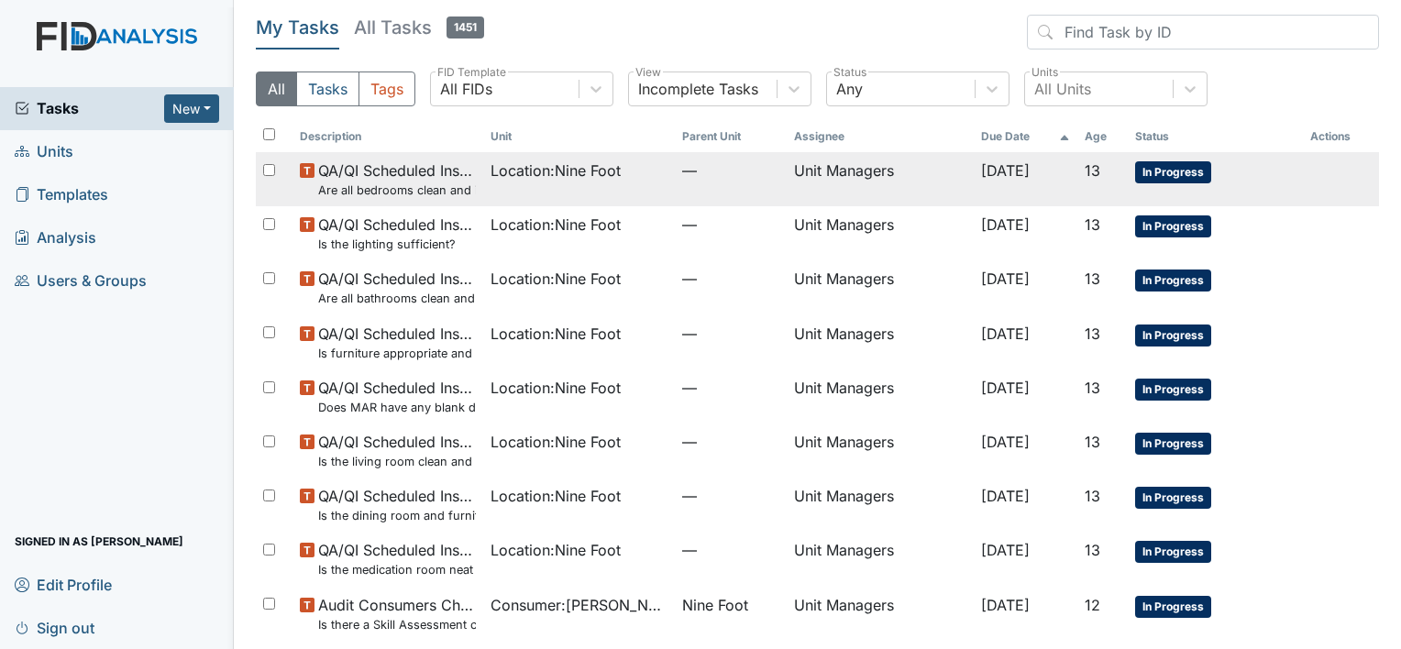
click at [427, 172] on span "QA/QI Scheduled Inspection Are all bedrooms clean and in good repair?" at bounding box center [397, 179] width 158 height 39
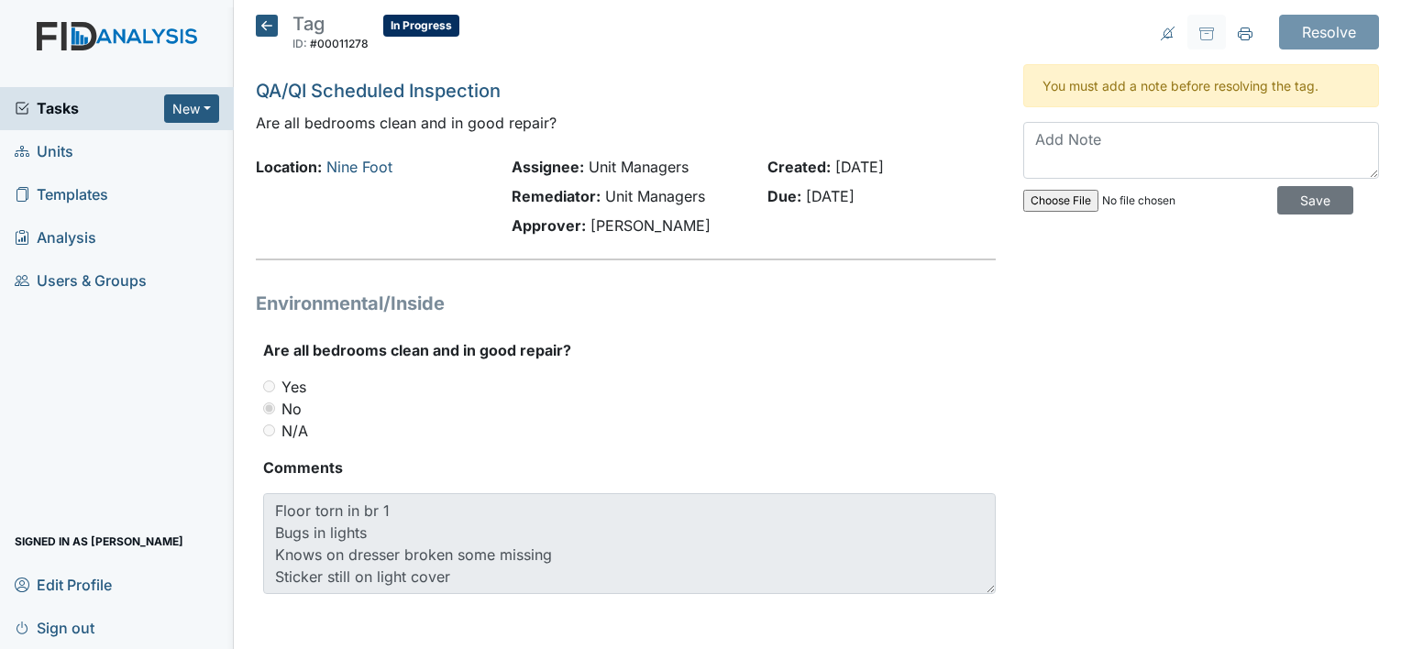
click at [264, 22] on icon at bounding box center [267, 26] width 22 height 22
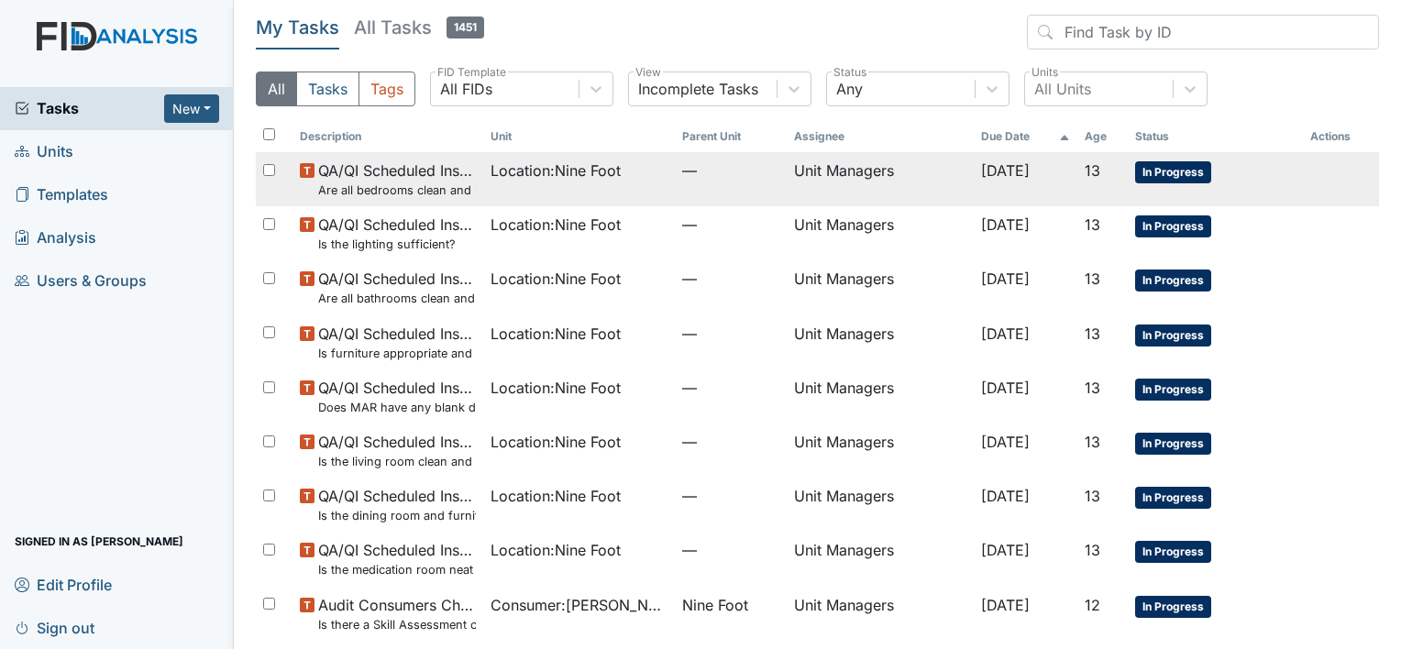
click at [415, 187] on small "Are all bedrooms clean and in good repair?" at bounding box center [397, 190] width 158 height 17
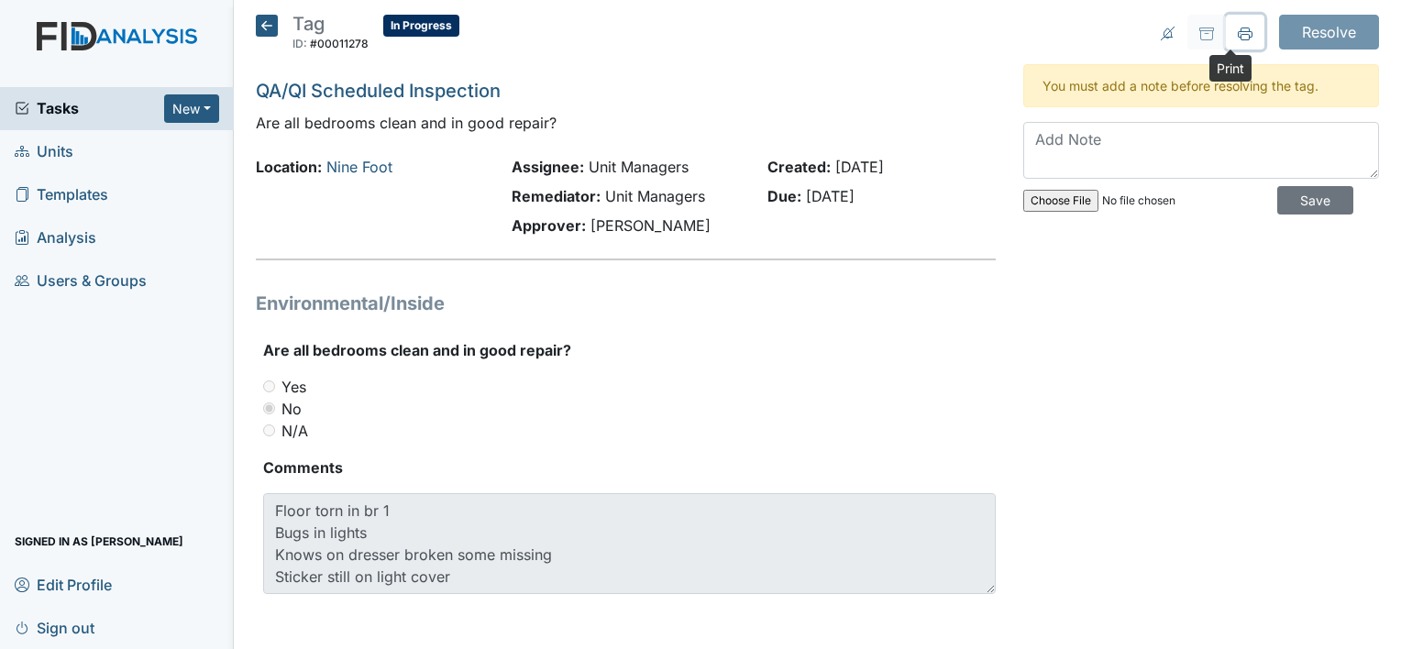
click at [1238, 32] on icon at bounding box center [1245, 34] width 15 height 15
click at [264, 26] on icon at bounding box center [267, 26] width 22 height 22
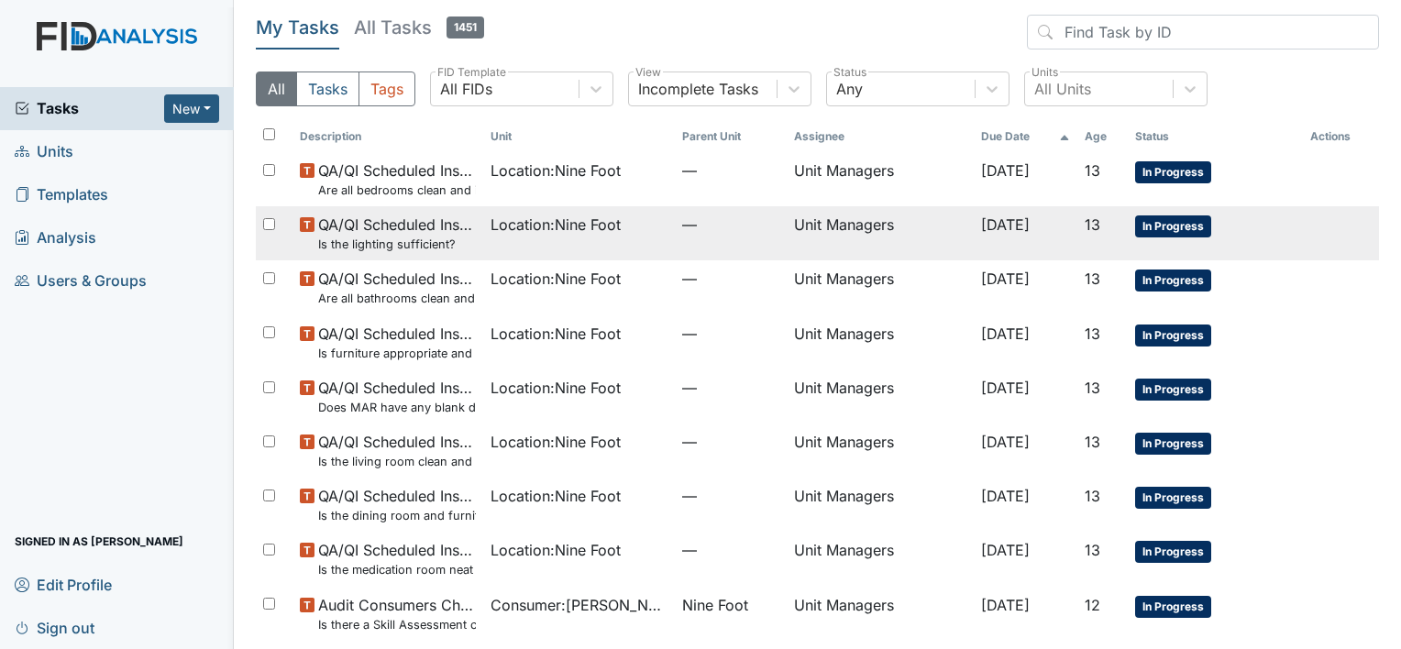
click at [393, 225] on span "QA/QI Scheduled Inspection Is the lighting sufficient?" at bounding box center [397, 233] width 158 height 39
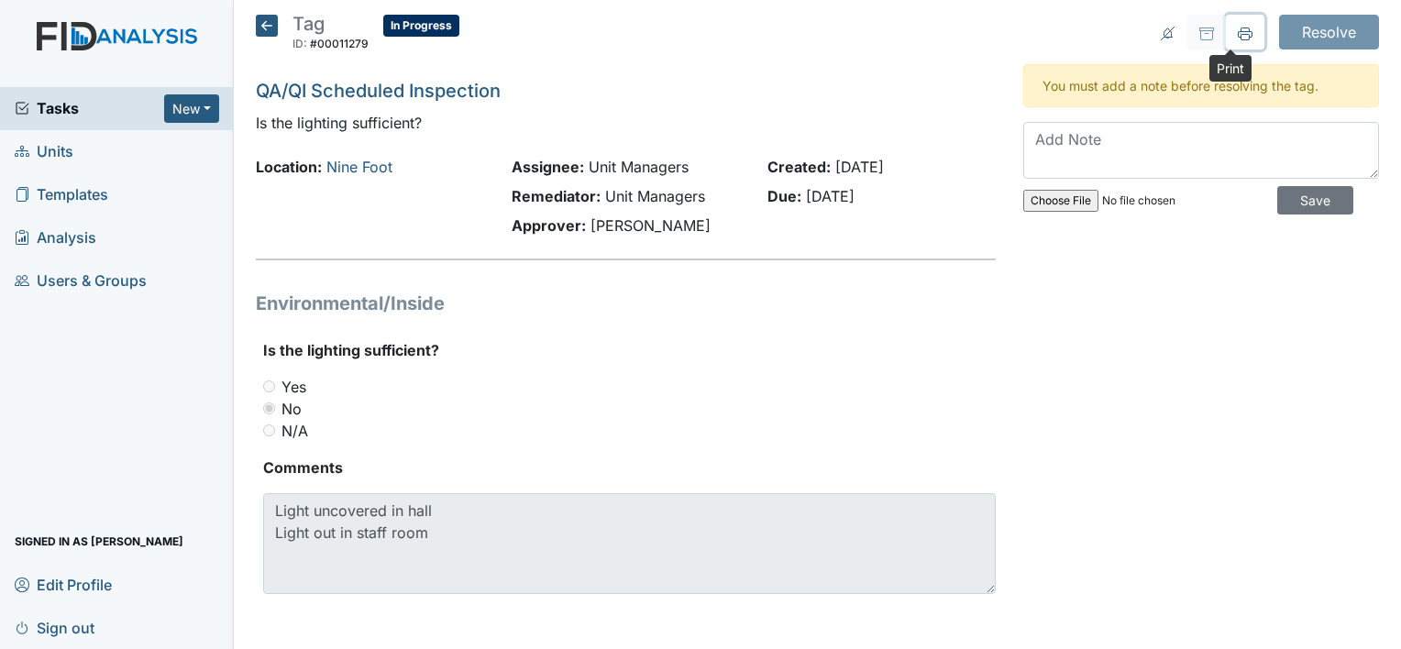
click at [1238, 31] on icon at bounding box center [1245, 34] width 15 height 15
click at [268, 28] on icon at bounding box center [267, 26] width 22 height 22
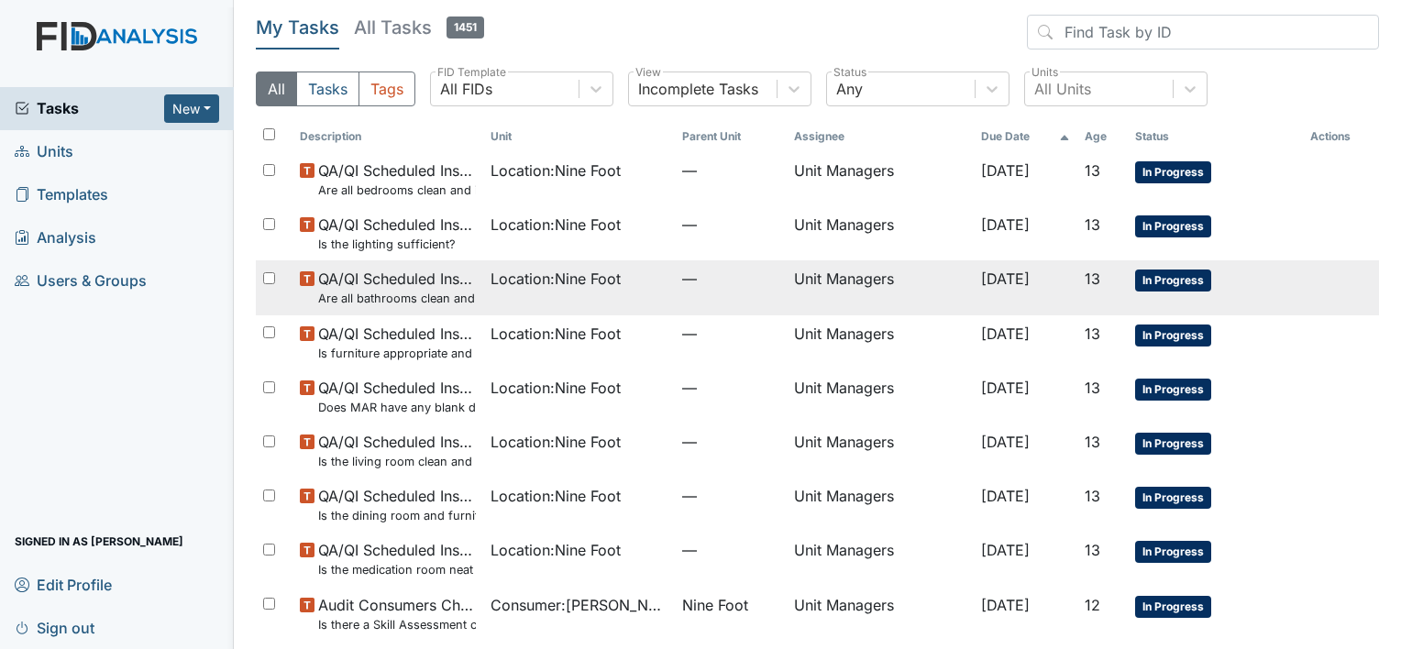
click at [420, 288] on span "QA/QI Scheduled Inspection Are all bathrooms clean and in good repair?" at bounding box center [397, 287] width 158 height 39
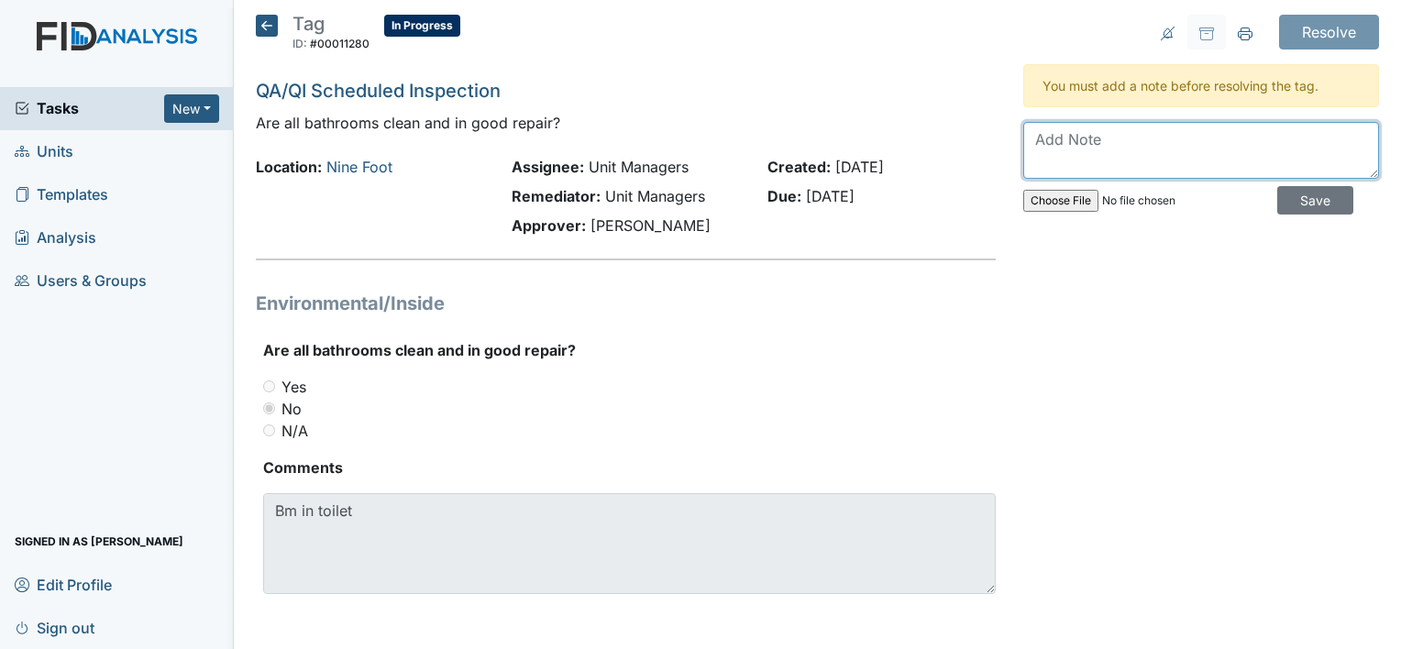
click at [1042, 136] on textarea at bounding box center [1201, 150] width 356 height 57
type textarea "bm was cleaned out of bathroom"
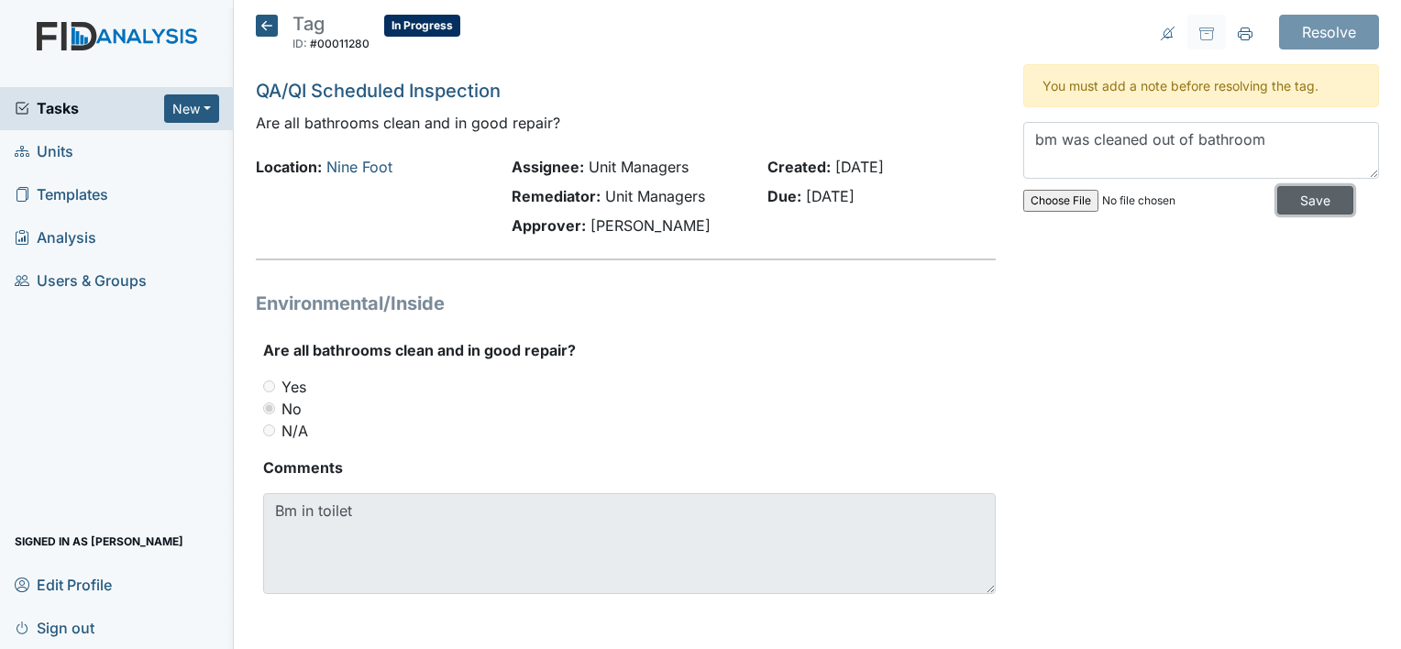
click at [1278, 198] on input "Save" at bounding box center [1316, 200] width 76 height 28
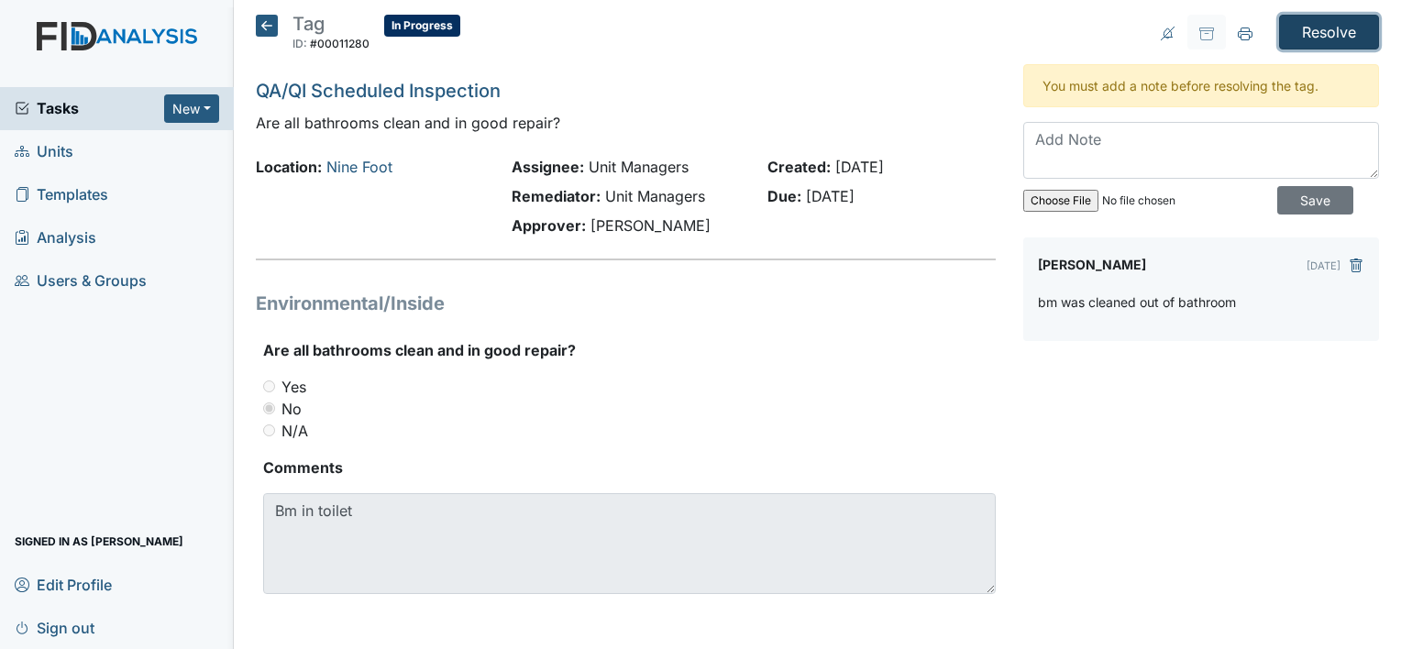
click at [1324, 32] on input "Resolve" at bounding box center [1329, 32] width 100 height 35
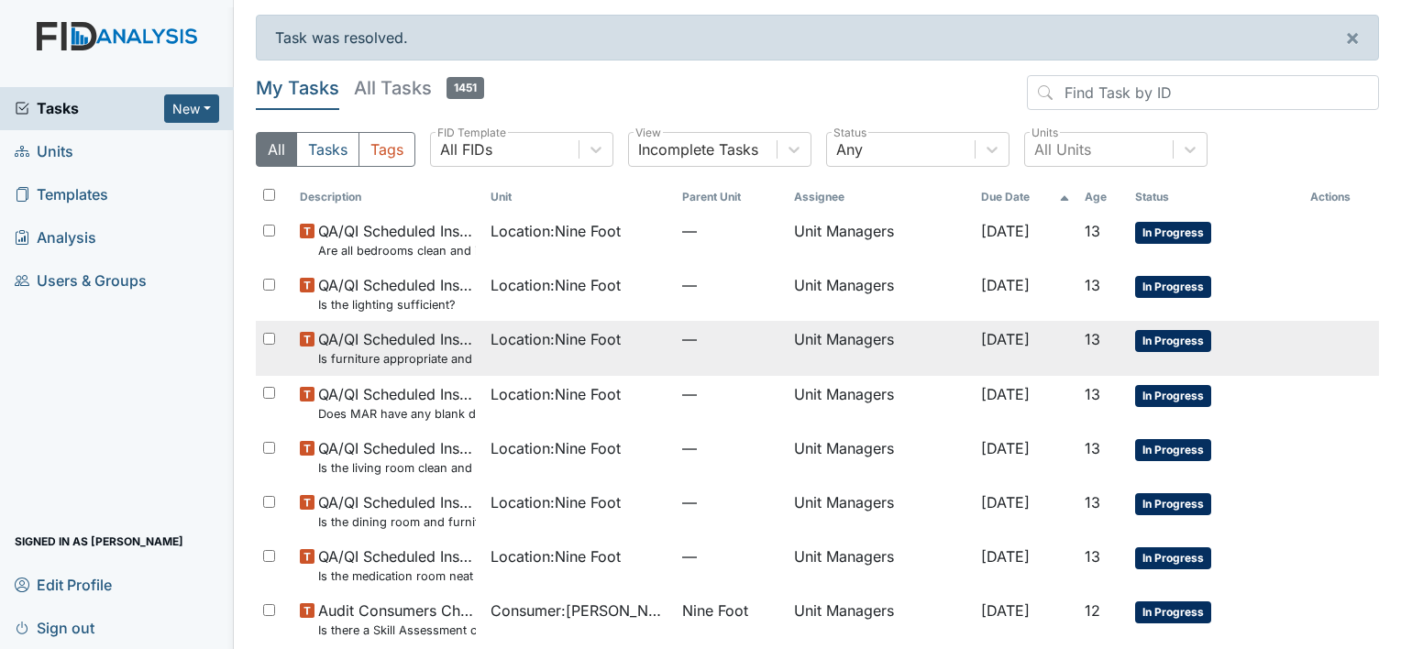
click at [455, 341] on span "QA/QI Scheduled Inspection Is furniture appropriate and well-maintained (broken…" at bounding box center [397, 347] width 158 height 39
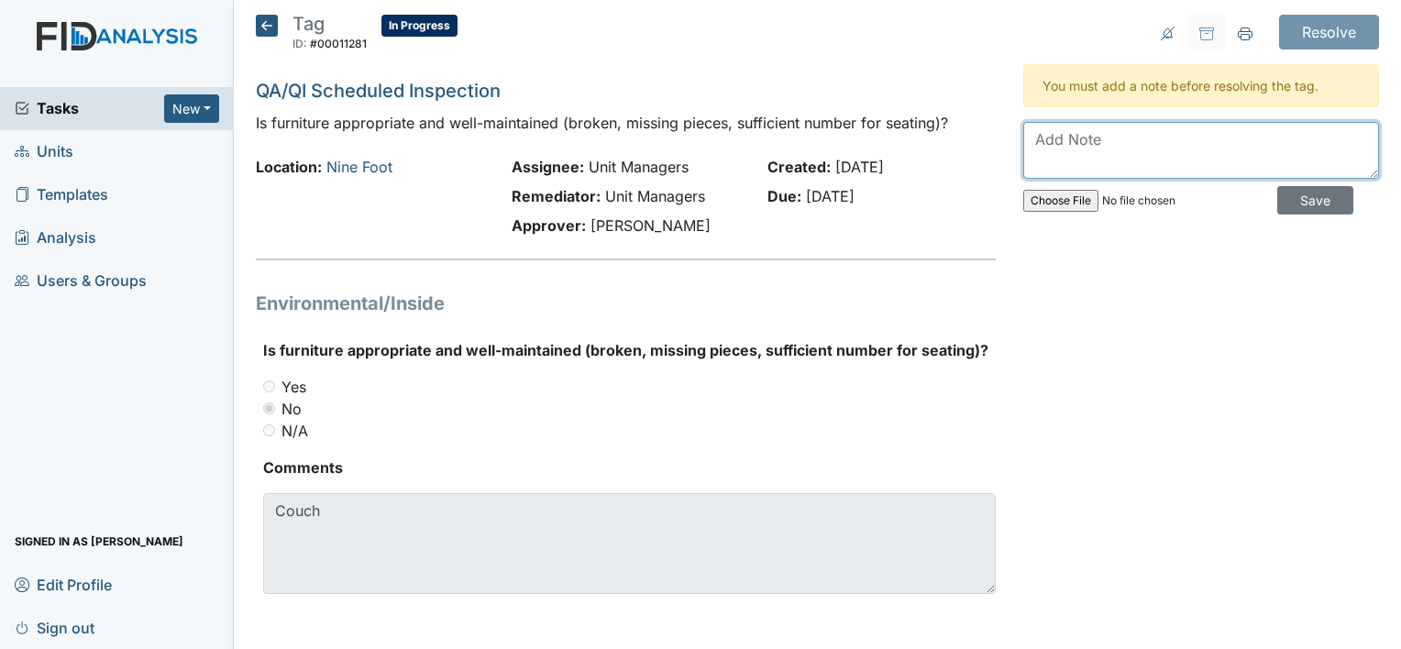
click at [1038, 149] on textarea at bounding box center [1201, 150] width 356 height 57
type textarea "needs new furniture"
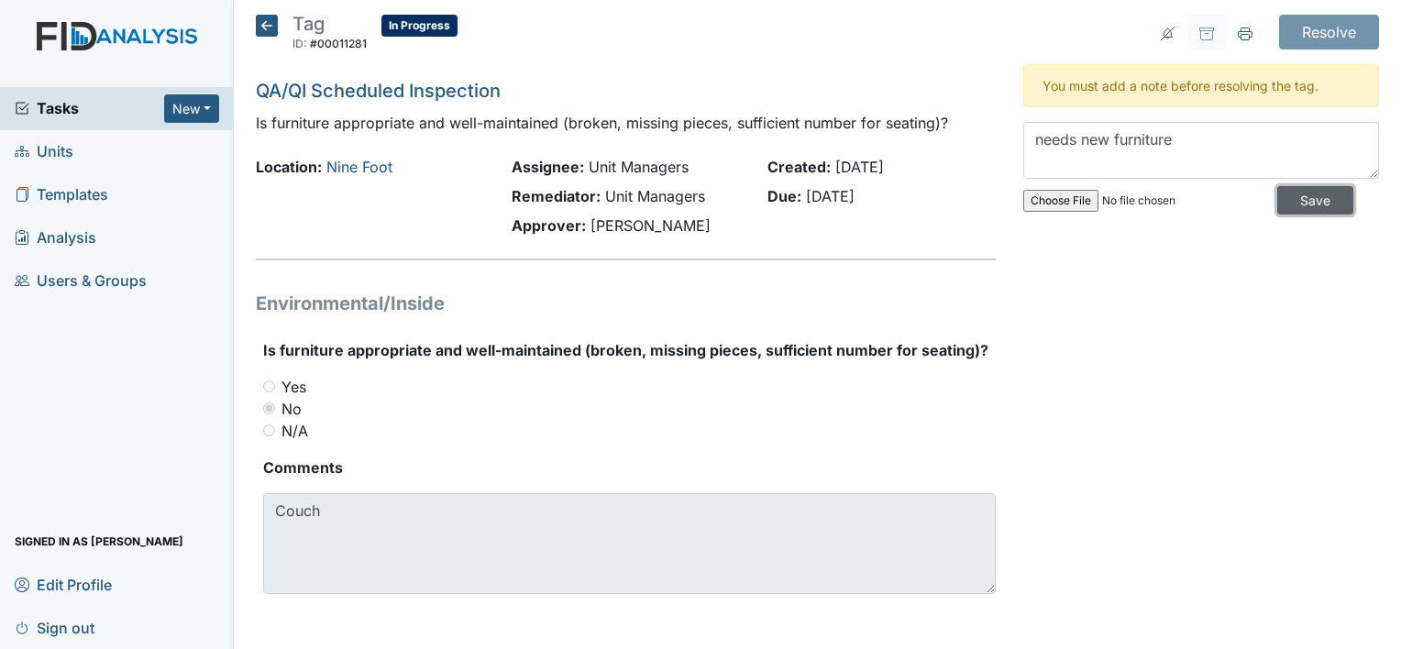
click at [1278, 197] on input "Save" at bounding box center [1316, 200] width 76 height 28
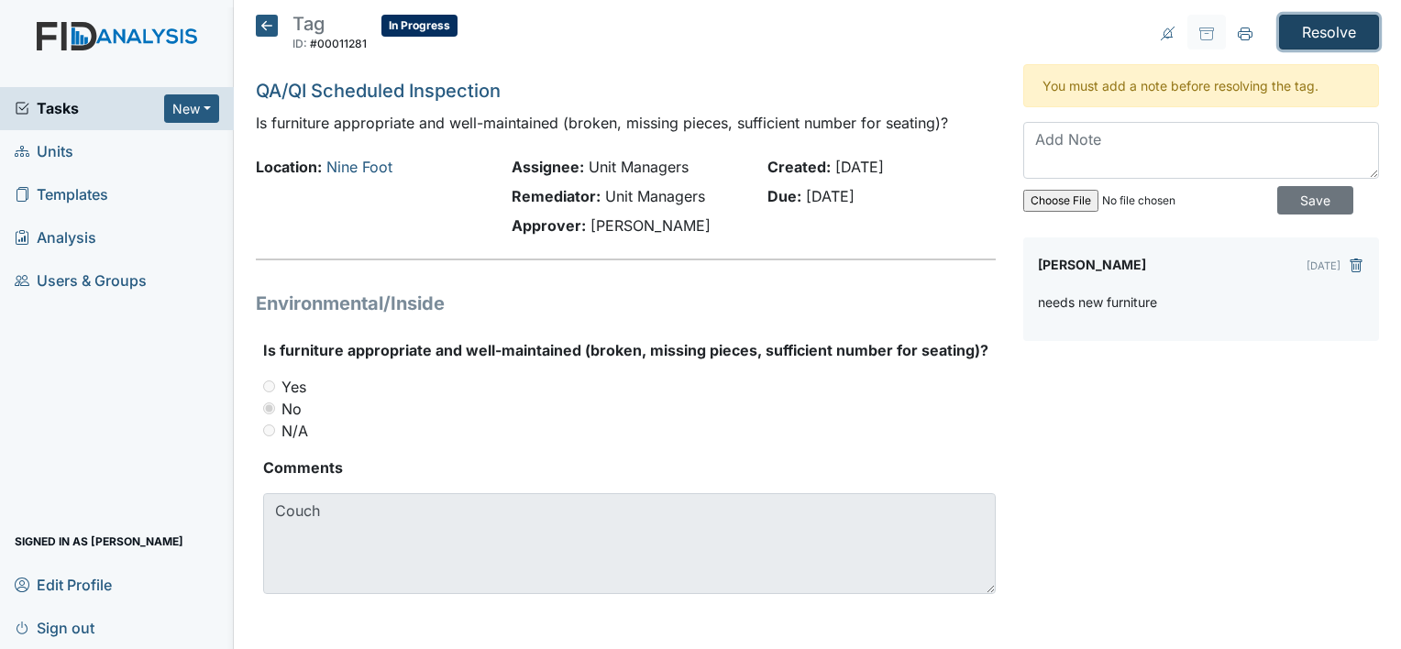
click at [1327, 28] on input "Resolve" at bounding box center [1329, 32] width 100 height 35
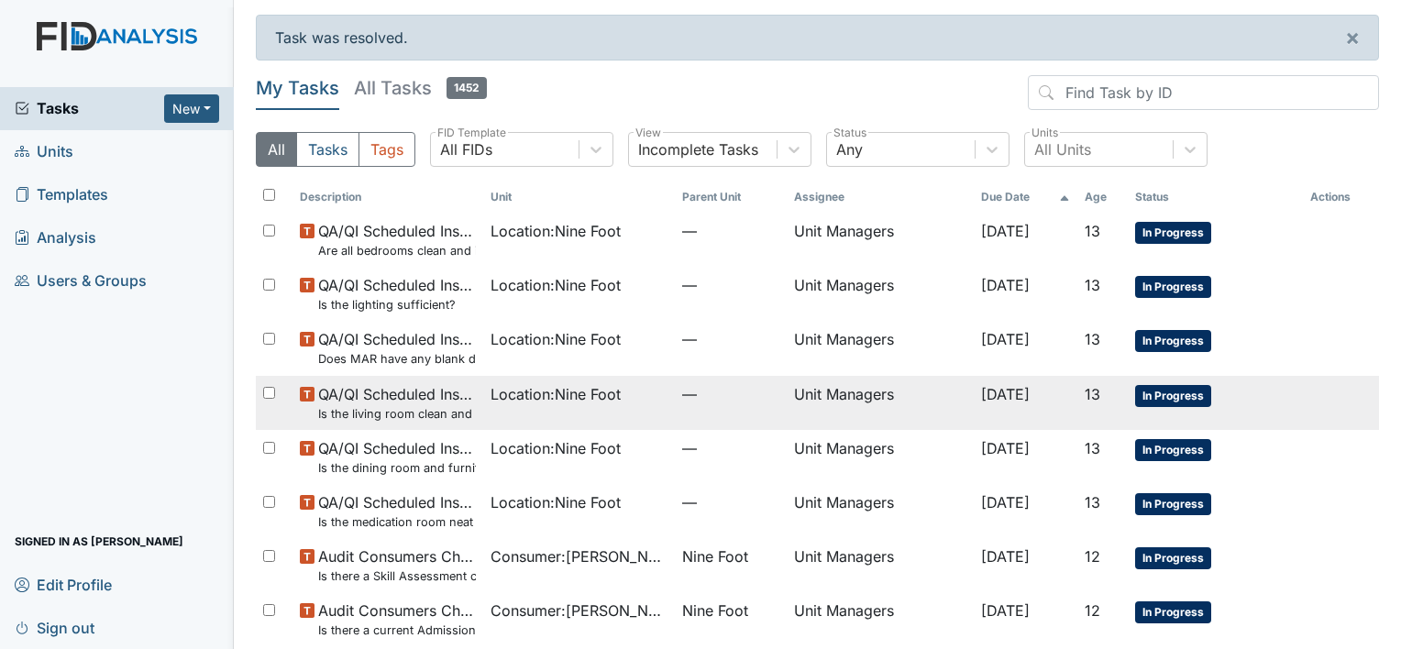
click at [444, 391] on span "QA/QI Scheduled Inspection Is the living room clean and in good repair?" at bounding box center [397, 402] width 158 height 39
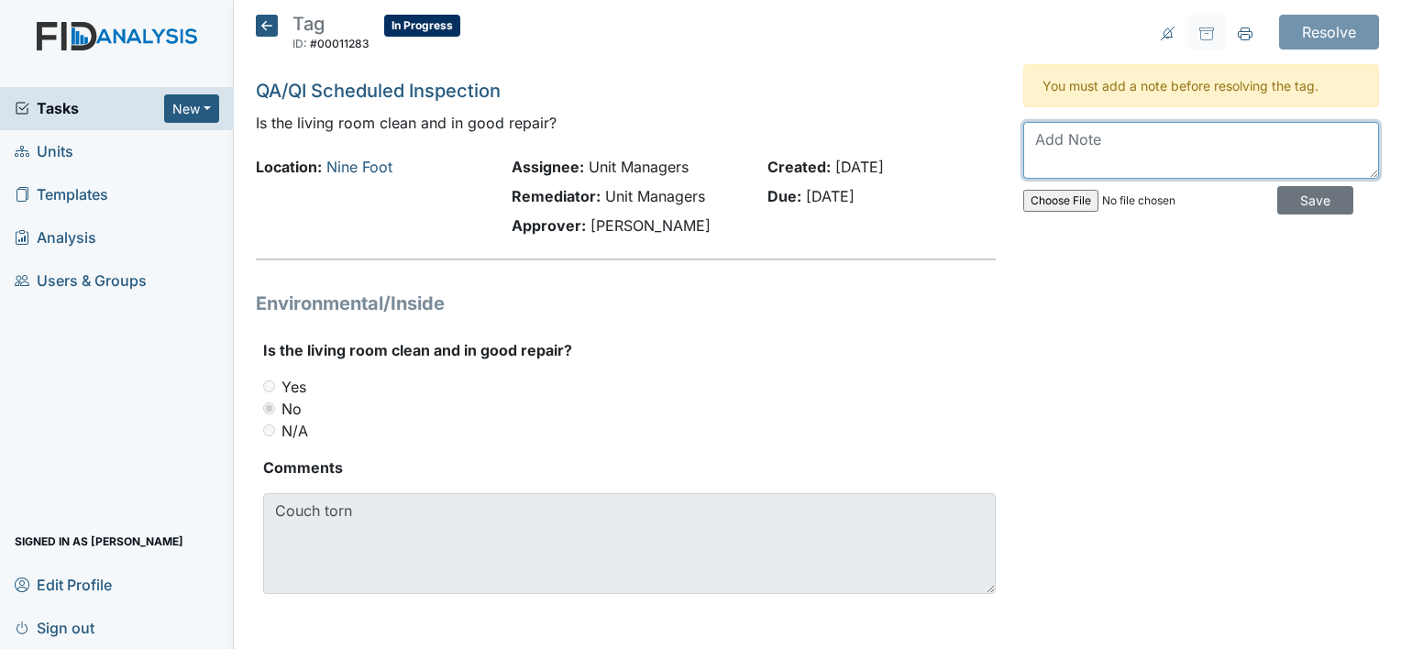
click at [1038, 147] on textarea at bounding box center [1201, 150] width 356 height 57
type textarea "needs new furniture"
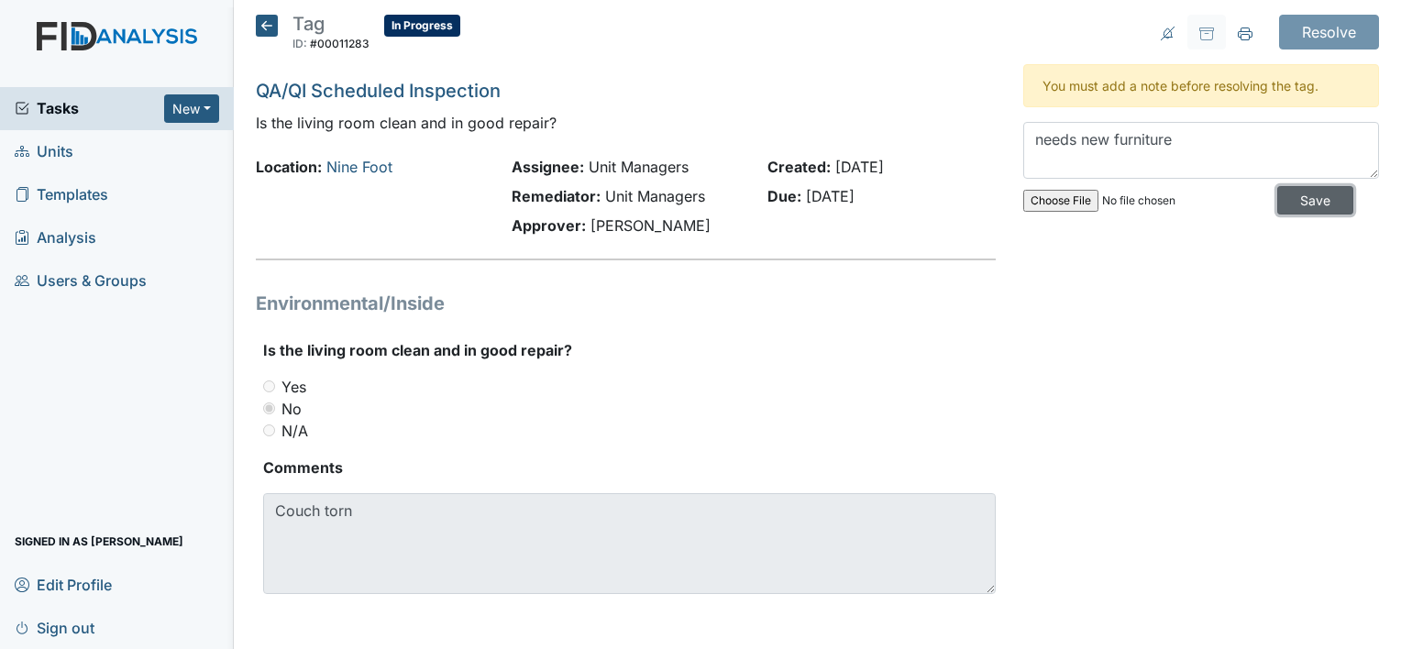
click at [1299, 198] on input "Save" at bounding box center [1316, 200] width 76 height 28
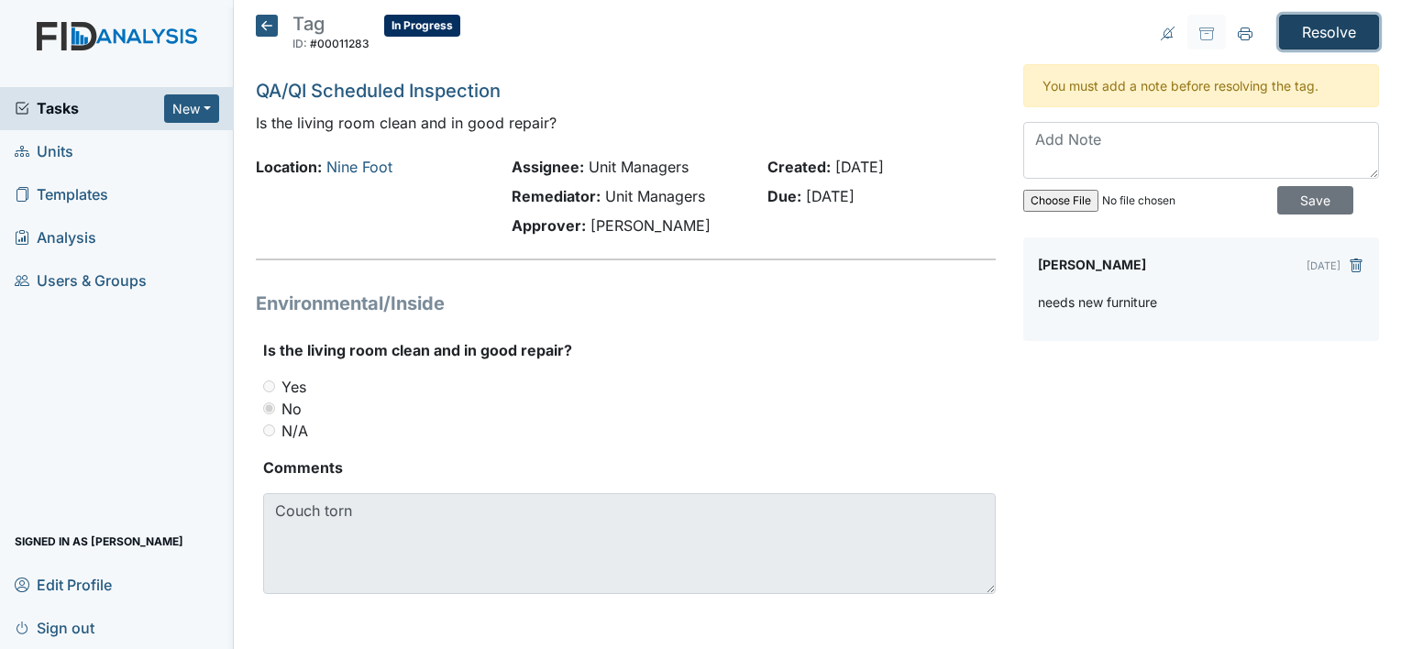
click at [1301, 21] on input "Resolve" at bounding box center [1329, 32] width 100 height 35
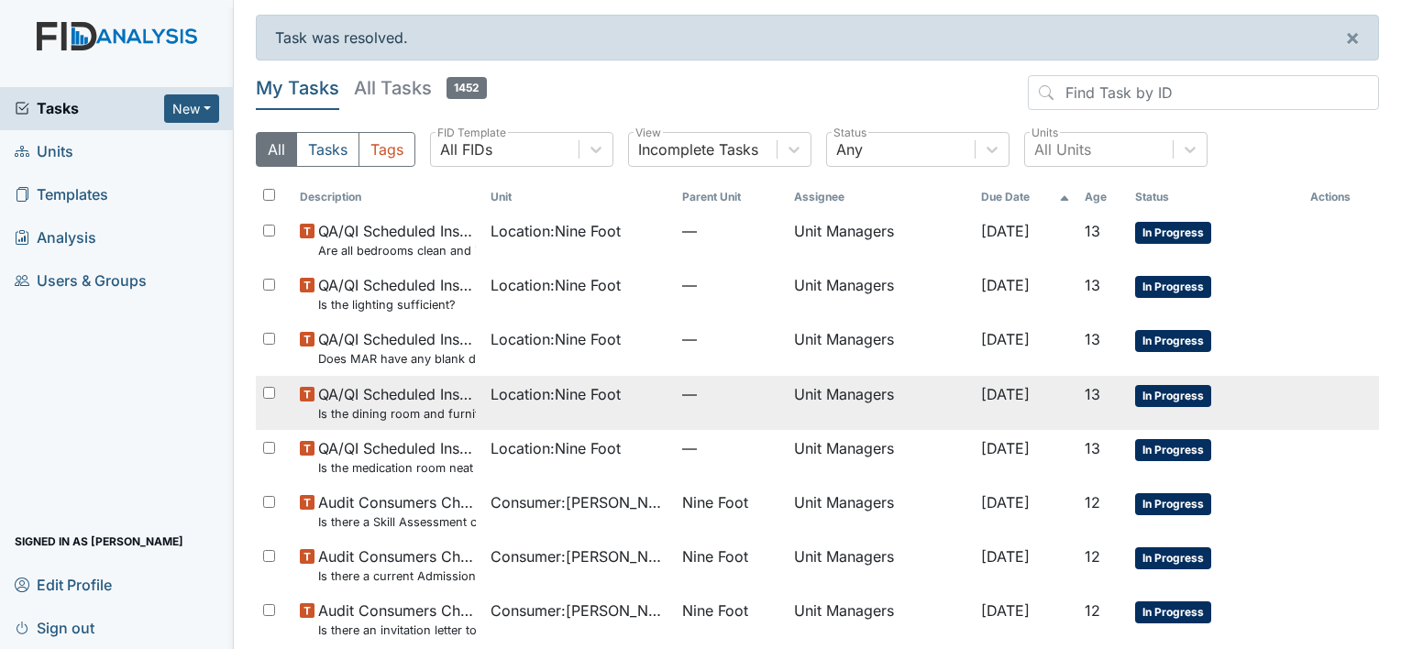
click at [571, 396] on span "Location : Nine Foot" at bounding box center [556, 394] width 130 height 22
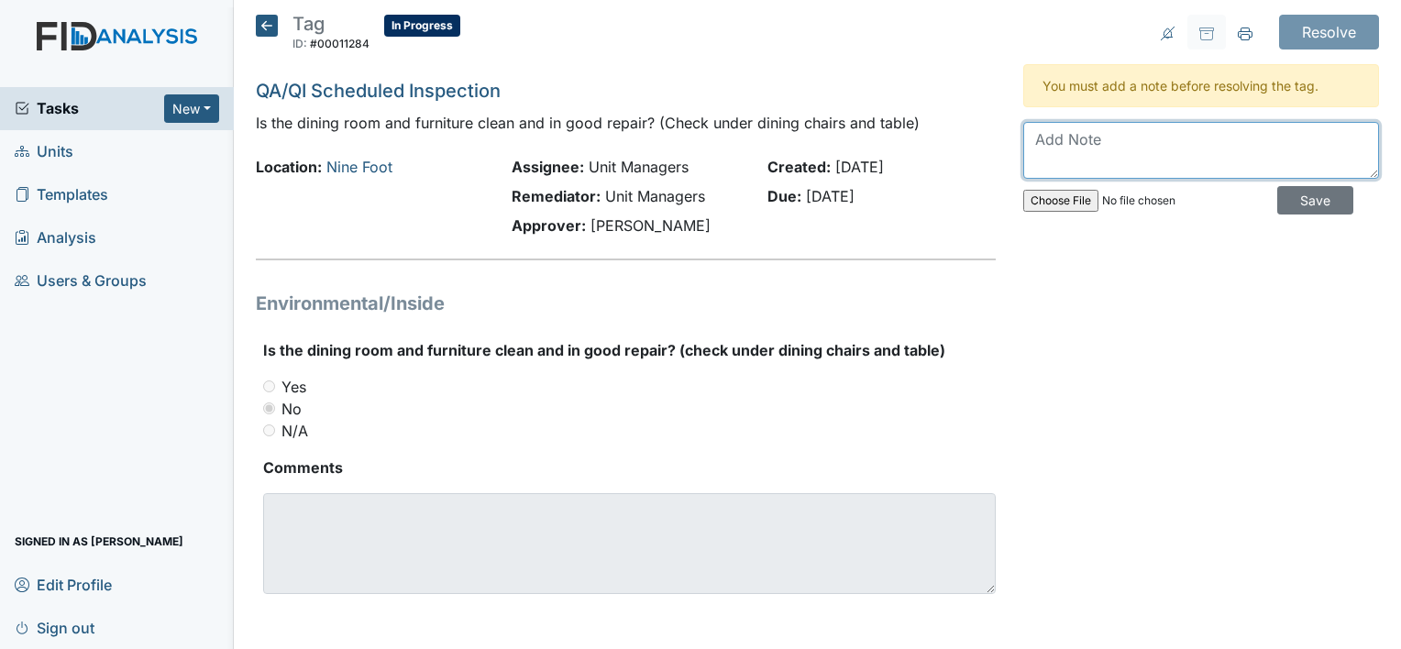
click at [1038, 148] on textarea at bounding box center [1201, 150] width 356 height 57
type textarea "staff swept up floor"
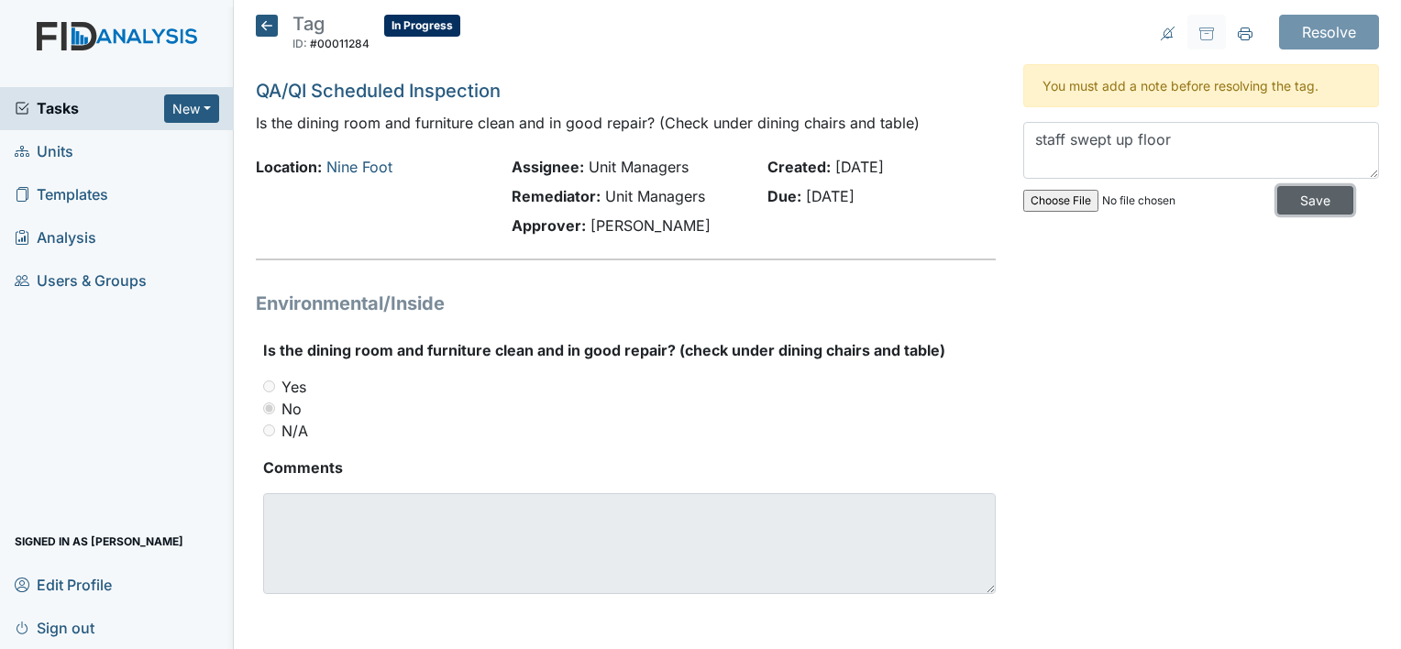
click at [1278, 192] on input "Save" at bounding box center [1316, 200] width 76 height 28
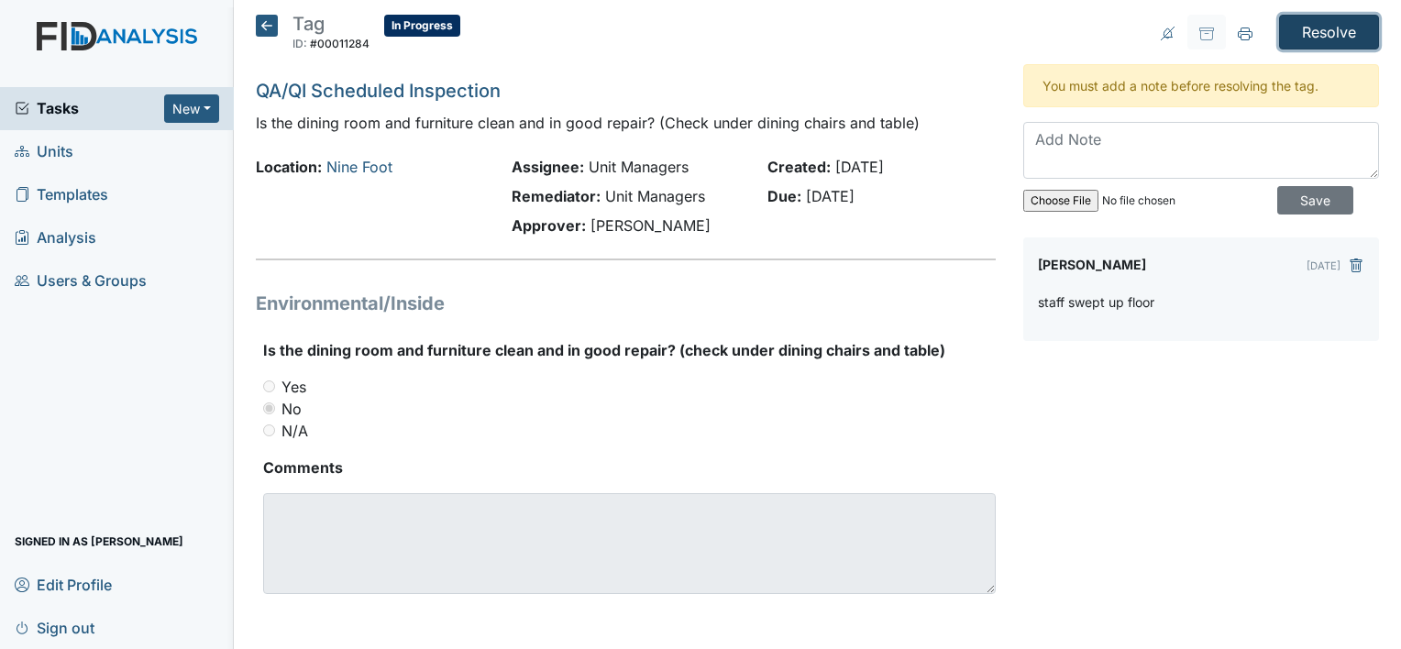
click at [1296, 27] on input "Resolve" at bounding box center [1329, 32] width 100 height 35
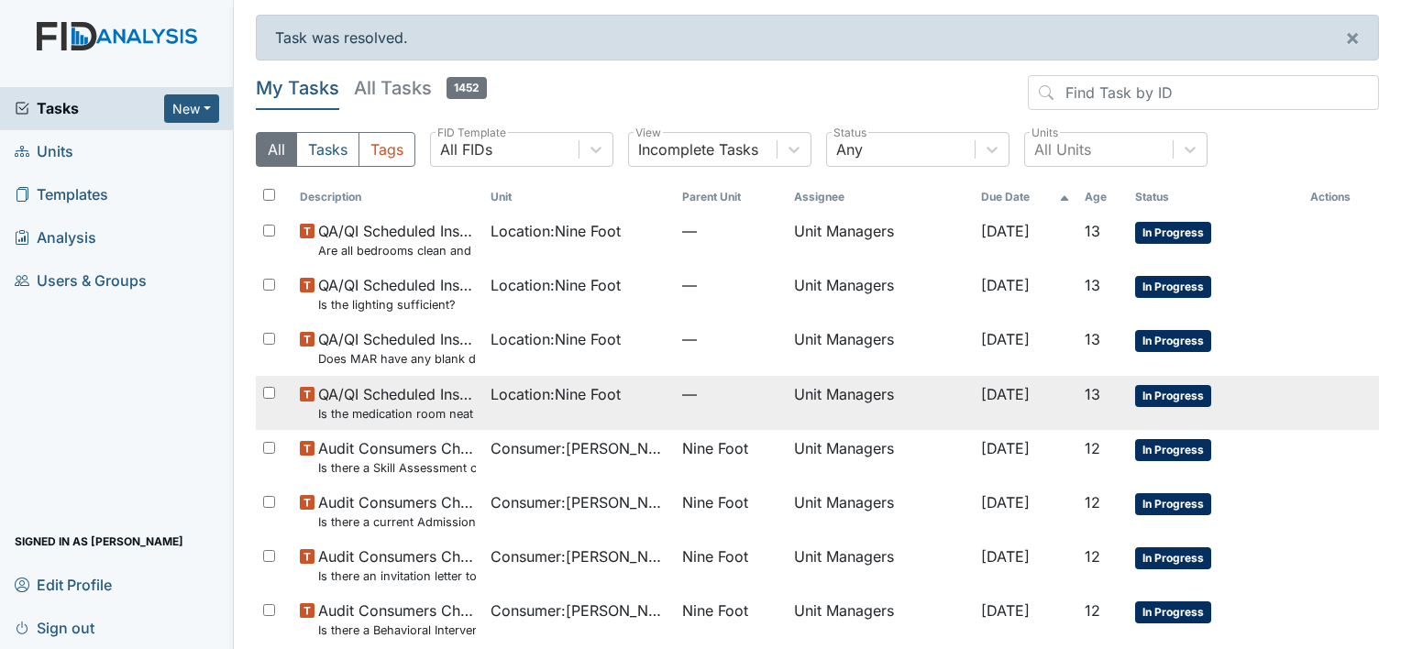
click at [439, 401] on span "QA/QI Scheduled Inspection Is the medication room neat and orderly?" at bounding box center [397, 402] width 158 height 39
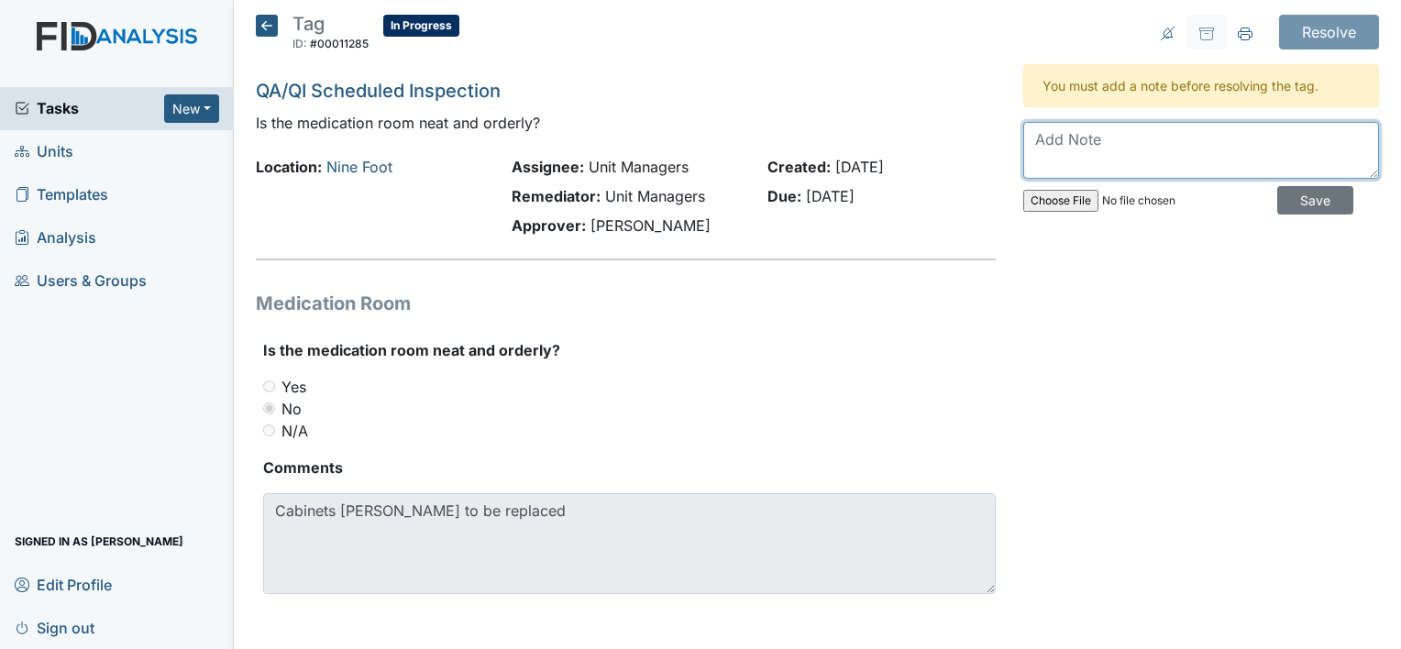
click at [1046, 142] on textarea at bounding box center [1201, 150] width 356 height 57
type textarea "cabinets needs replaced"
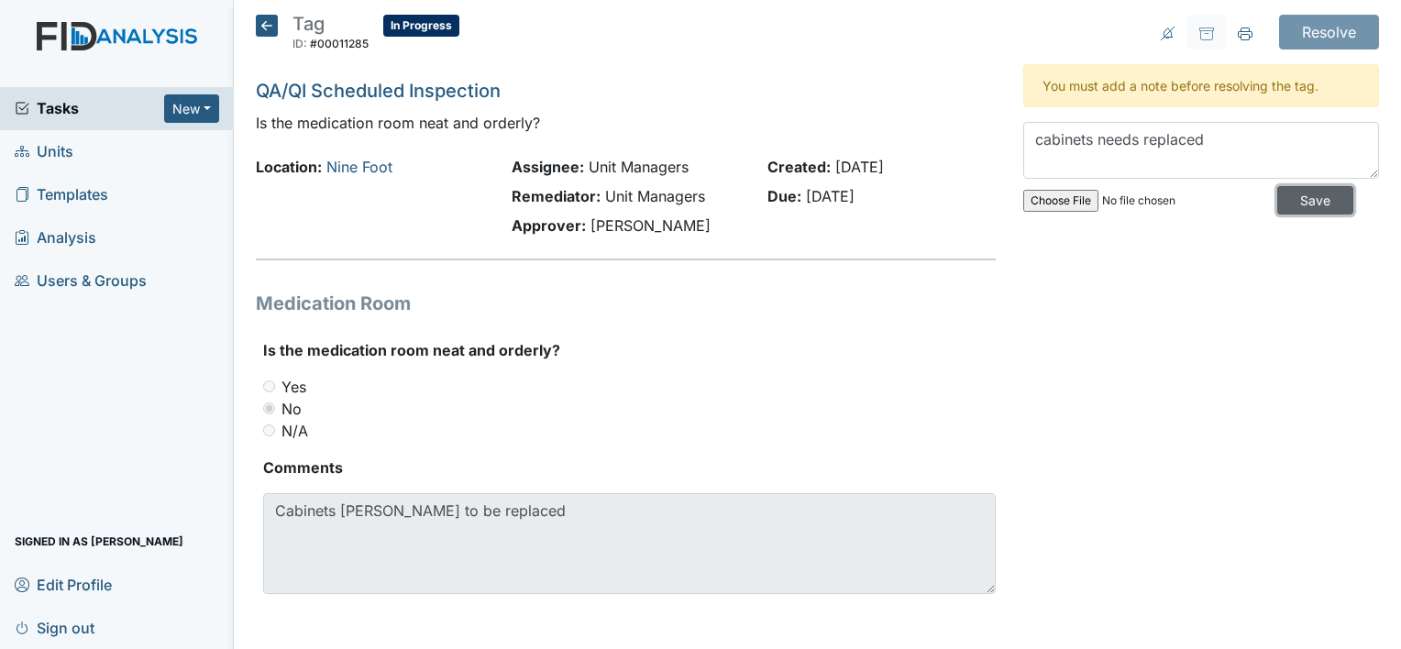
click at [1282, 198] on input "Save" at bounding box center [1316, 200] width 76 height 28
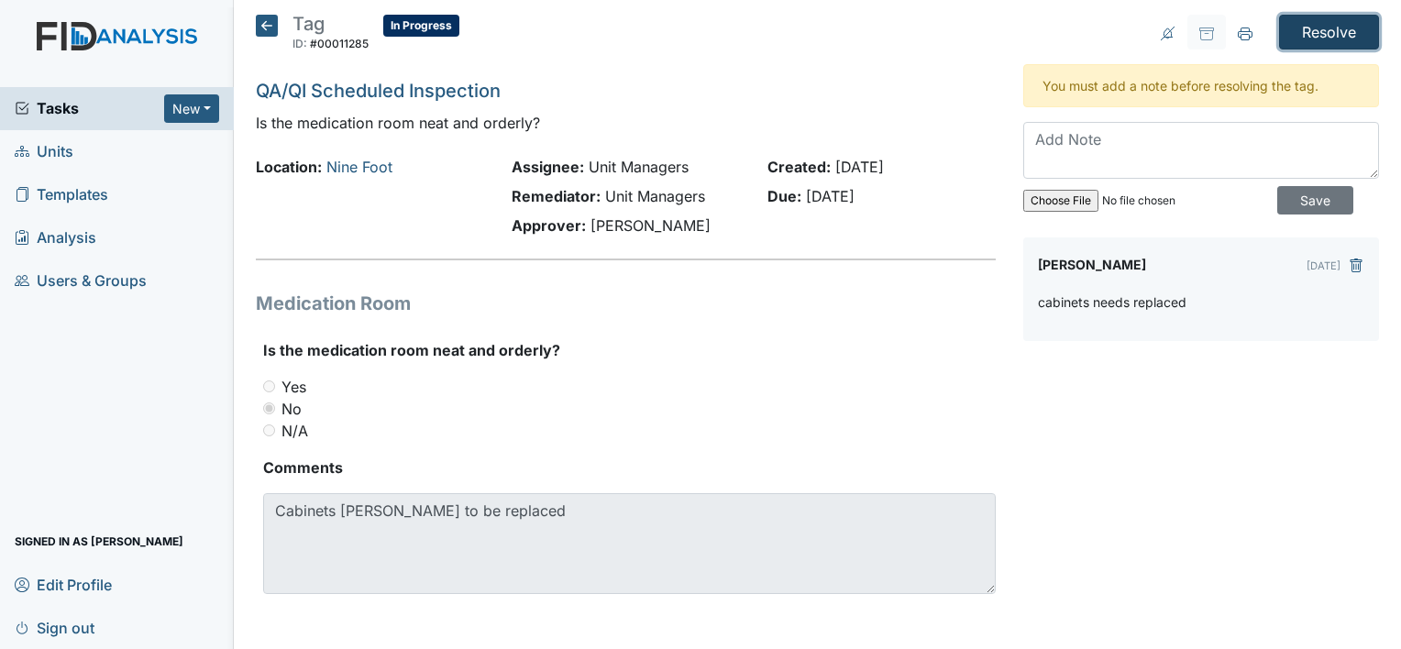
click at [1295, 34] on input "Resolve" at bounding box center [1329, 32] width 100 height 35
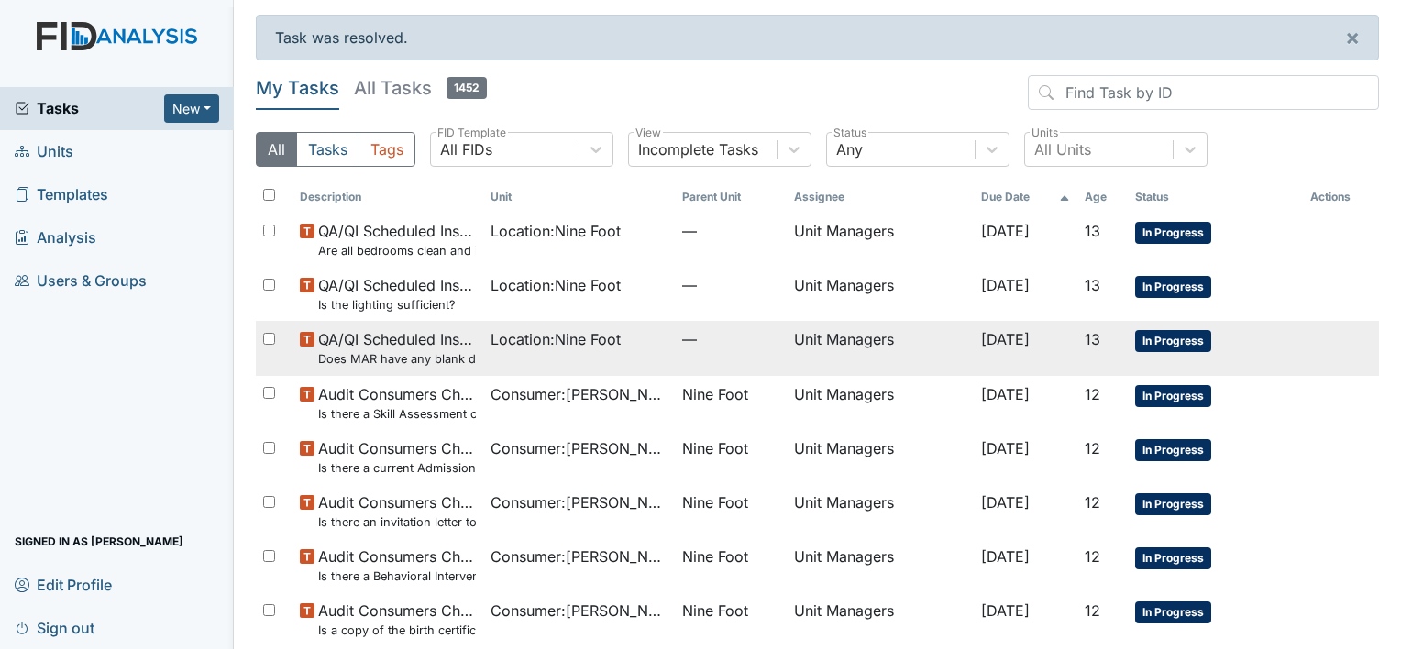
click at [427, 337] on span "QA/QI Scheduled Inspection Does MAR have any blank days that should have been i…" at bounding box center [397, 347] width 158 height 39
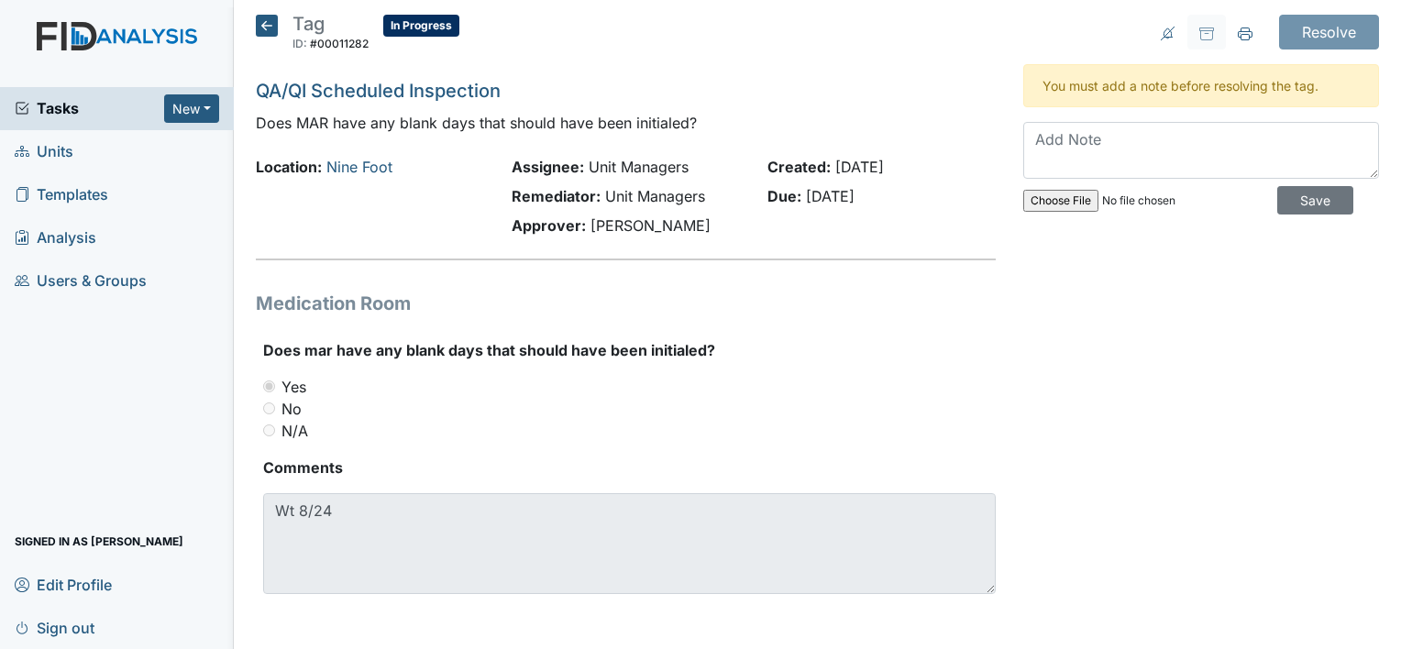
click at [266, 28] on icon at bounding box center [267, 26] width 22 height 22
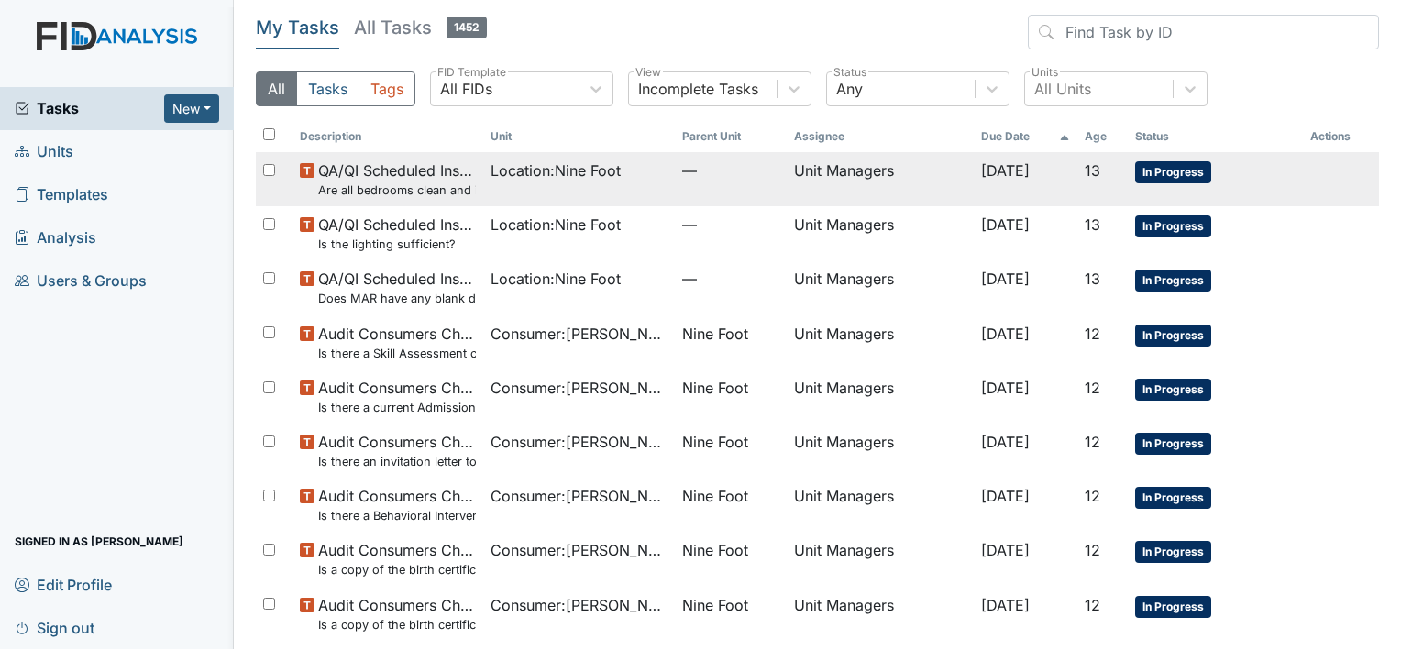
click at [437, 186] on small "Are all bedrooms clean and in good repair?" at bounding box center [397, 190] width 158 height 17
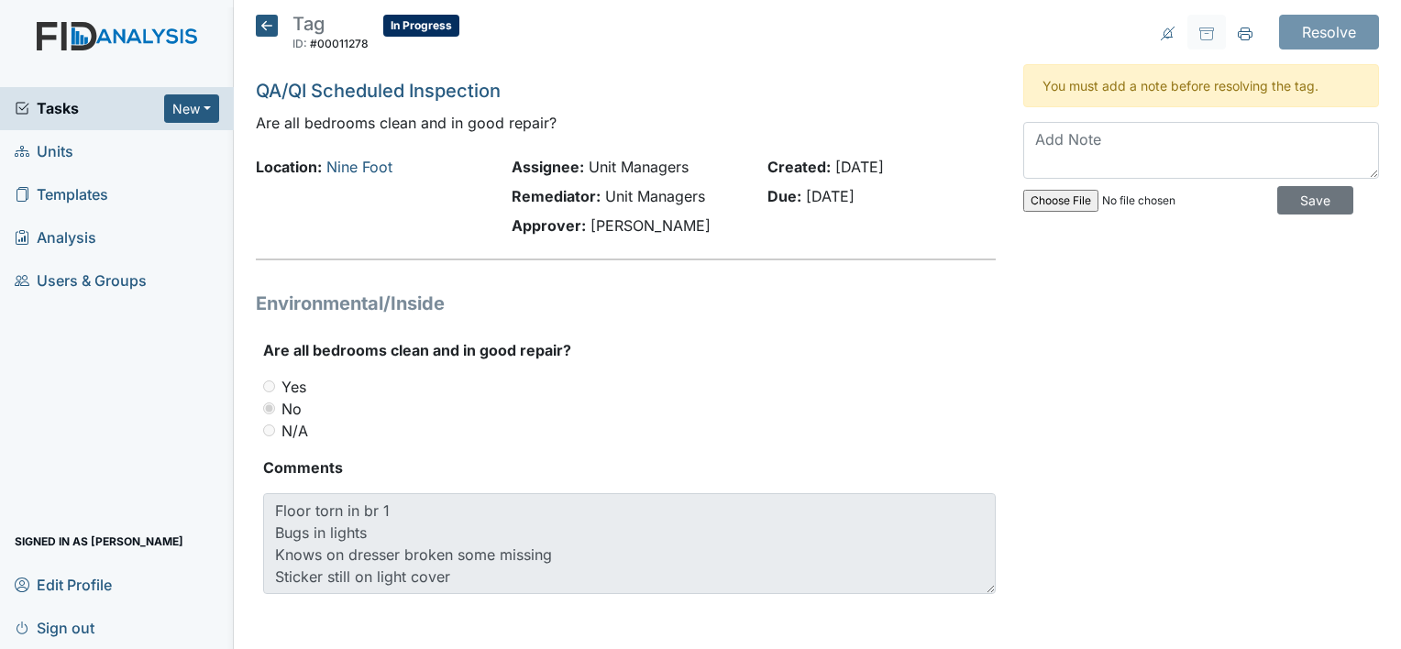
click at [262, 25] on icon at bounding box center [267, 26] width 22 height 22
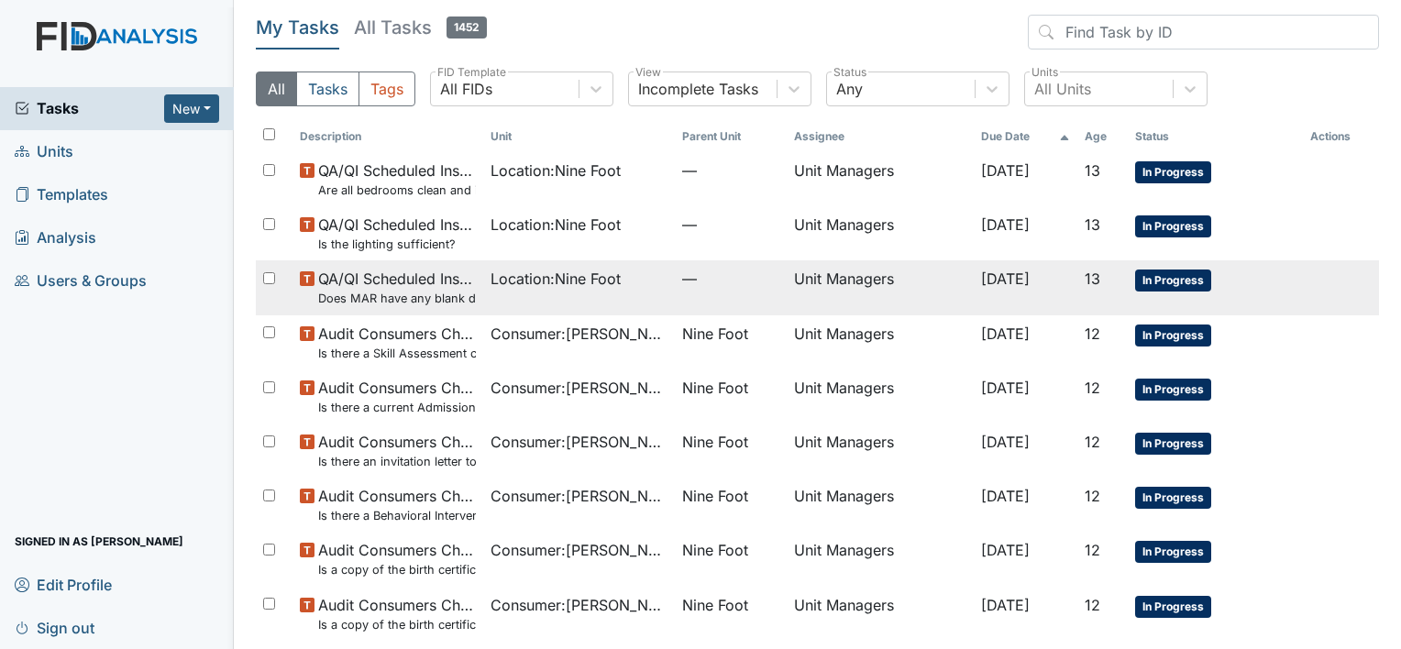
click at [419, 281] on span "QA/QI Scheduled Inspection Does MAR have any blank days that should have been i…" at bounding box center [397, 287] width 158 height 39
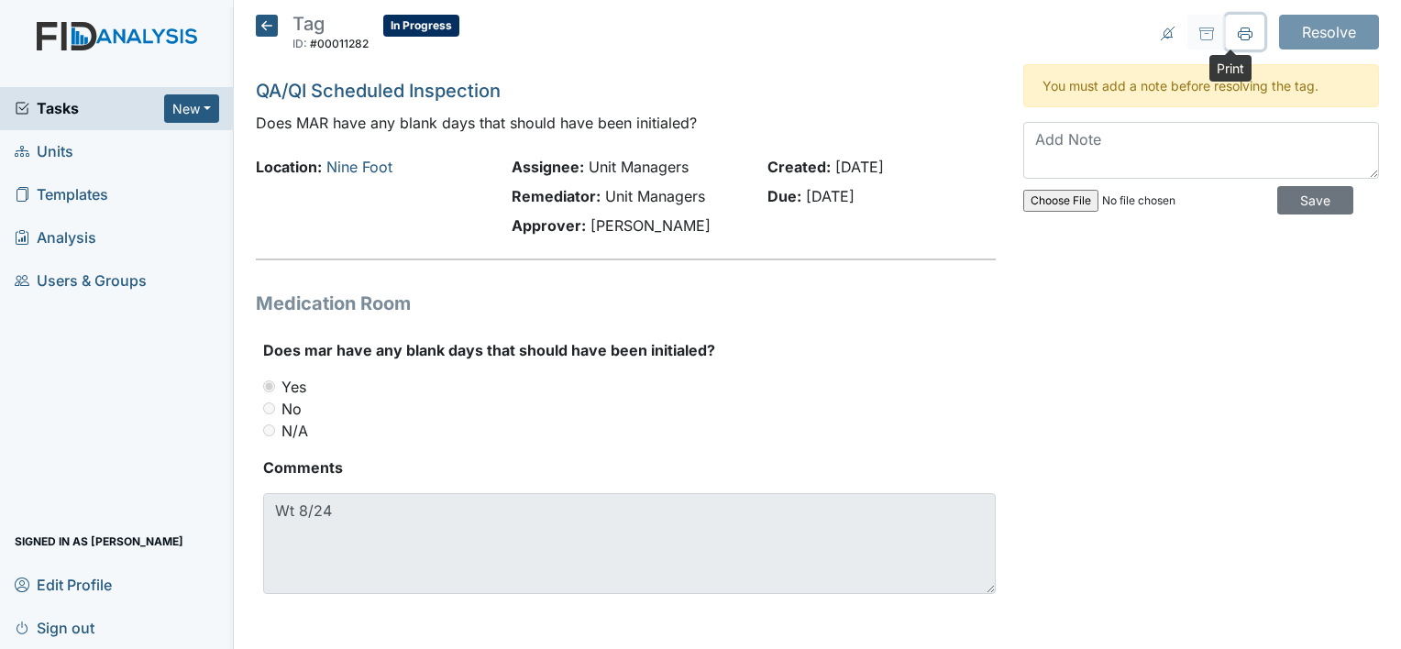
click at [1238, 29] on icon at bounding box center [1245, 34] width 15 height 15
click at [265, 29] on icon at bounding box center [267, 26] width 22 height 22
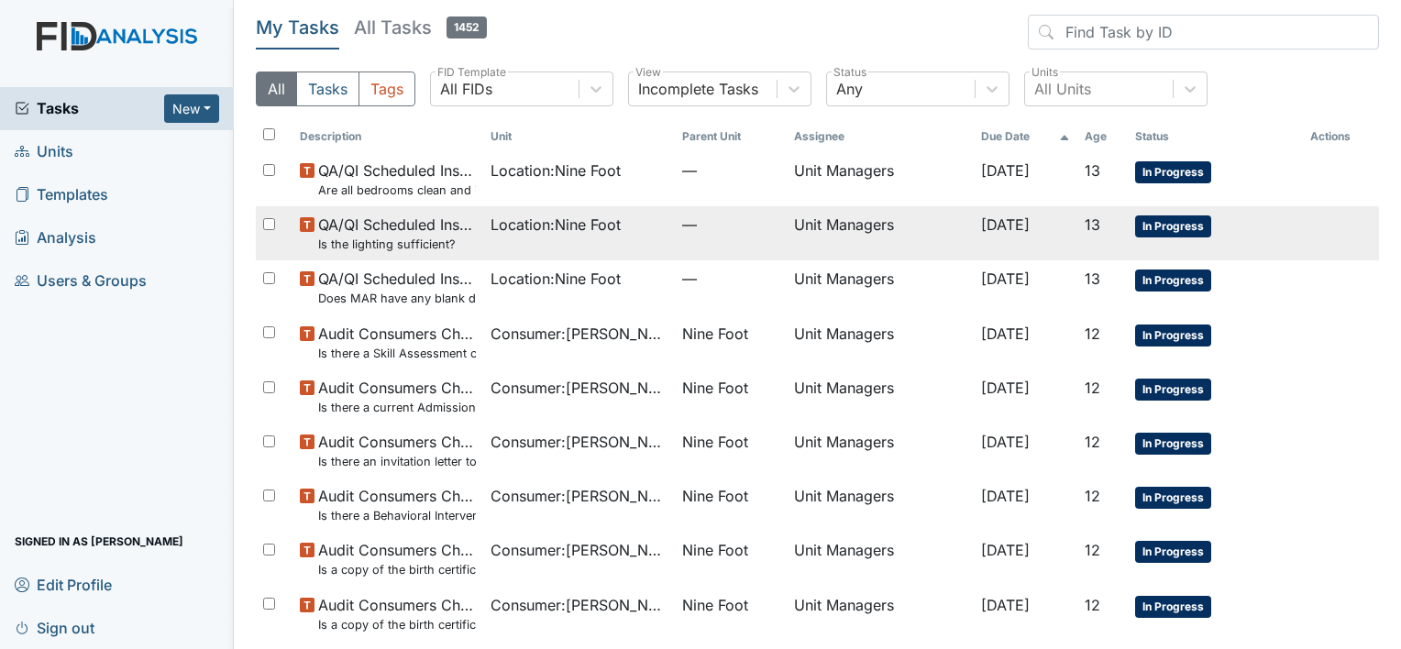
click at [433, 223] on span "QA/QI Scheduled Inspection Is the lighting sufficient?" at bounding box center [397, 233] width 158 height 39
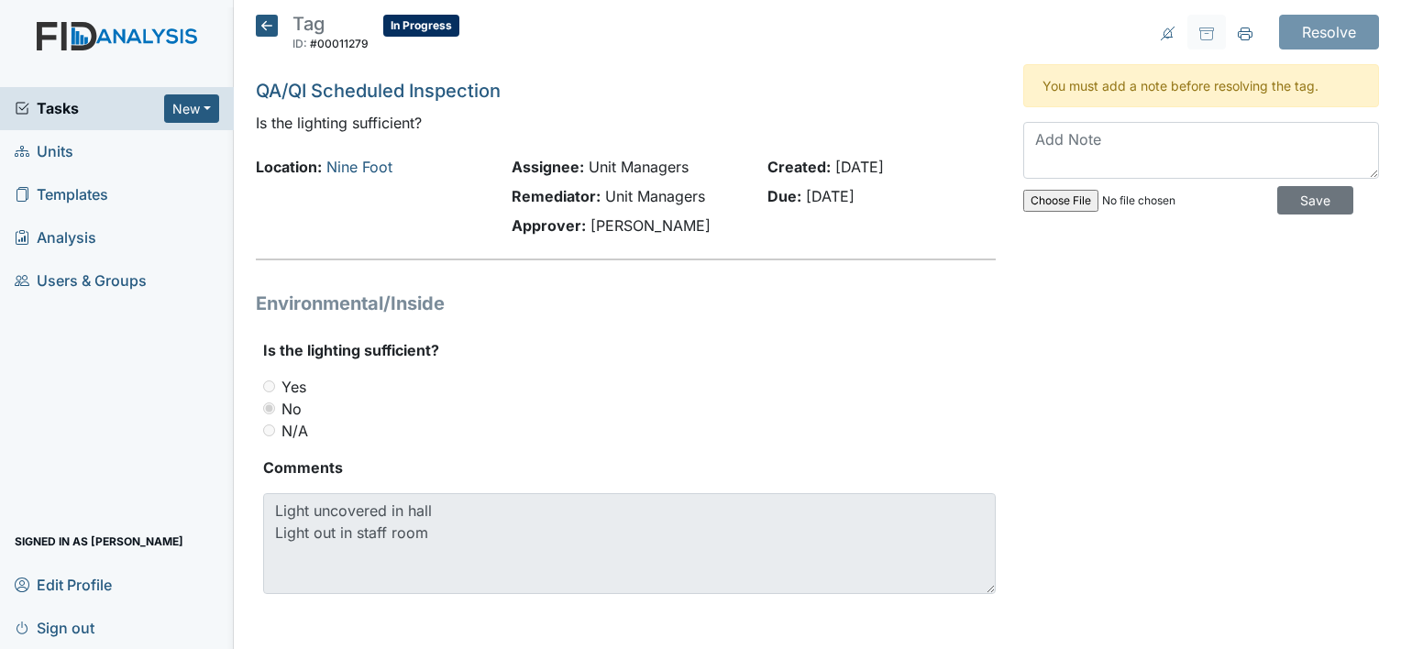
click at [264, 24] on icon at bounding box center [267, 26] width 22 height 22
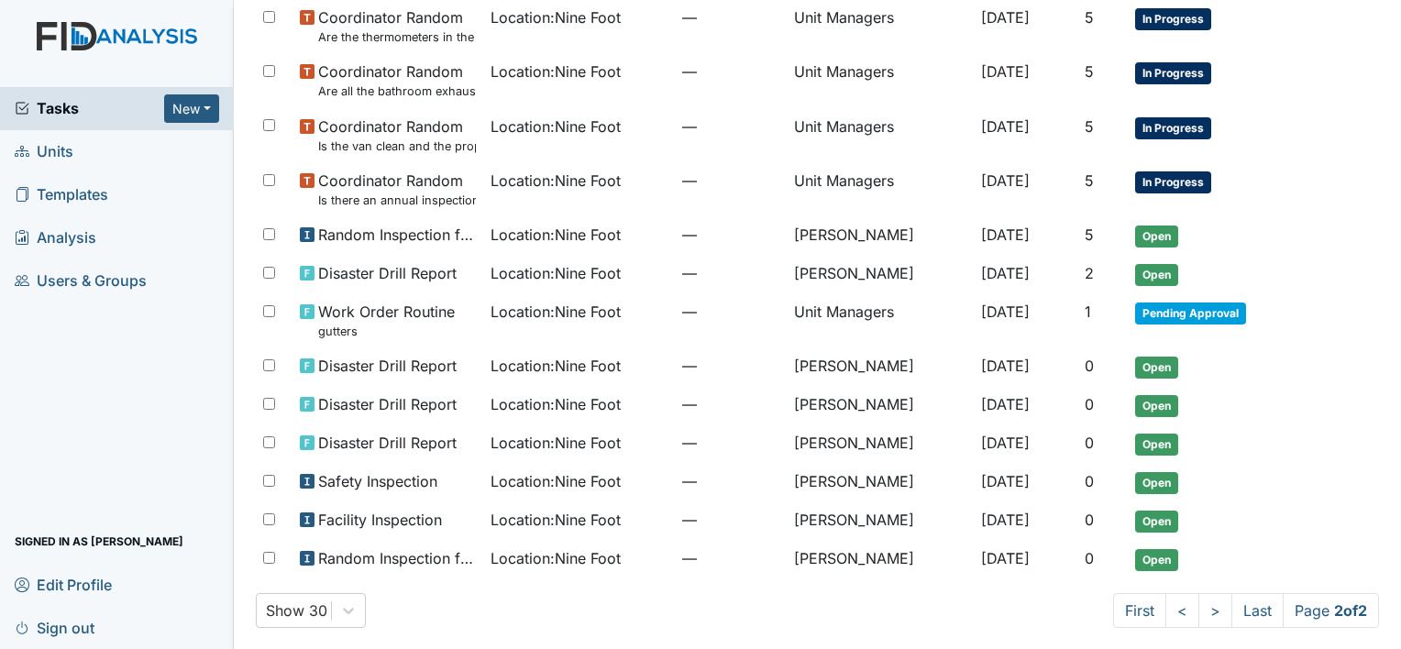
scroll to position [845, 0]
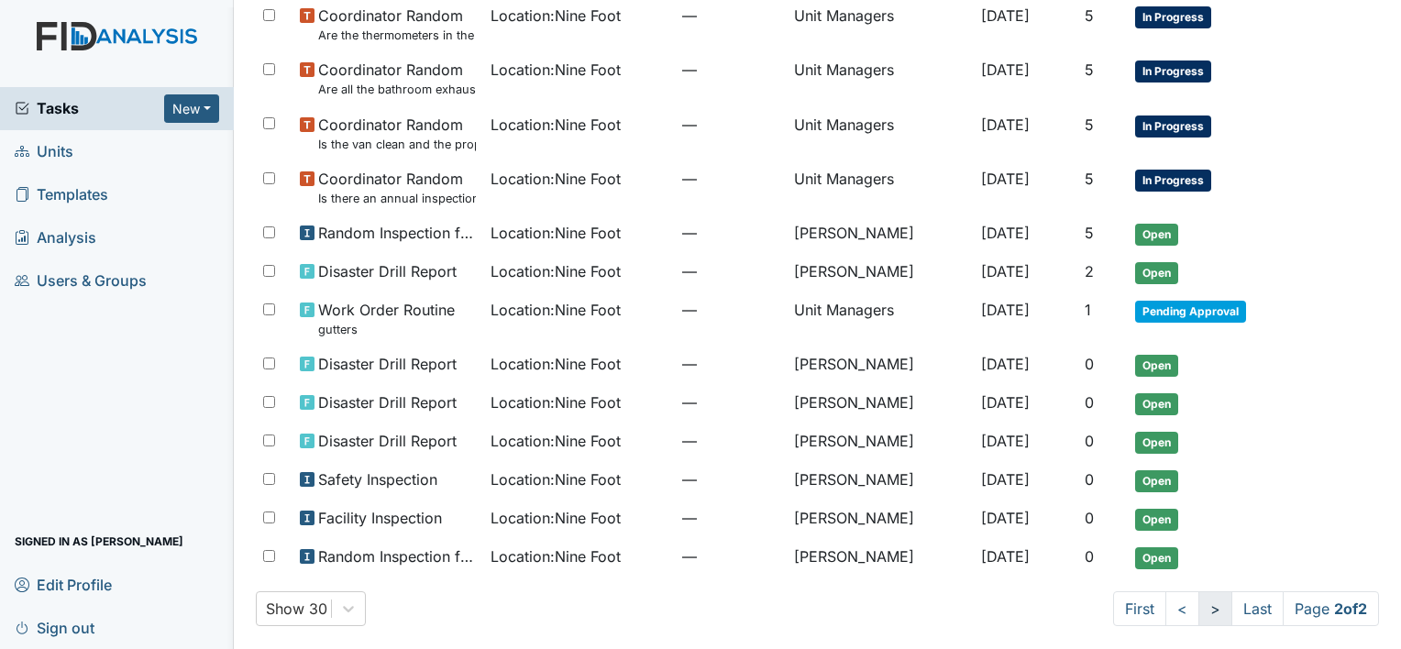
click at [1199, 603] on link ">" at bounding box center [1216, 609] width 34 height 35
click at [1166, 603] on link "<" at bounding box center [1183, 609] width 34 height 35
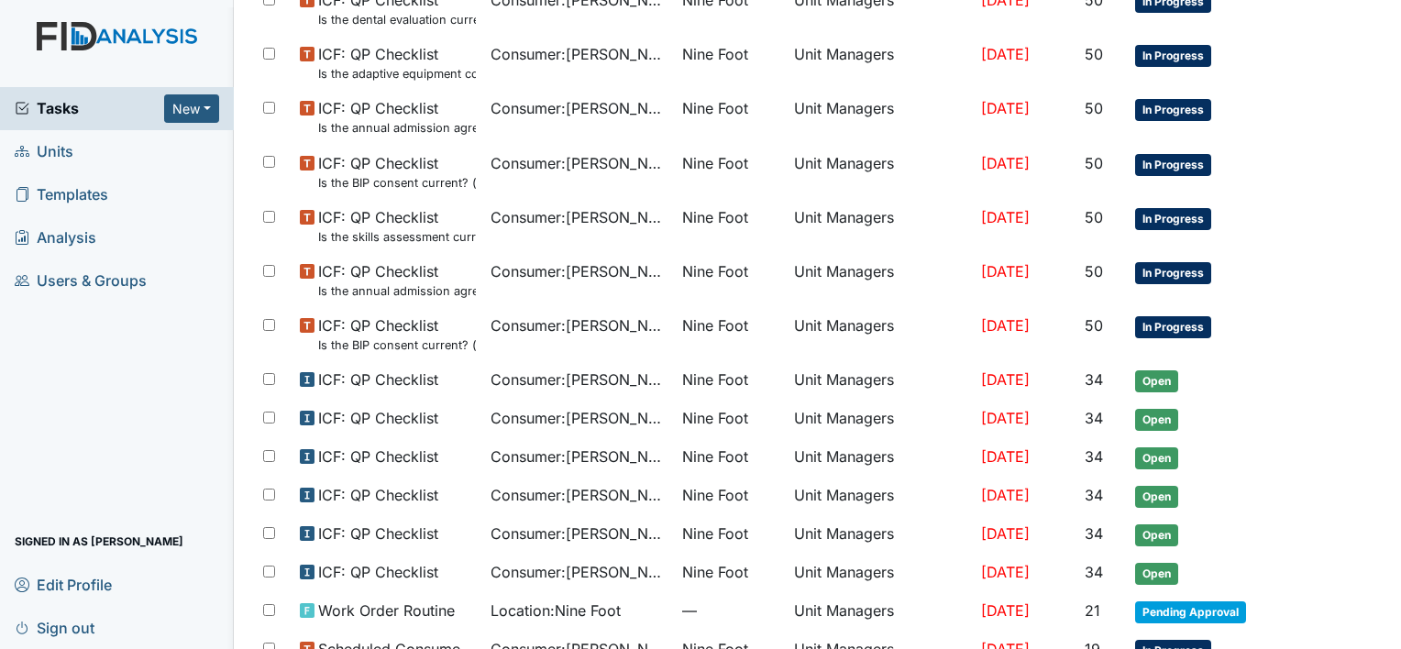
scroll to position [805, 0]
